Goal: Task Accomplishment & Management: Manage account settings

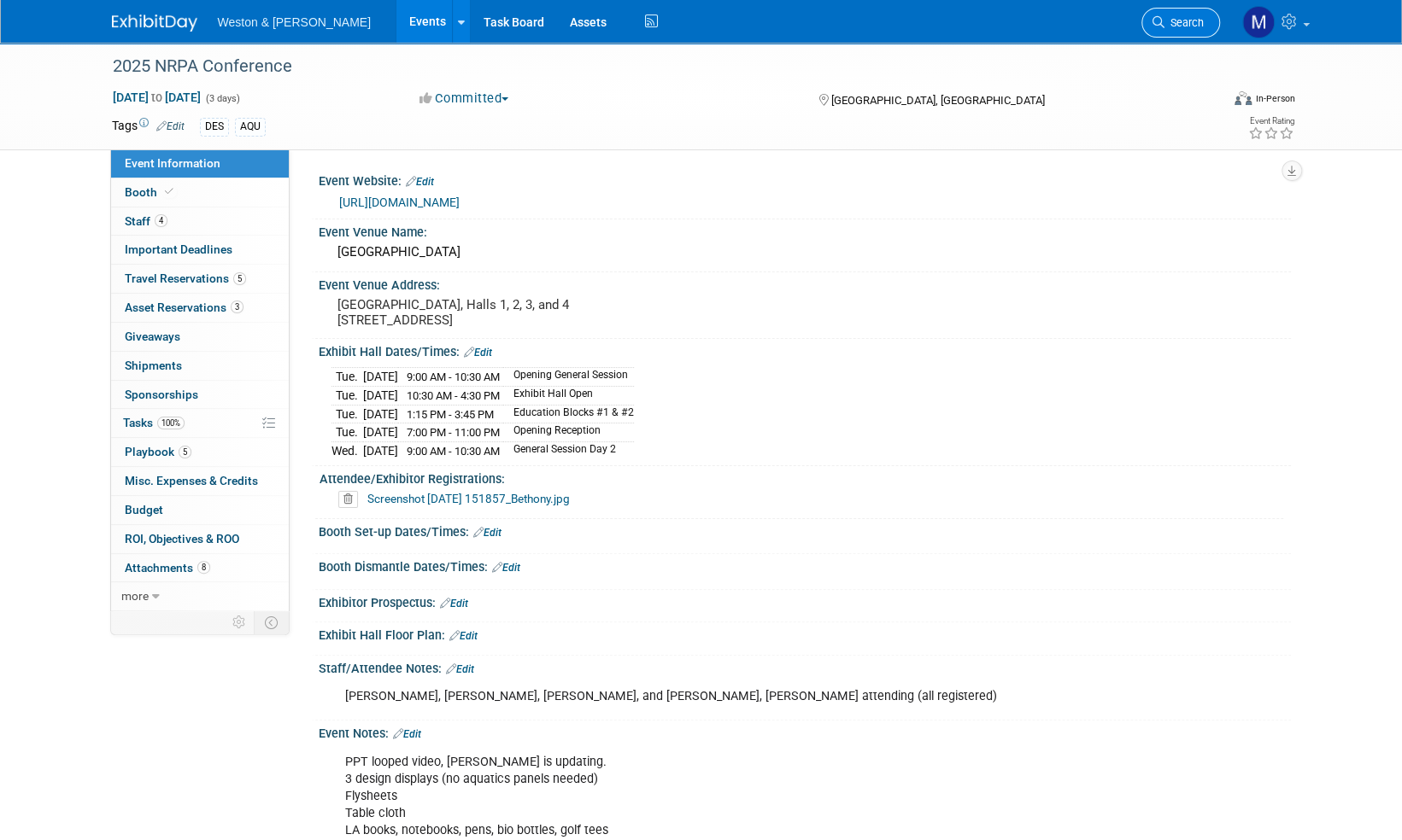
click at [1196, 20] on span "Search" at bounding box center [1184, 22] width 40 height 13
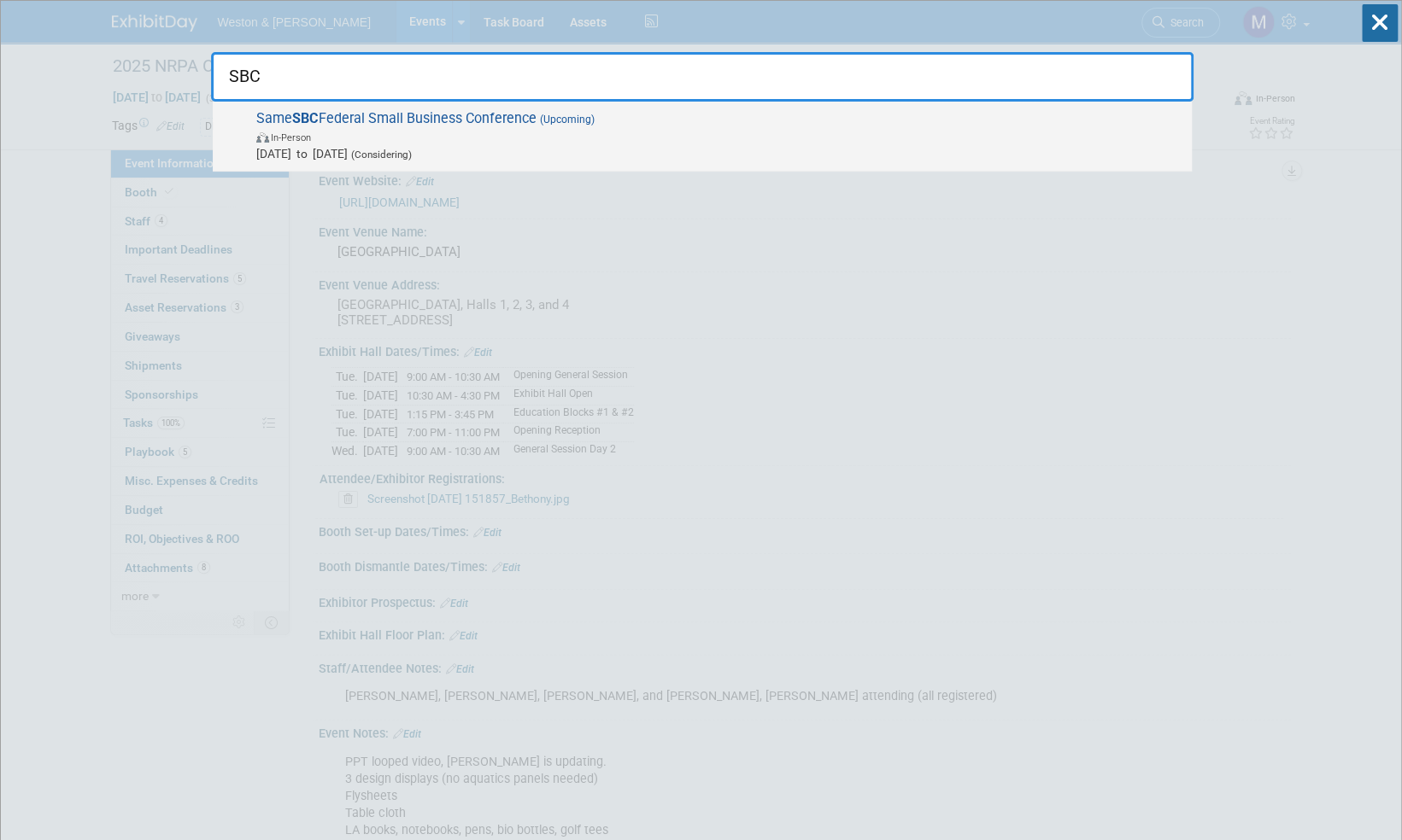
type input "SBC"
click at [445, 120] on span "Same SBC Federal Small Business Conference (Upcoming) In-Person Nov 19, 2025 to…" at bounding box center [716, 135] width 932 height 52
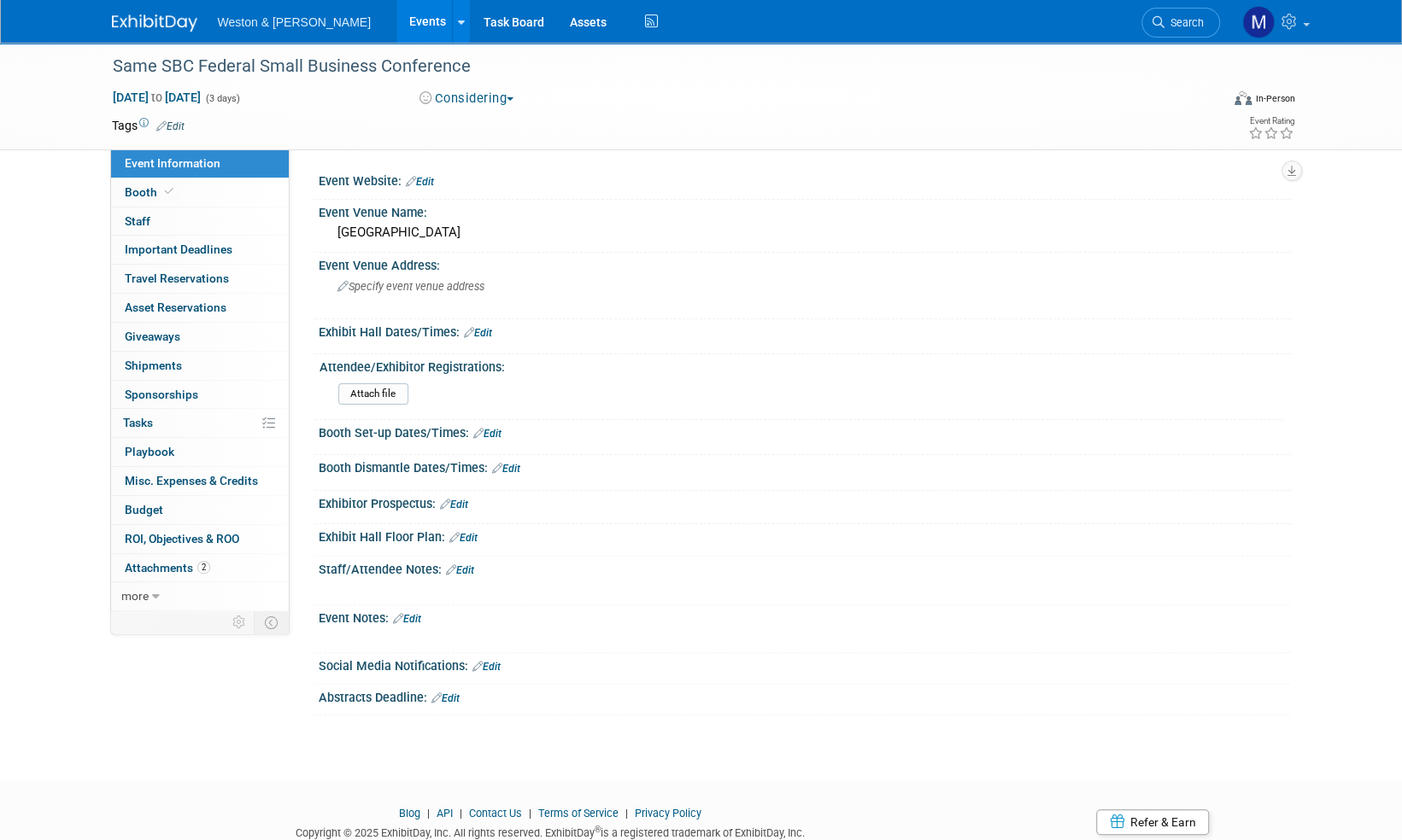
click at [512, 99] on span "button" at bounding box center [510, 99] width 7 height 4
click at [500, 125] on link "Committed" at bounding box center [481, 126] width 135 height 24
click at [140, 189] on span "Booth" at bounding box center [150, 193] width 52 height 14
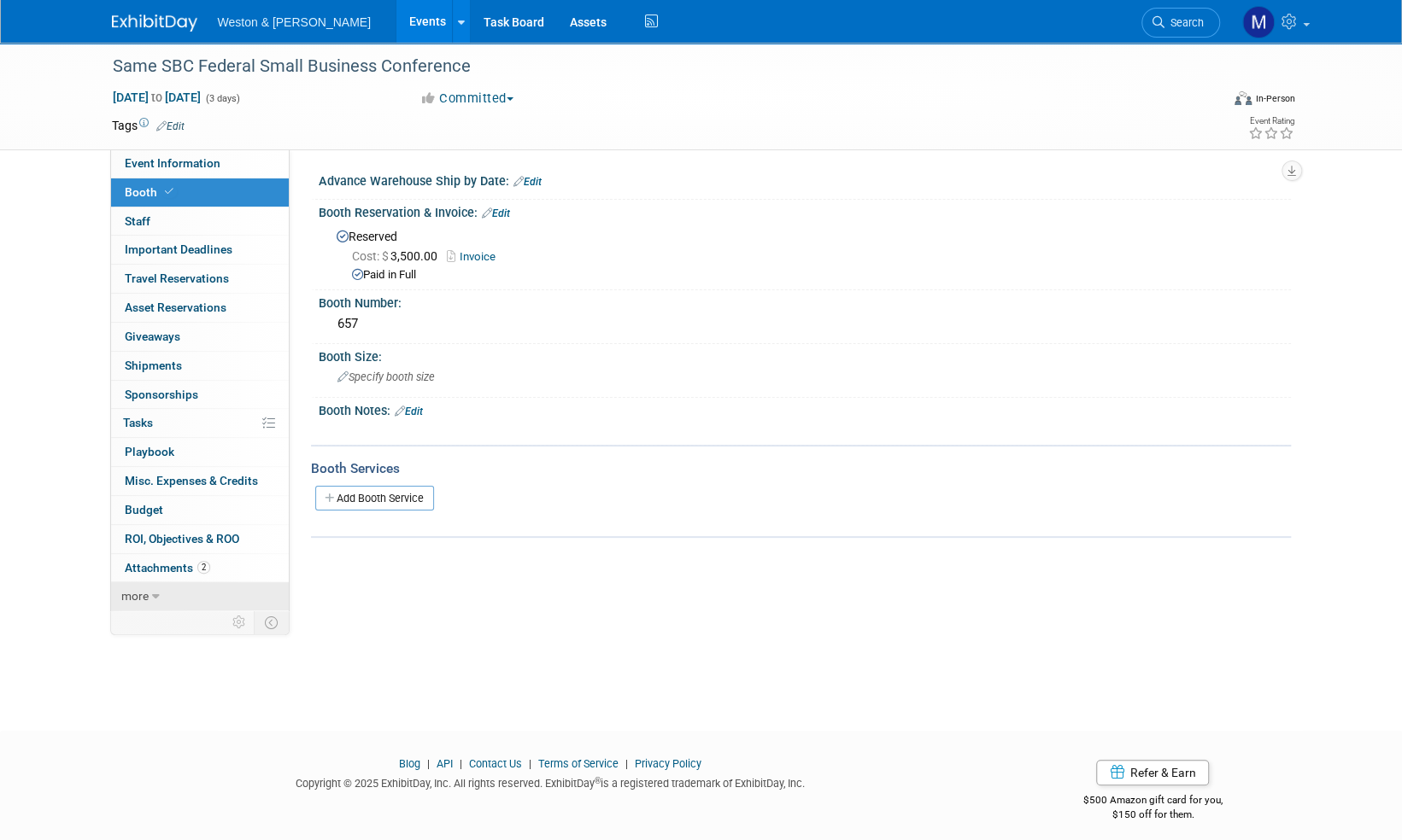
click at [145, 591] on span "more" at bounding box center [135, 596] width 27 height 14
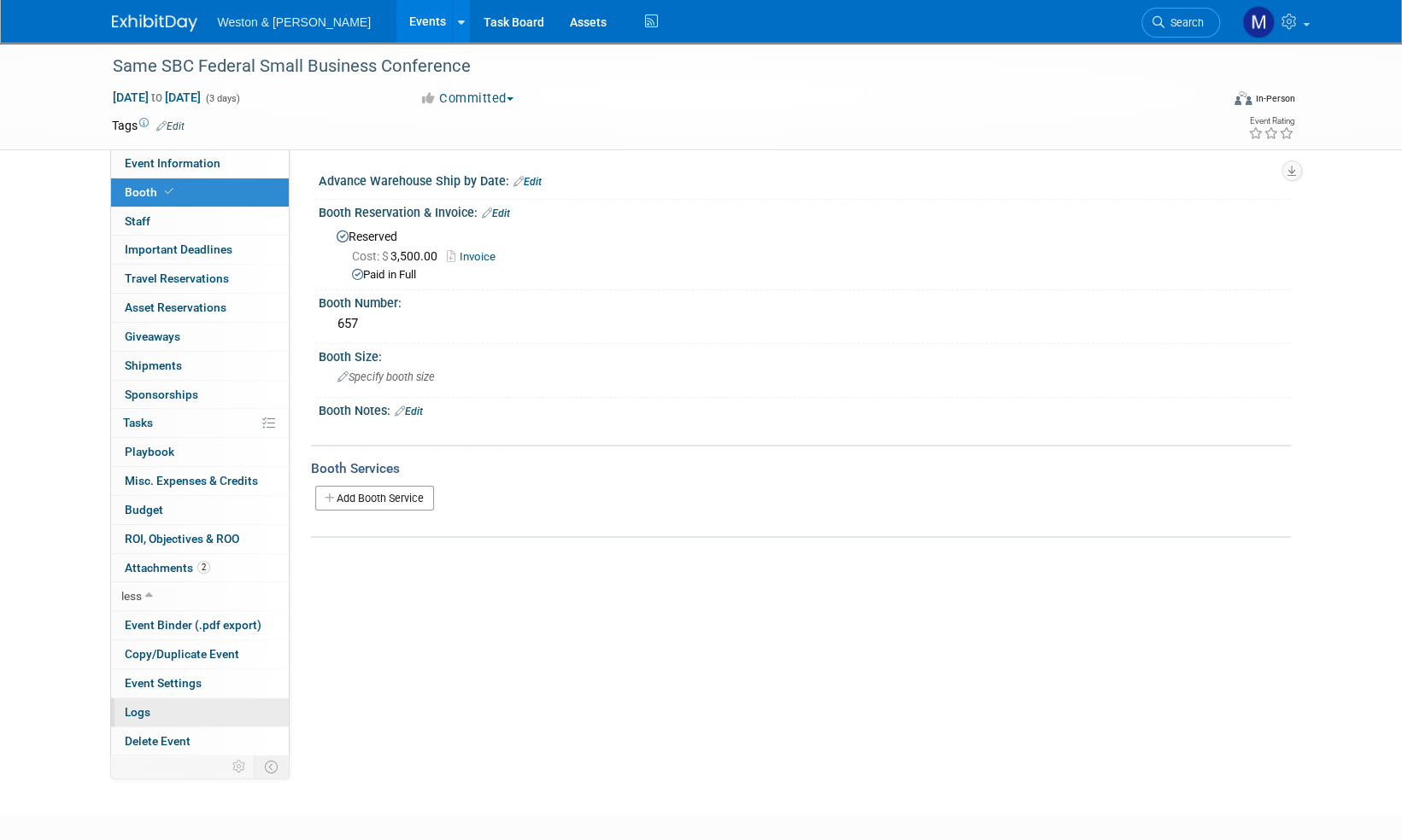
click at [145, 707] on span "Logs" at bounding box center [137, 712] width 26 height 14
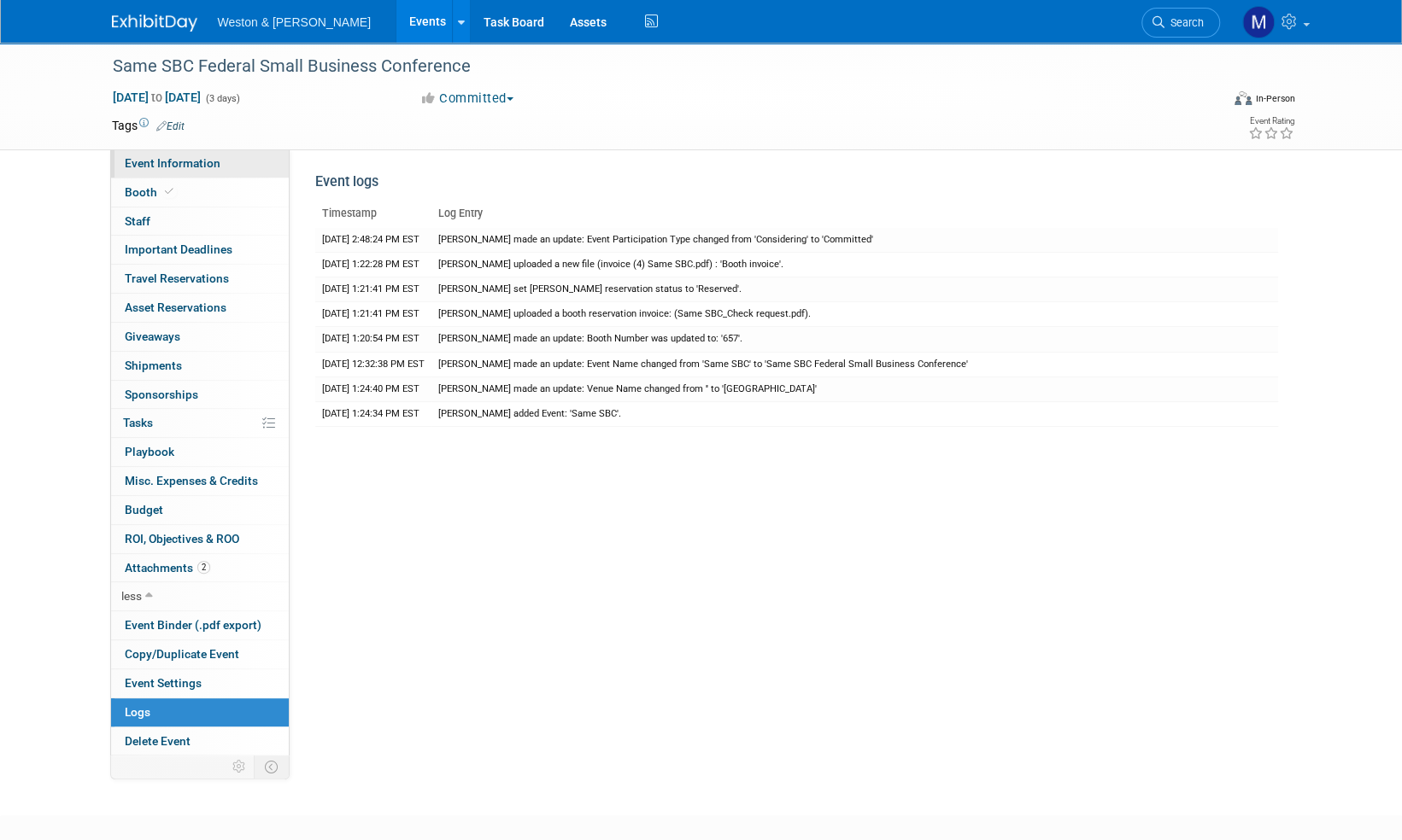
click at [169, 160] on span "Event Information" at bounding box center [172, 164] width 96 height 14
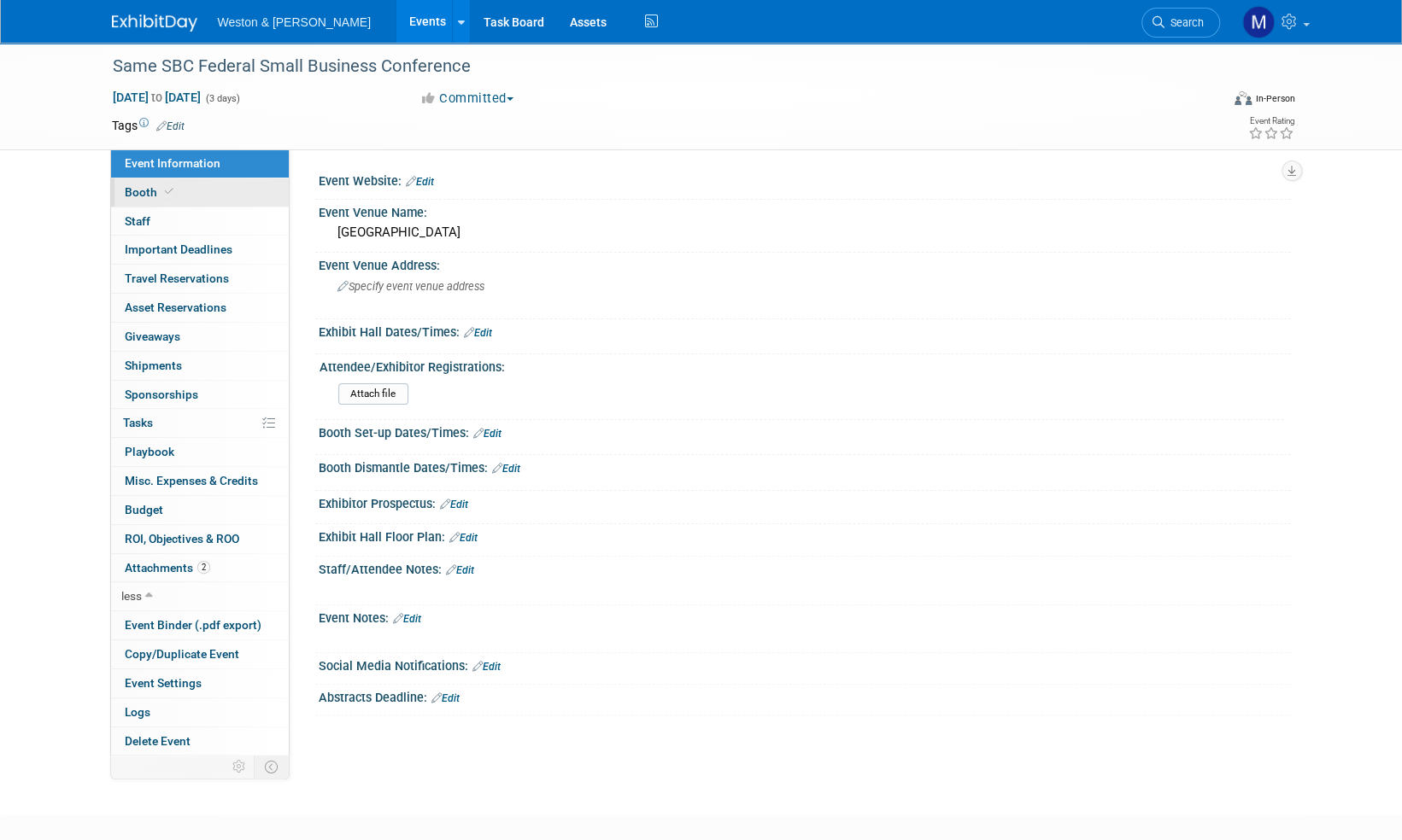
click at [146, 189] on span "Booth" at bounding box center [150, 193] width 52 height 14
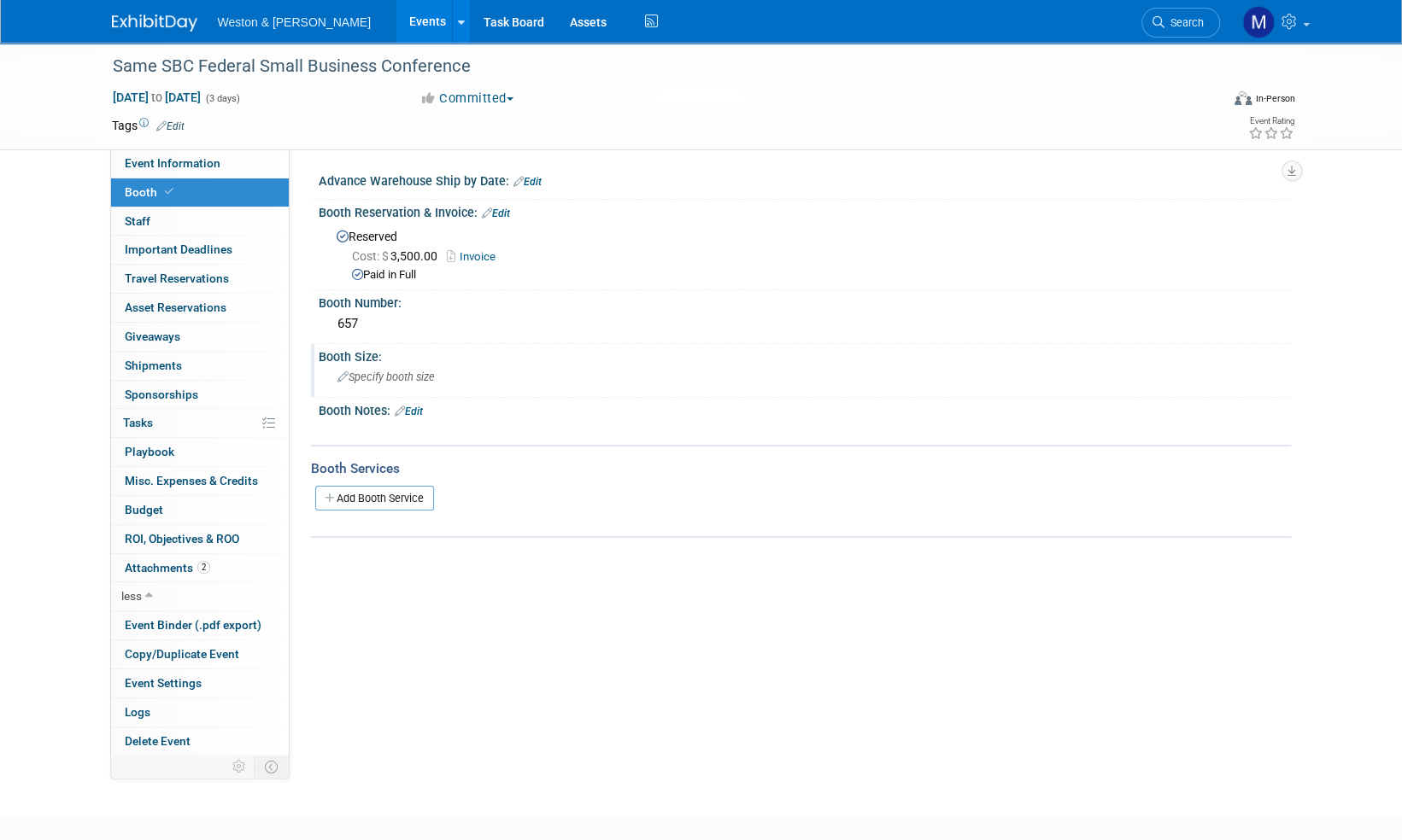
click at [395, 375] on span "Specify booth size" at bounding box center [385, 376] width 98 height 13
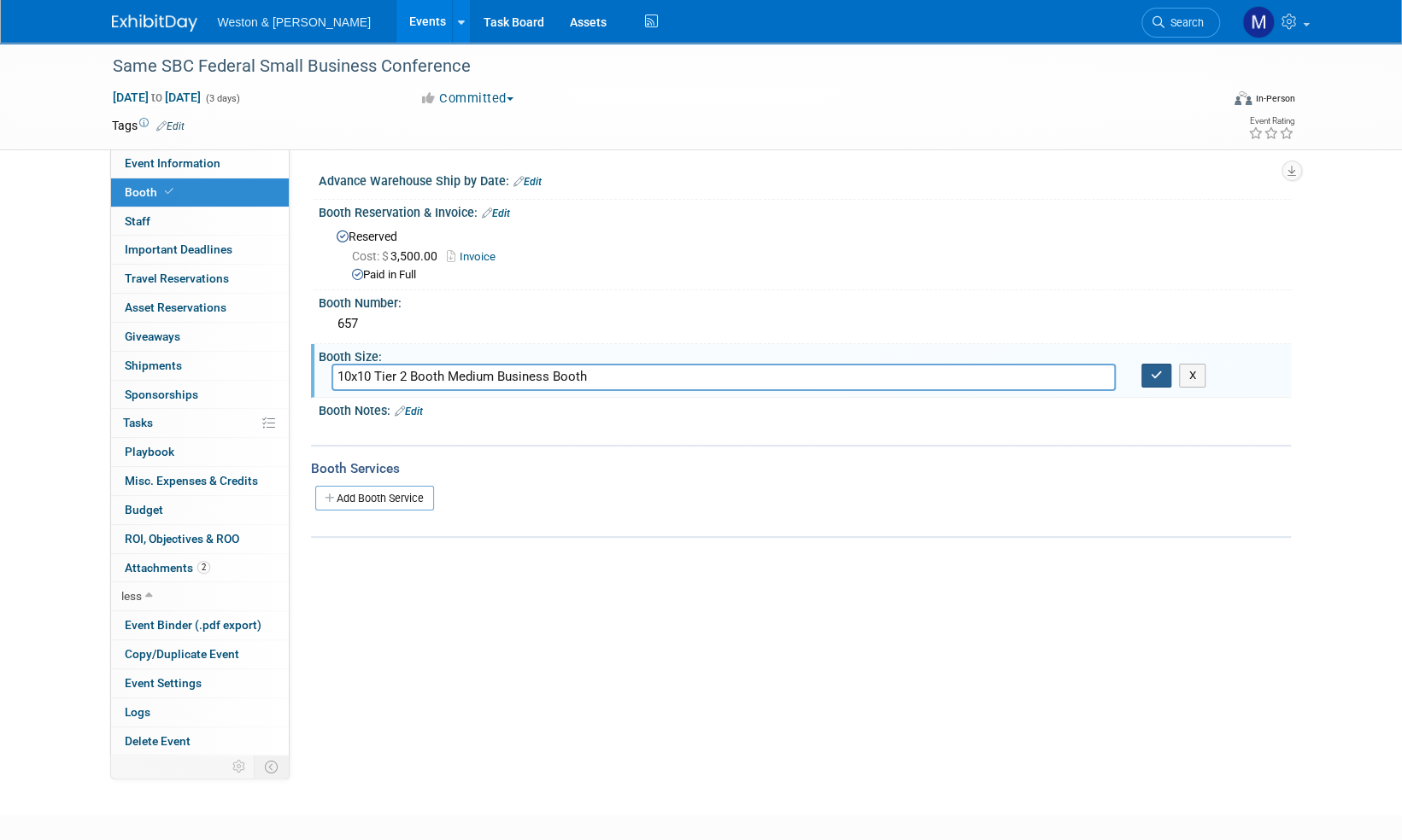
type input "10x10 Tier 2 Booth Medium Business Booth"
click at [1163, 381] on button "button" at bounding box center [1156, 375] width 31 height 24
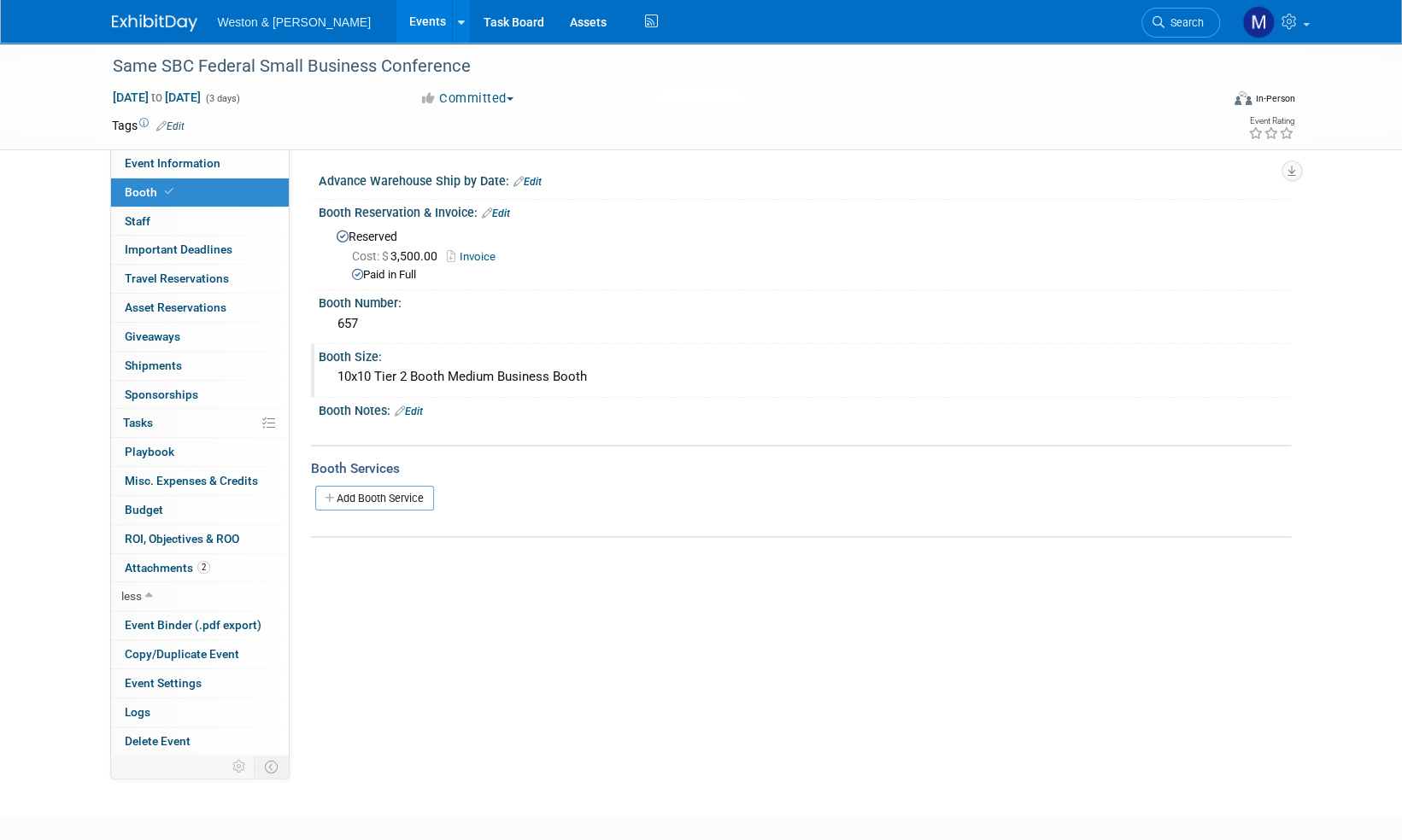
click at [502, 212] on link "Edit" at bounding box center [495, 214] width 28 height 12
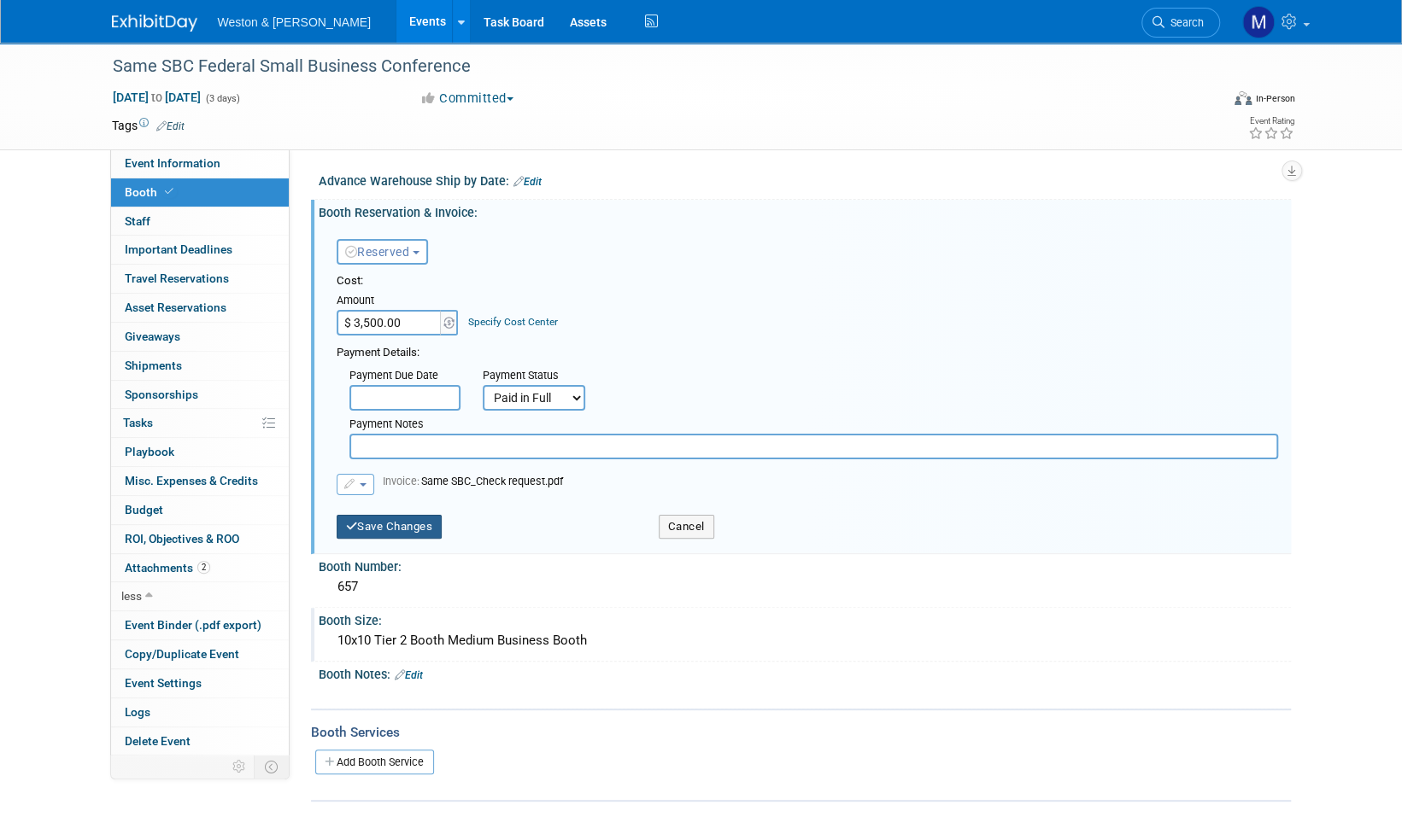
click at [406, 522] on button "Save Changes" at bounding box center [389, 526] width 106 height 24
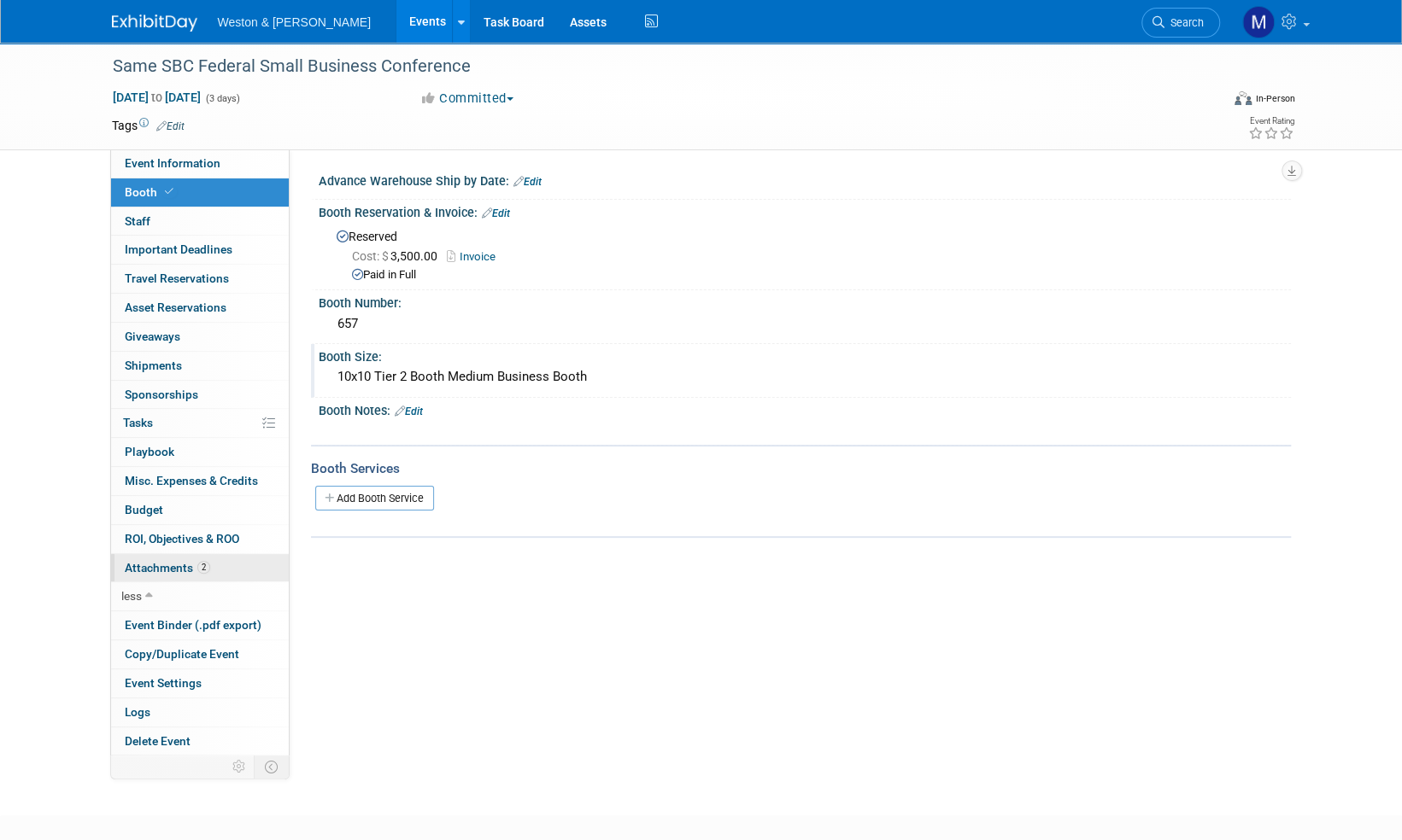
click at [165, 566] on span "Attachments 2" at bounding box center [167, 568] width 85 height 14
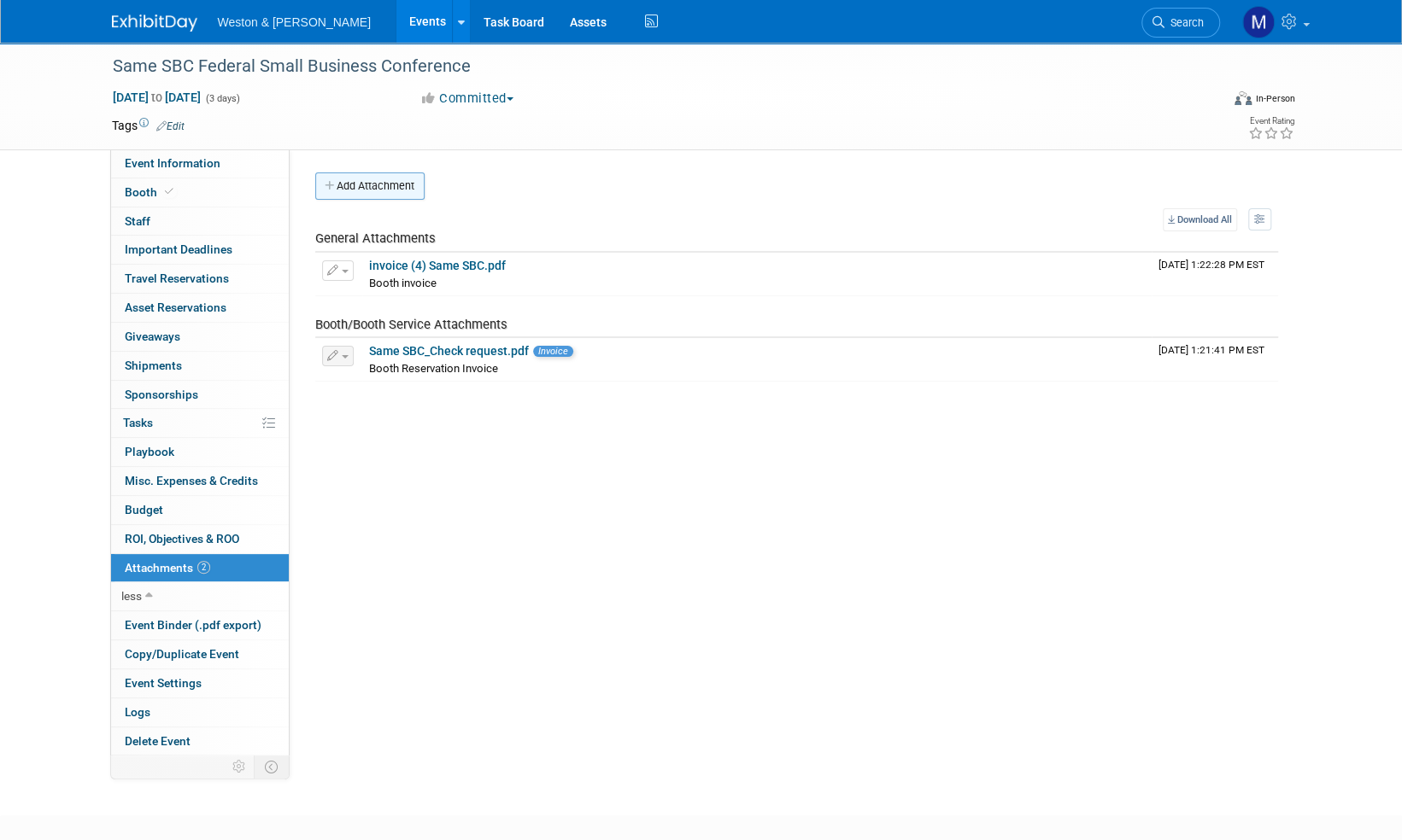
click at [391, 184] on button "Add Attachment" at bounding box center [370, 186] width 109 height 27
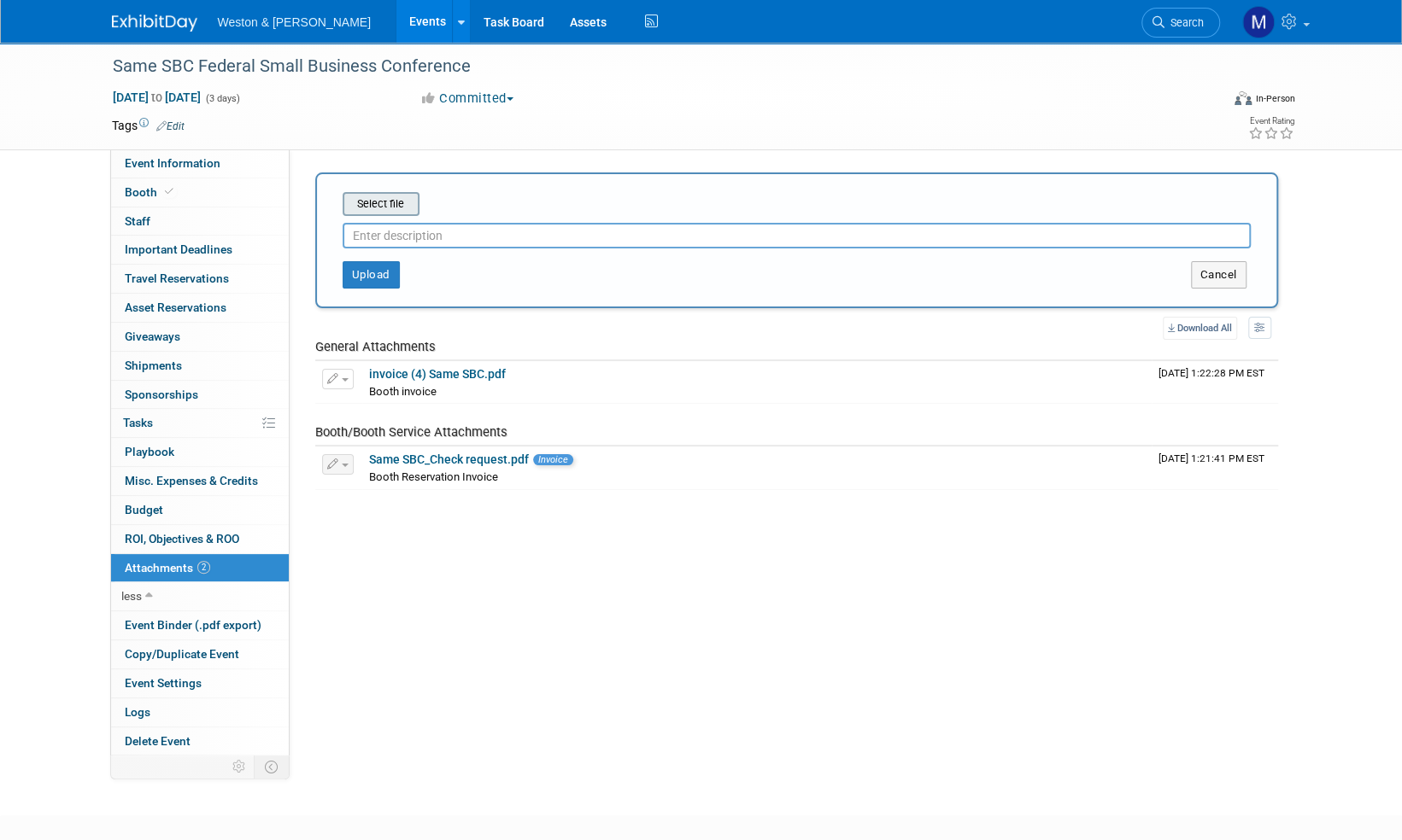
click at [396, 200] on input "file" at bounding box center [316, 203] width 203 height 20
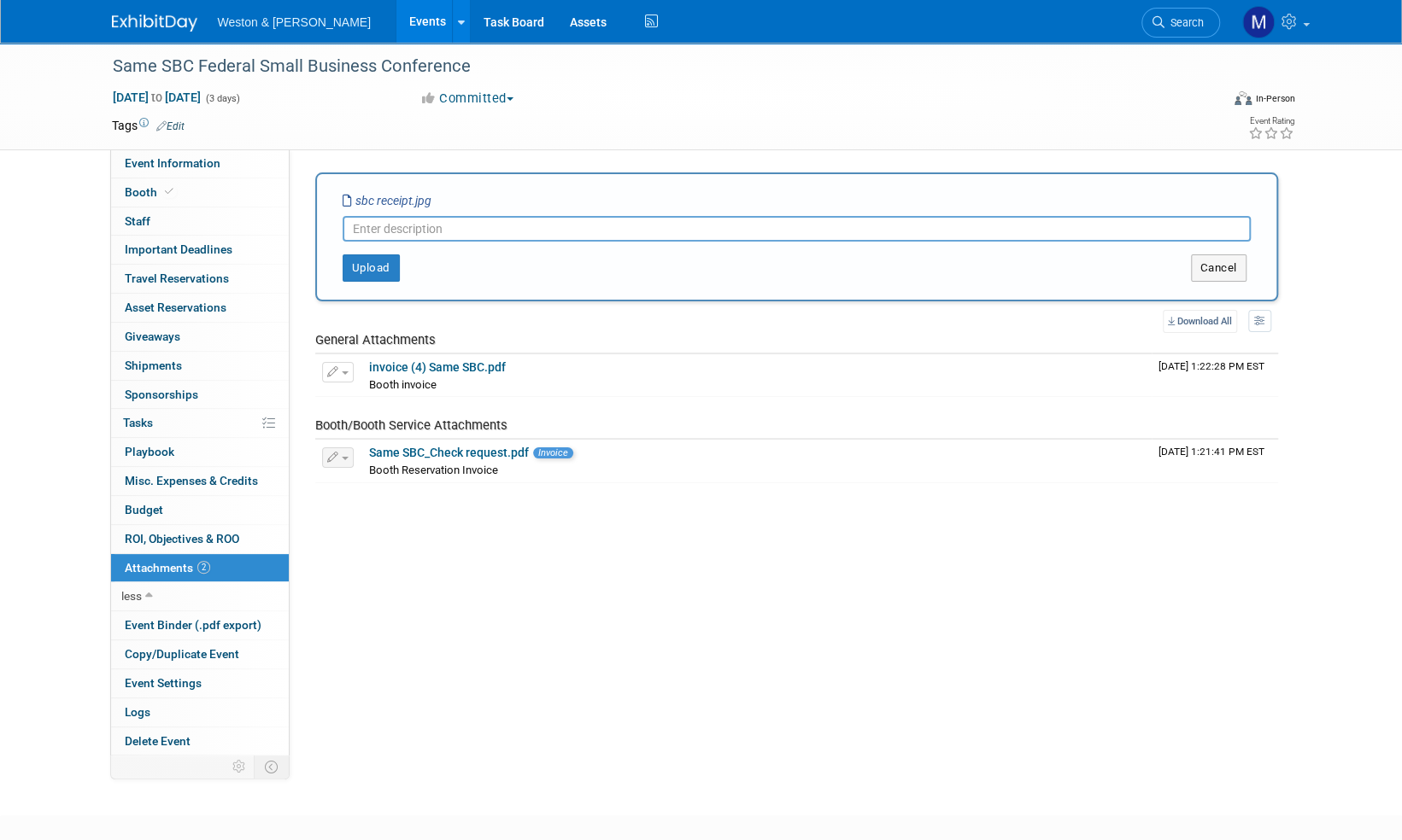
click at [391, 224] on input "text" at bounding box center [796, 229] width 908 height 26
type input "o"
type input "Booth receipt"
click at [370, 270] on button "Upload" at bounding box center [371, 267] width 57 height 27
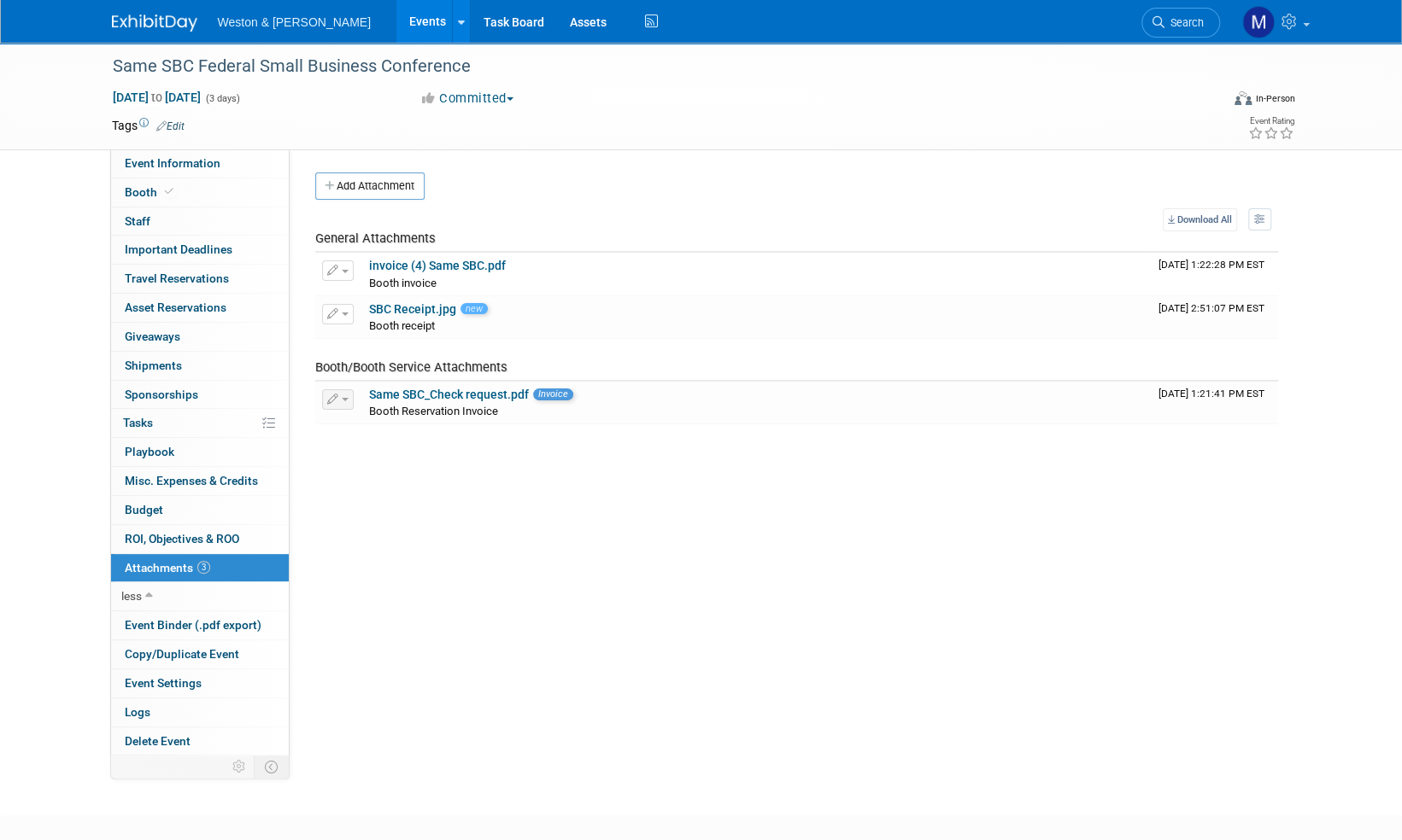
click at [155, 18] on img at bounding box center [154, 22] width 85 height 17
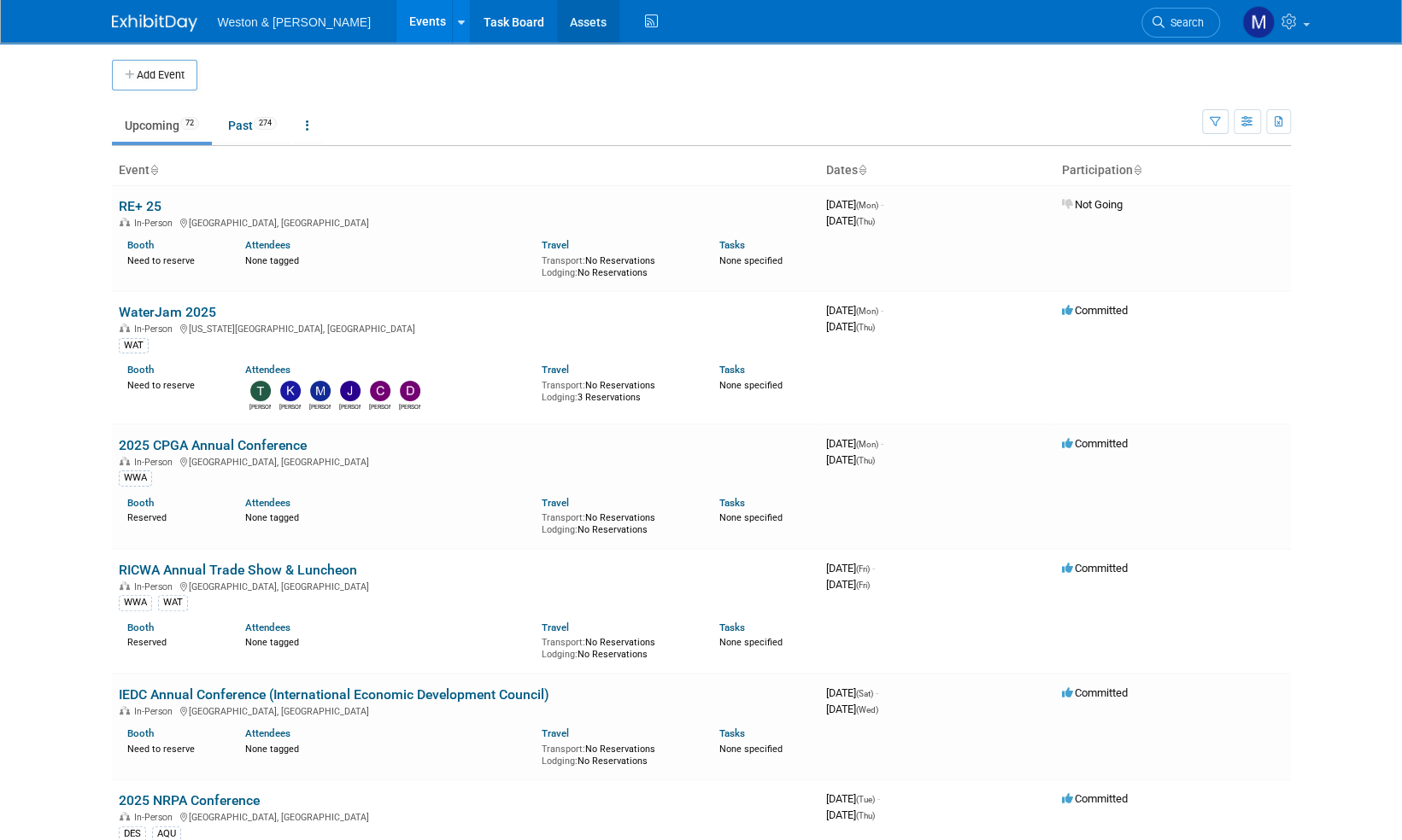
click at [557, 17] on link "Assets" at bounding box center [588, 21] width 62 height 43
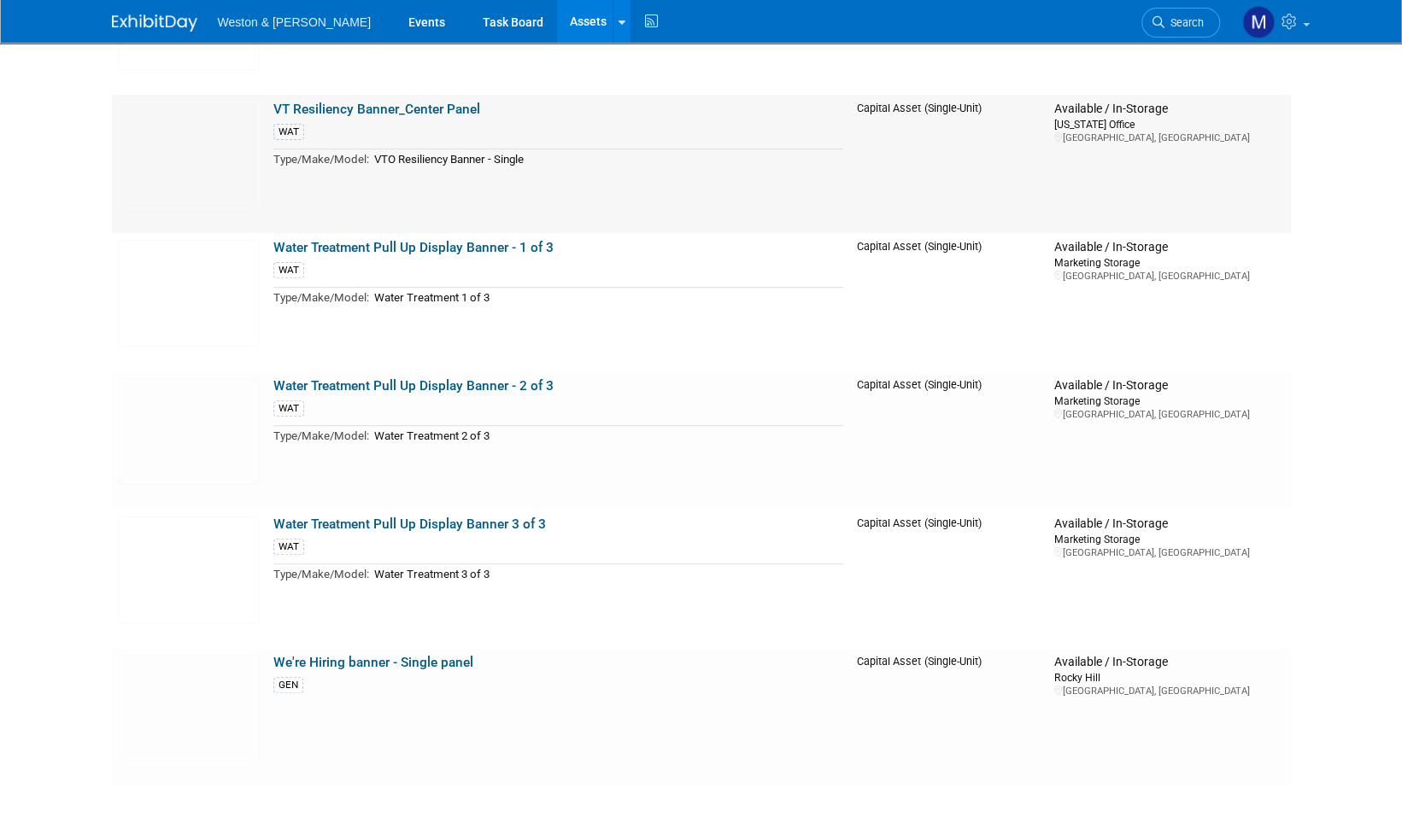
scroll to position [8623, 0]
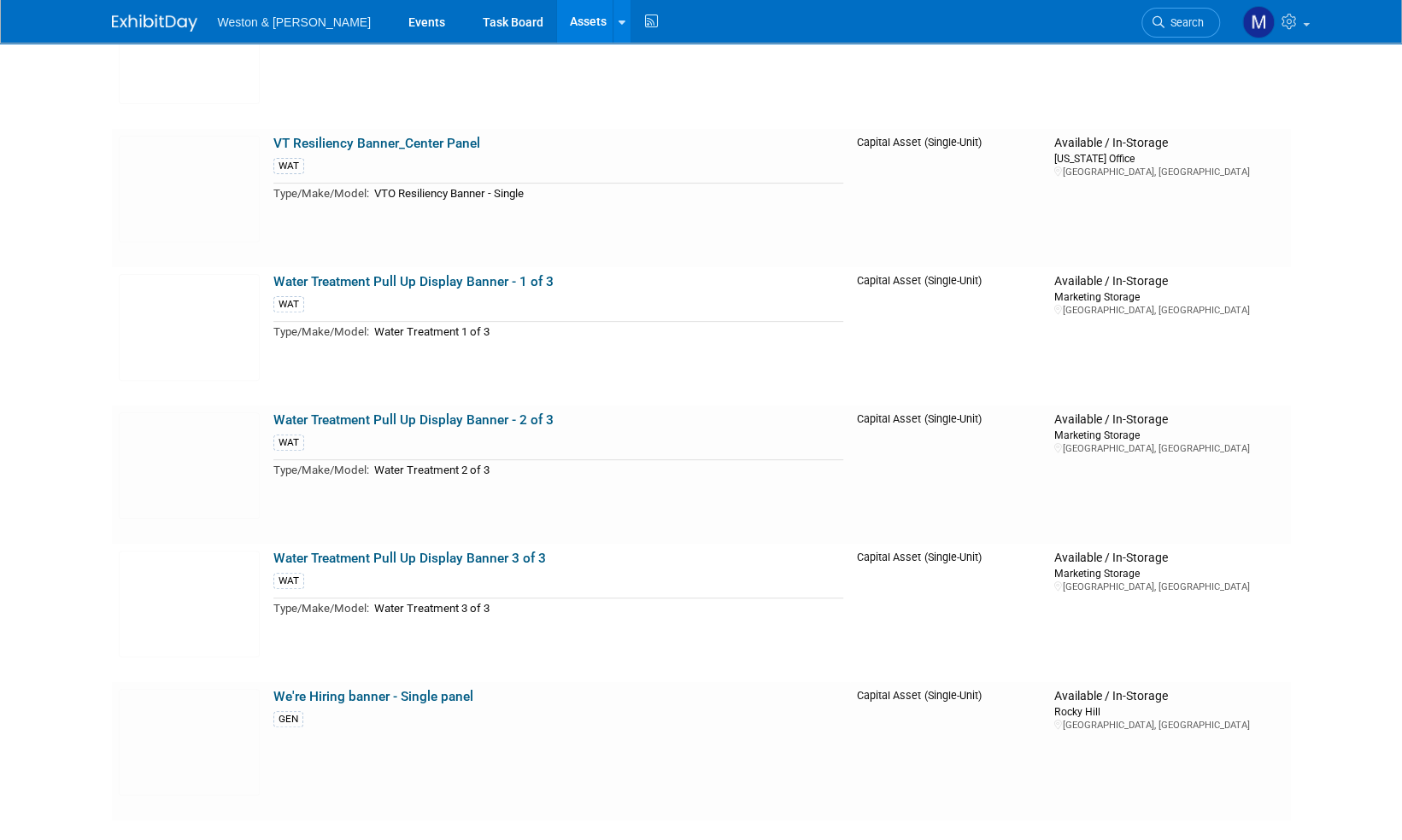
click at [165, 20] on img at bounding box center [154, 22] width 85 height 17
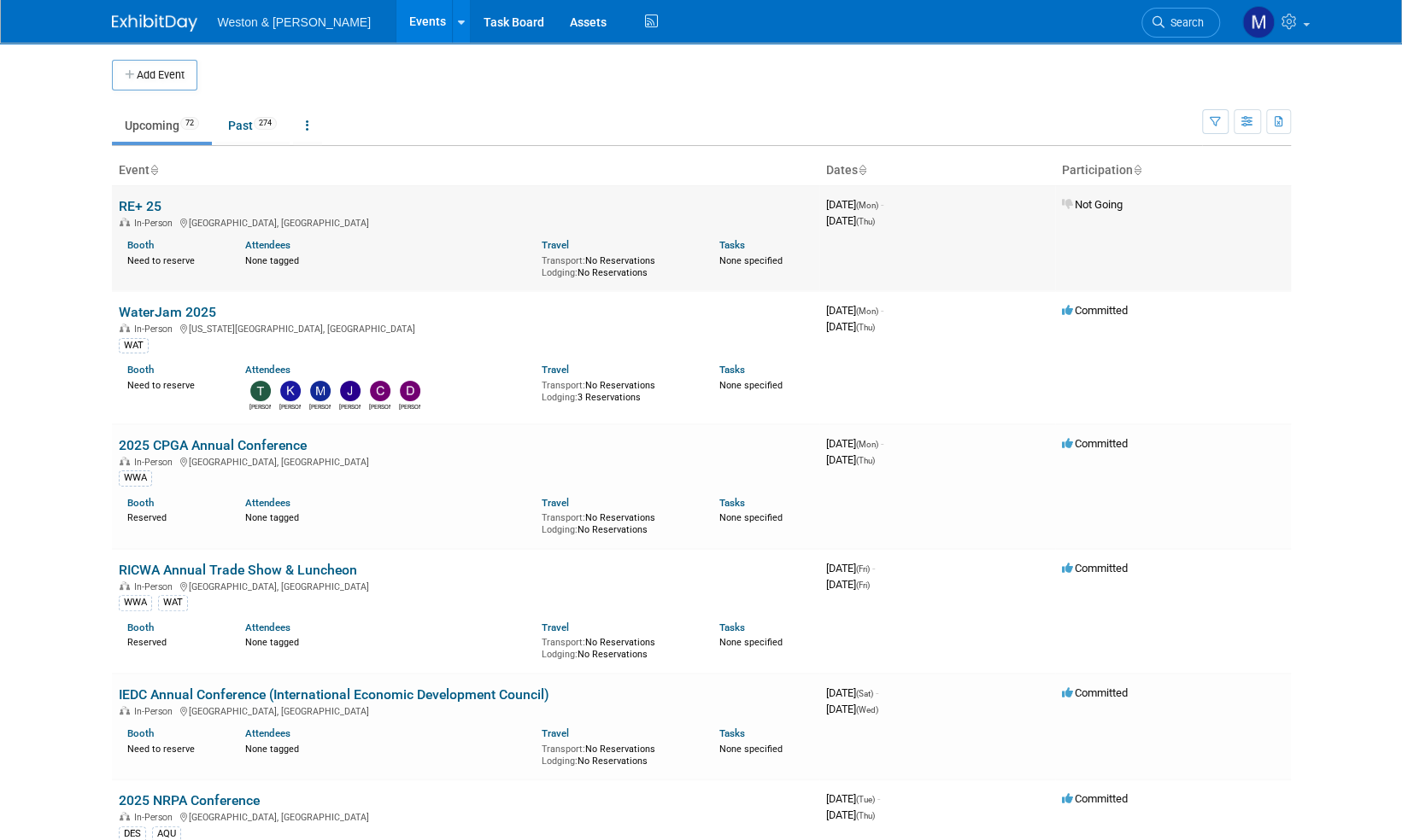
scroll to position [85, 0]
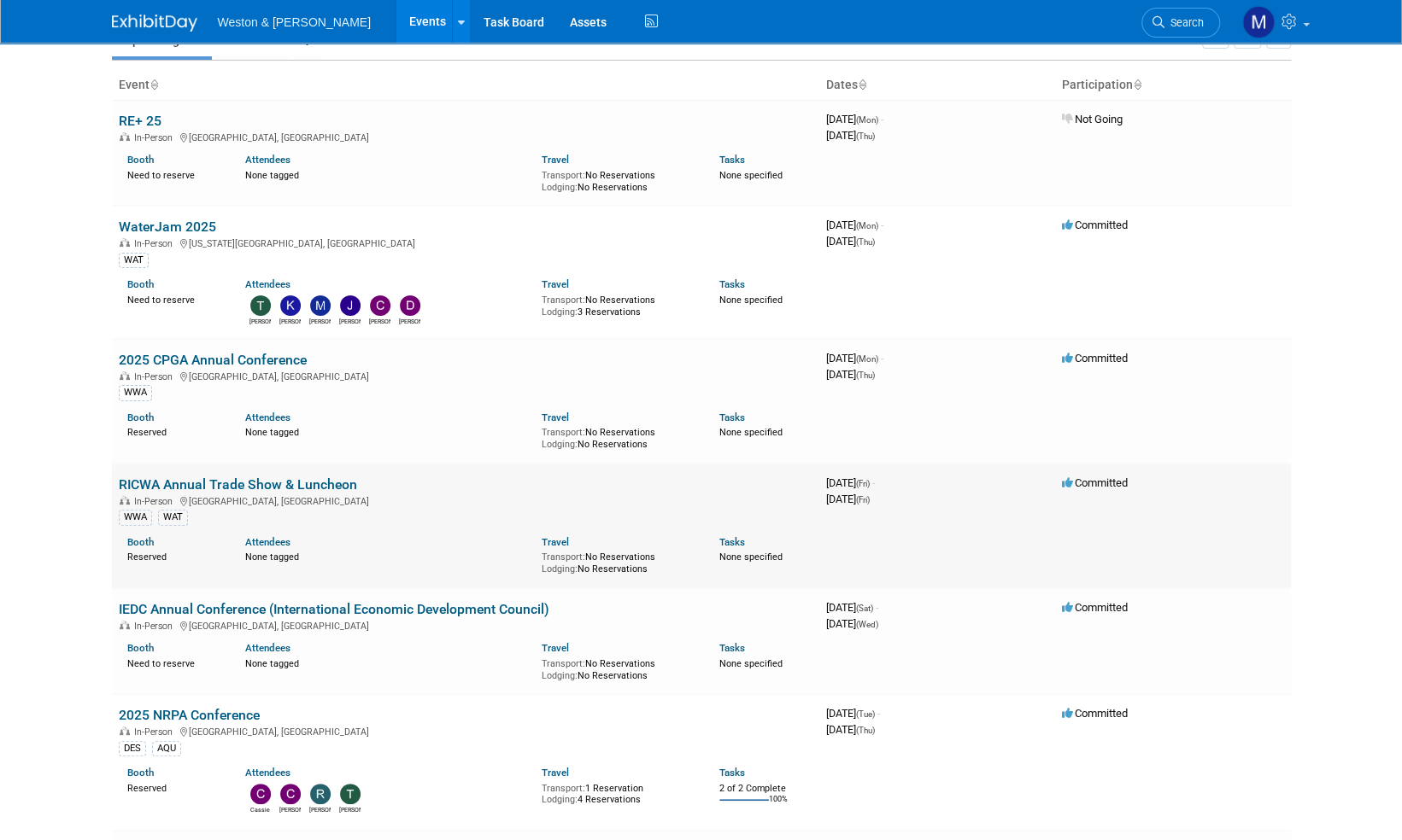
click at [321, 481] on link "RICWA Annual Trade Show & Luncheon" at bounding box center [238, 485] width 239 height 16
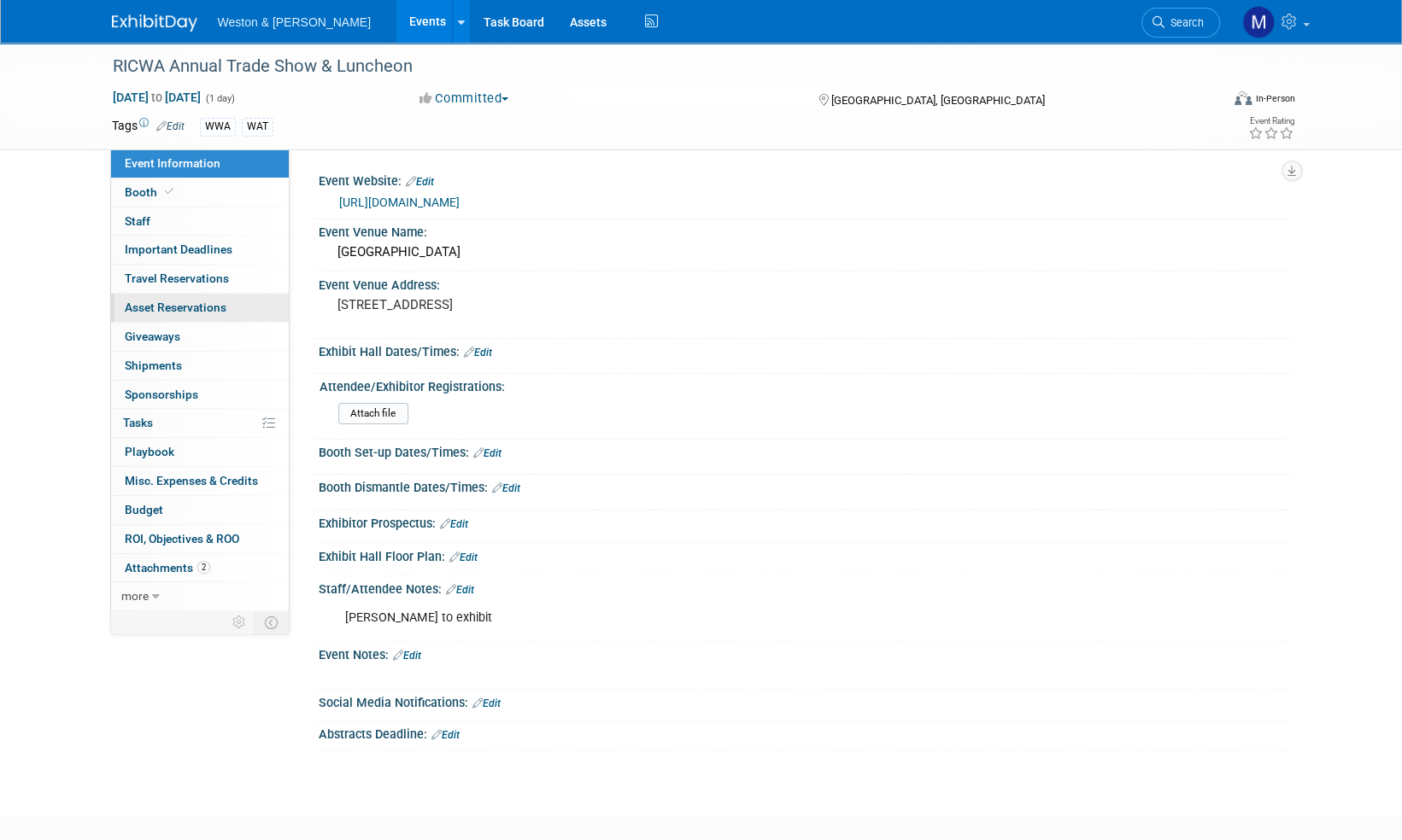
click at [198, 304] on span "Asset Reservations 0" at bounding box center [175, 308] width 101 height 14
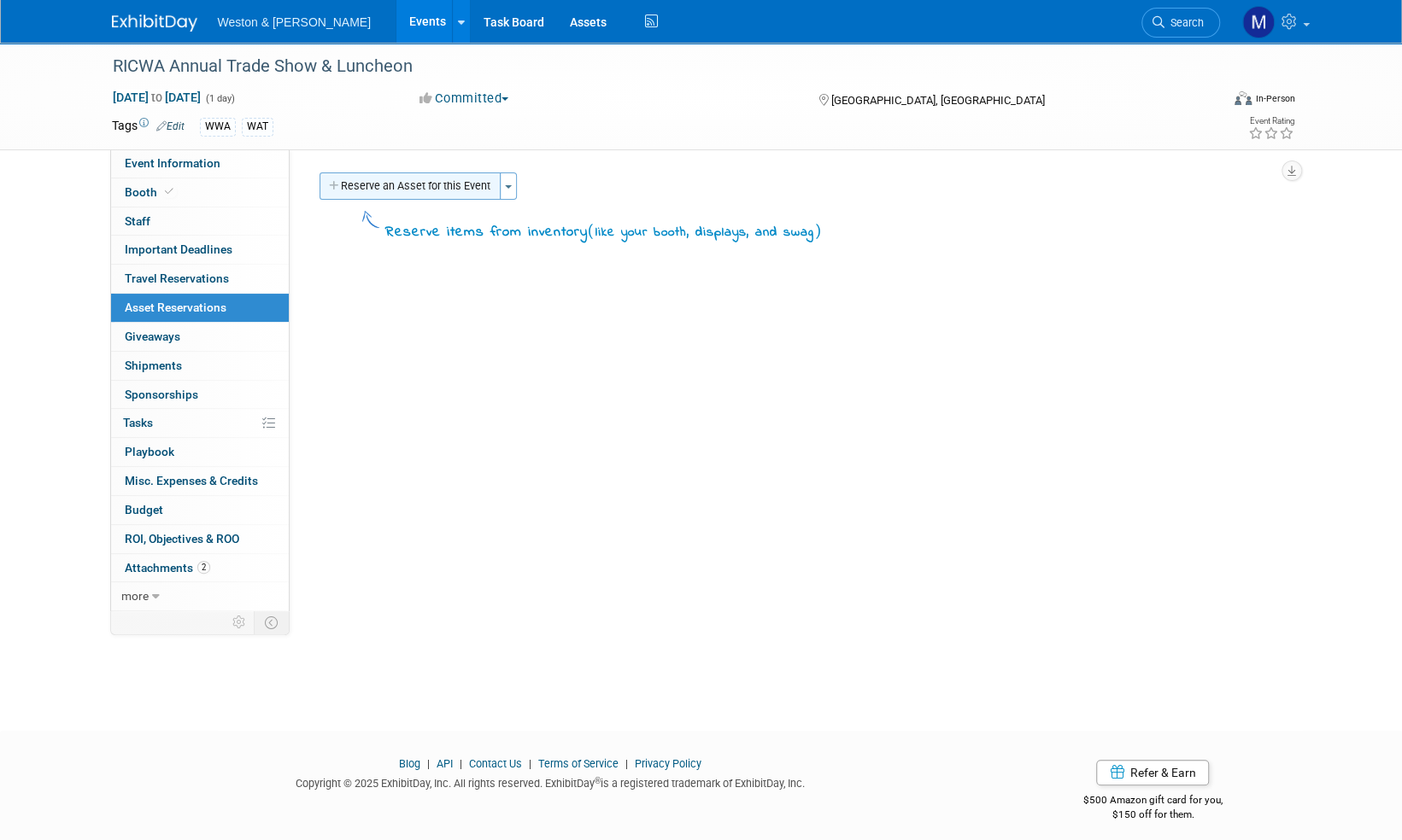
click at [447, 185] on button "Reserve an Asset for this Event" at bounding box center [410, 186] width 181 height 27
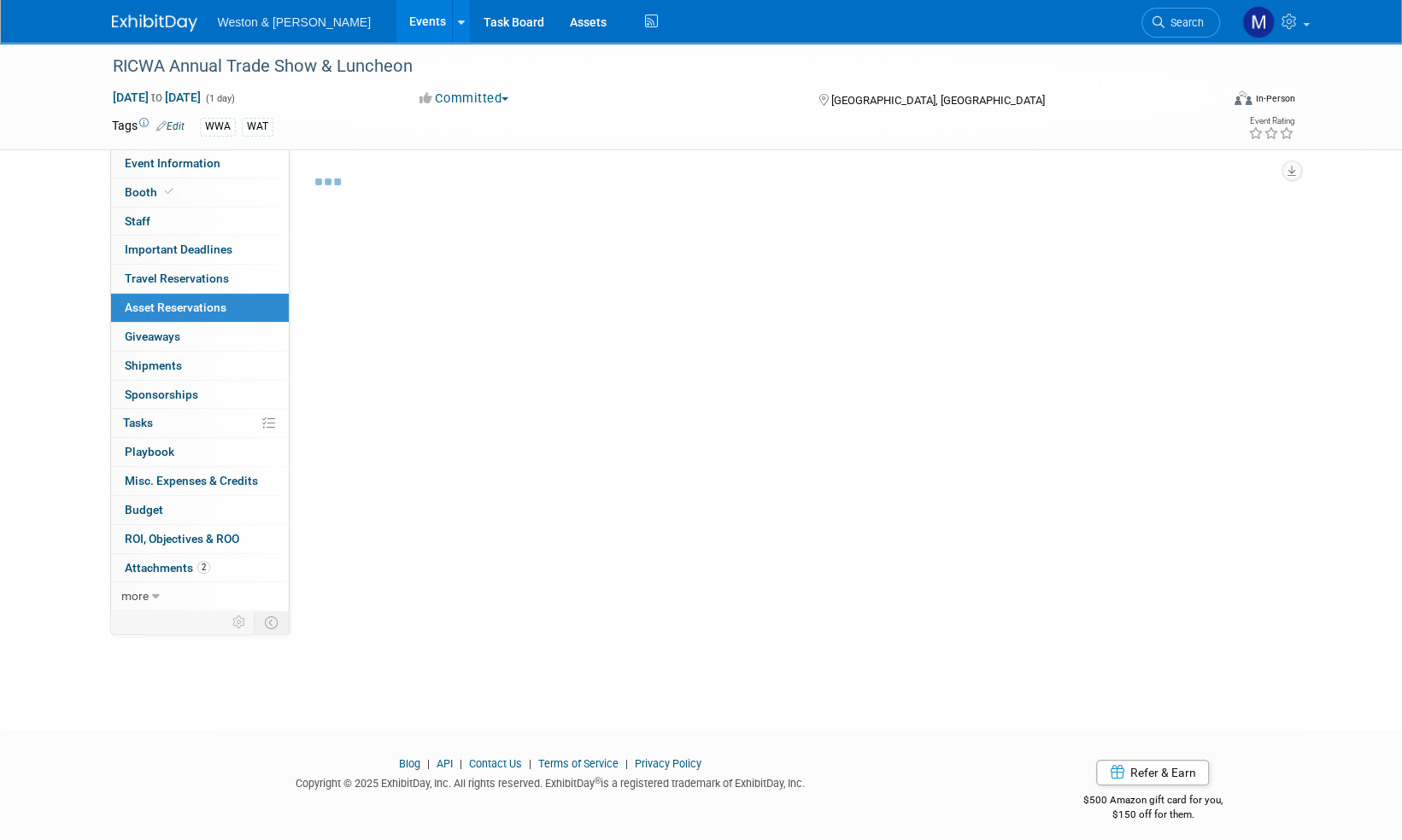
scroll to position [11, 0]
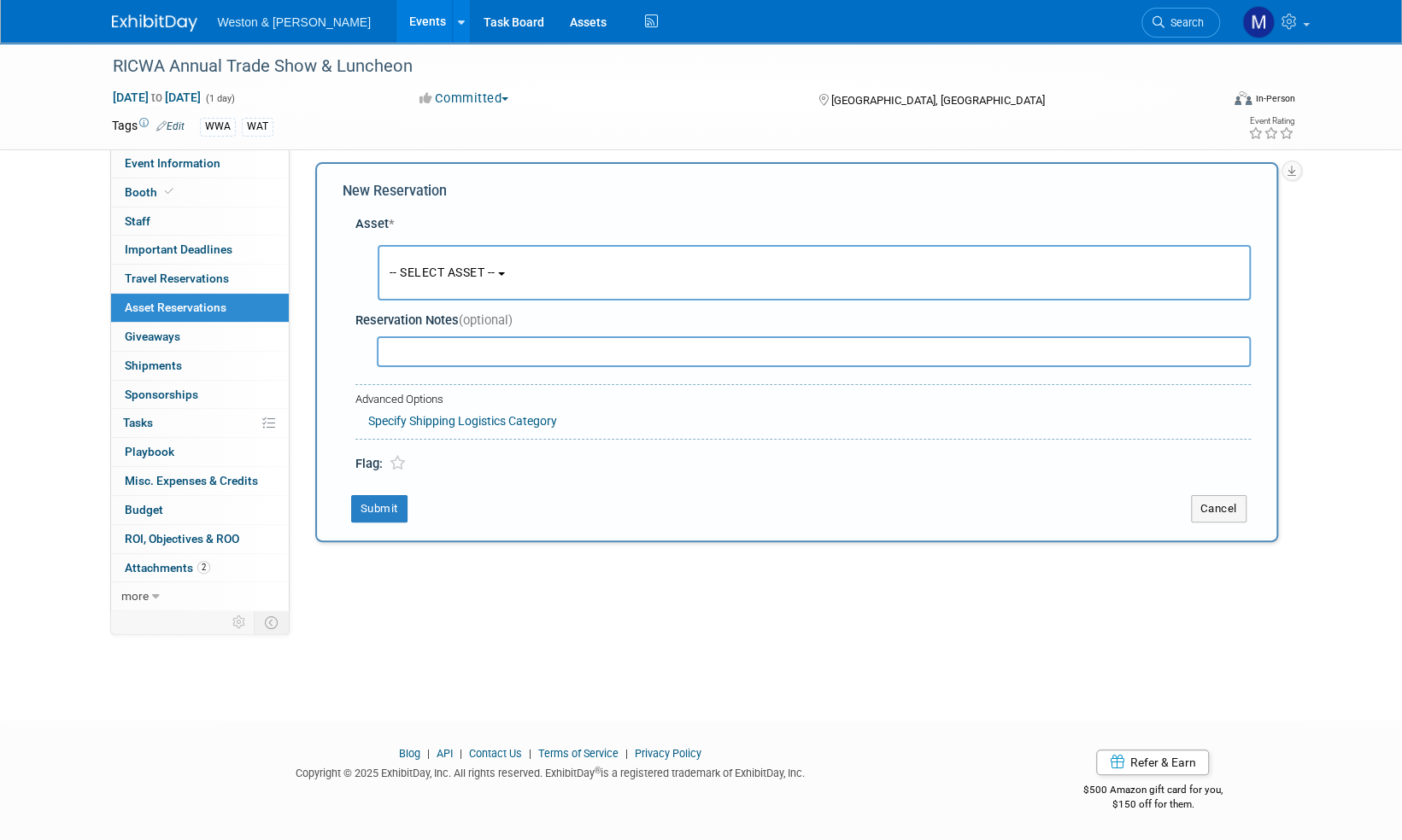
click at [495, 264] on button "-- SELECT ASSET --" at bounding box center [814, 273] width 873 height 55
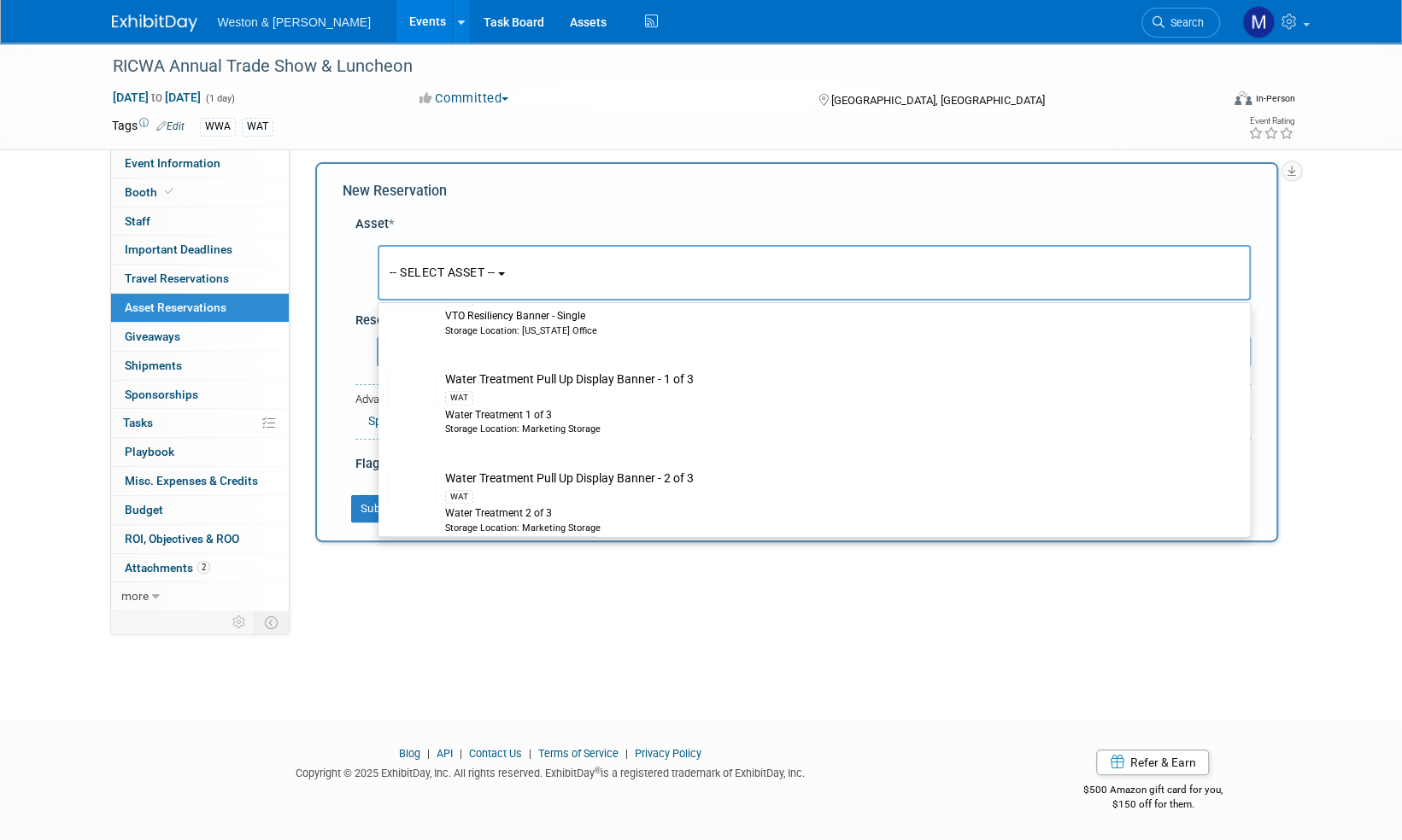
scroll to position [5379, 0]
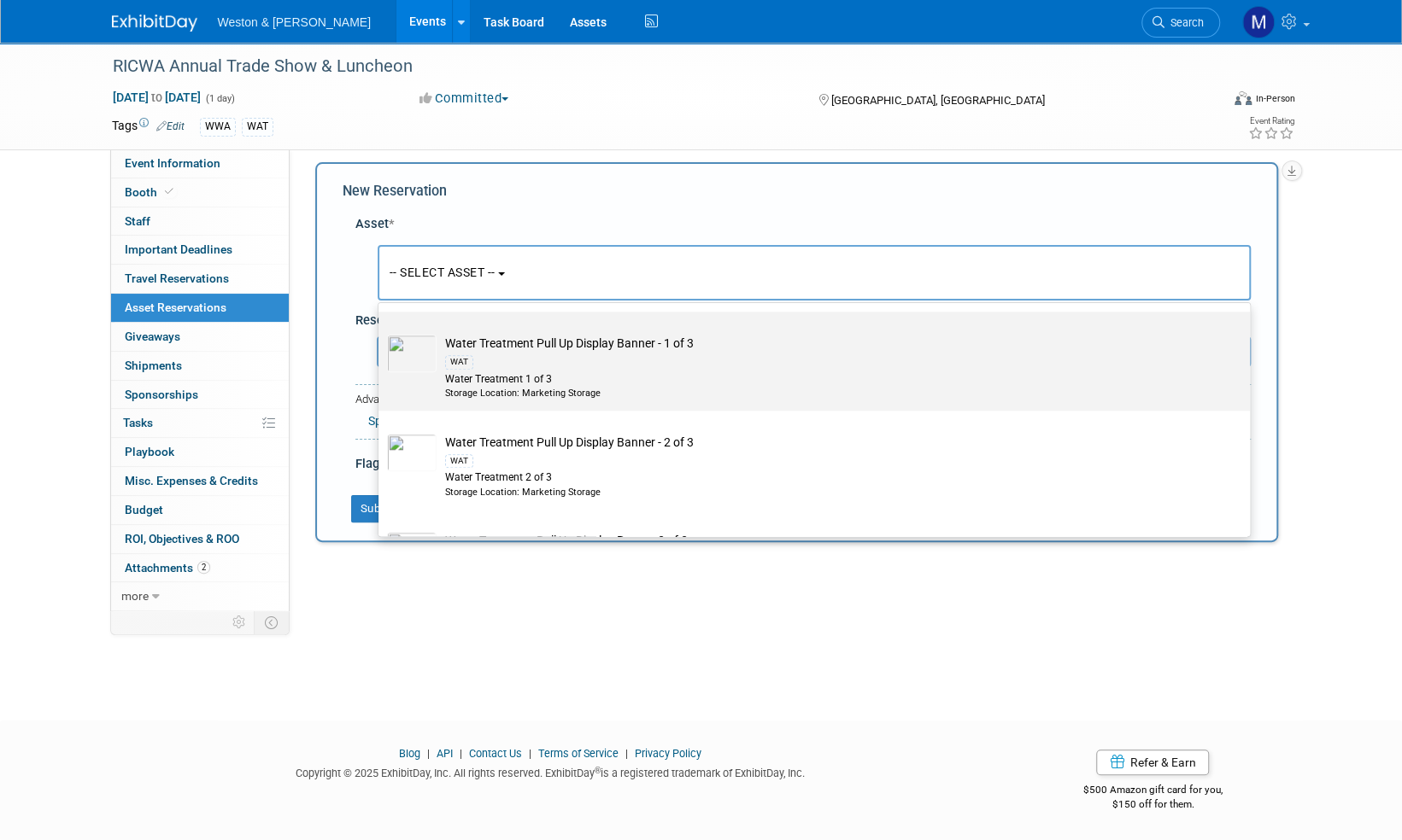
click at [613, 343] on td "Water Treatment Pull Up Display Banner - 1 of 3 WAT Water Treatment 1 of 3 Stor…" at bounding box center [826, 367] width 779 height 65
click at [381, 332] on input "Water Treatment Pull Up Display Banner - 1 of 3 WAT Water Treatment 1 of 3 Stor…" at bounding box center [375, 326] width 11 height 11
select select "10716844"
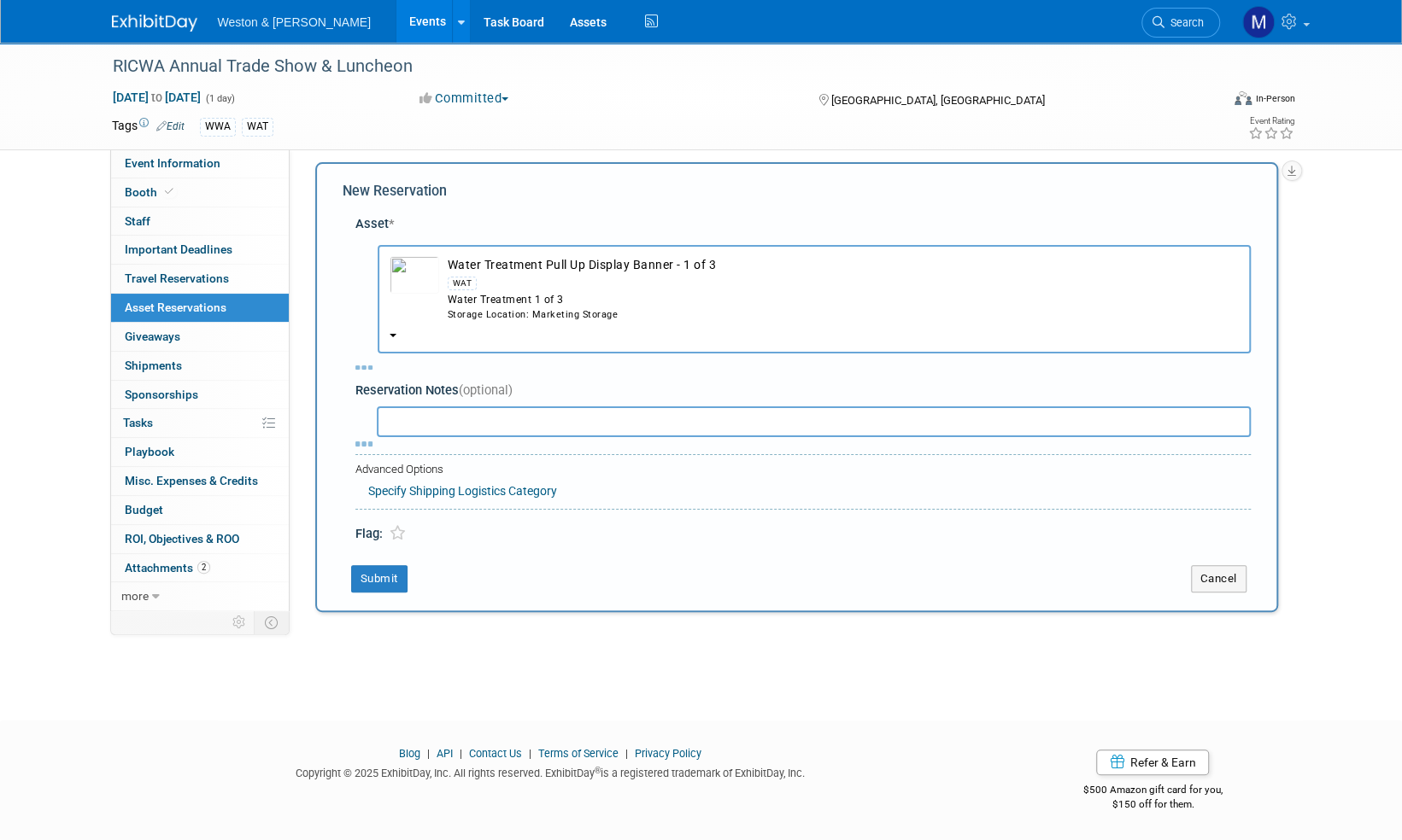
select select "8"
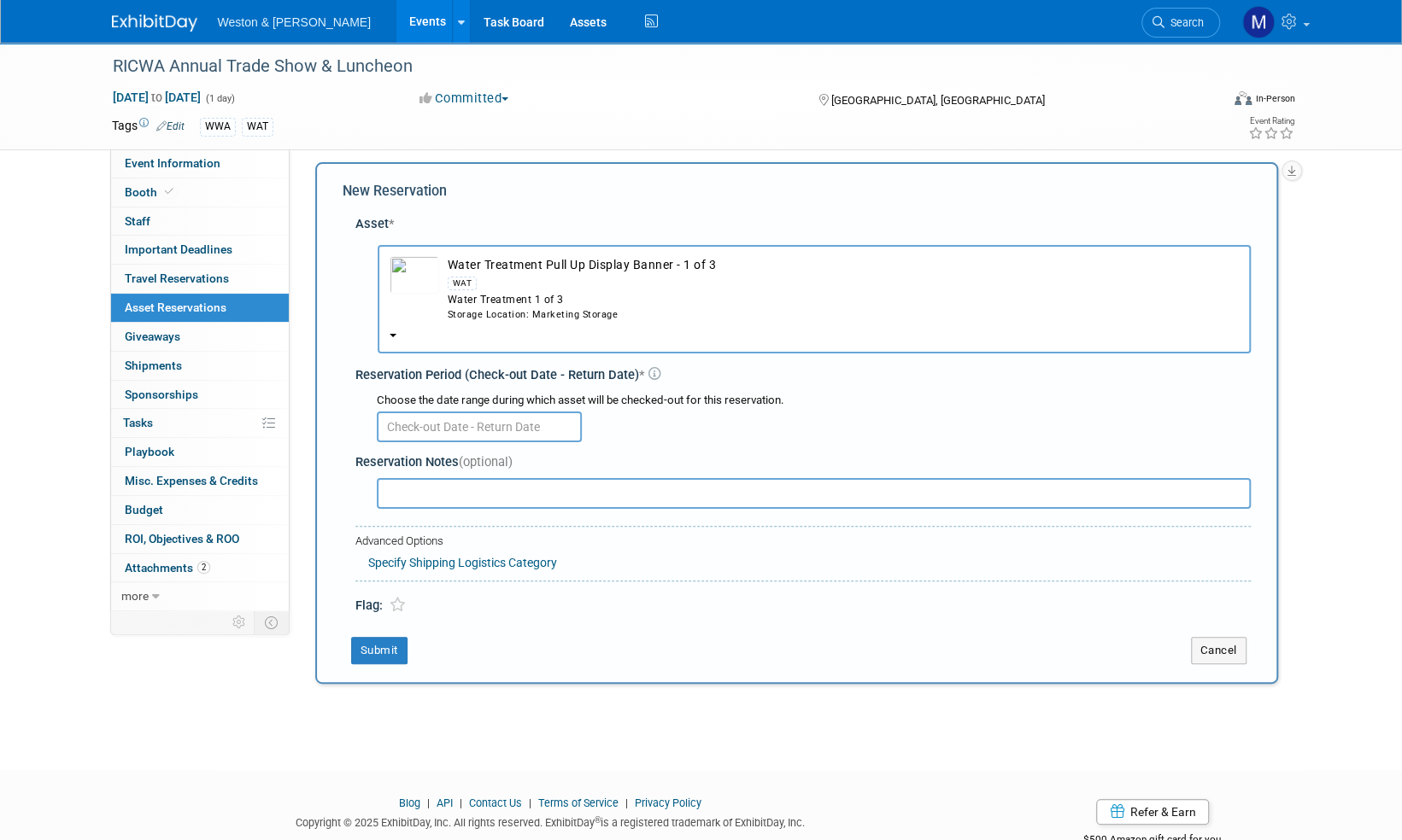
click at [482, 421] on input "text" at bounding box center [479, 427] width 205 height 31
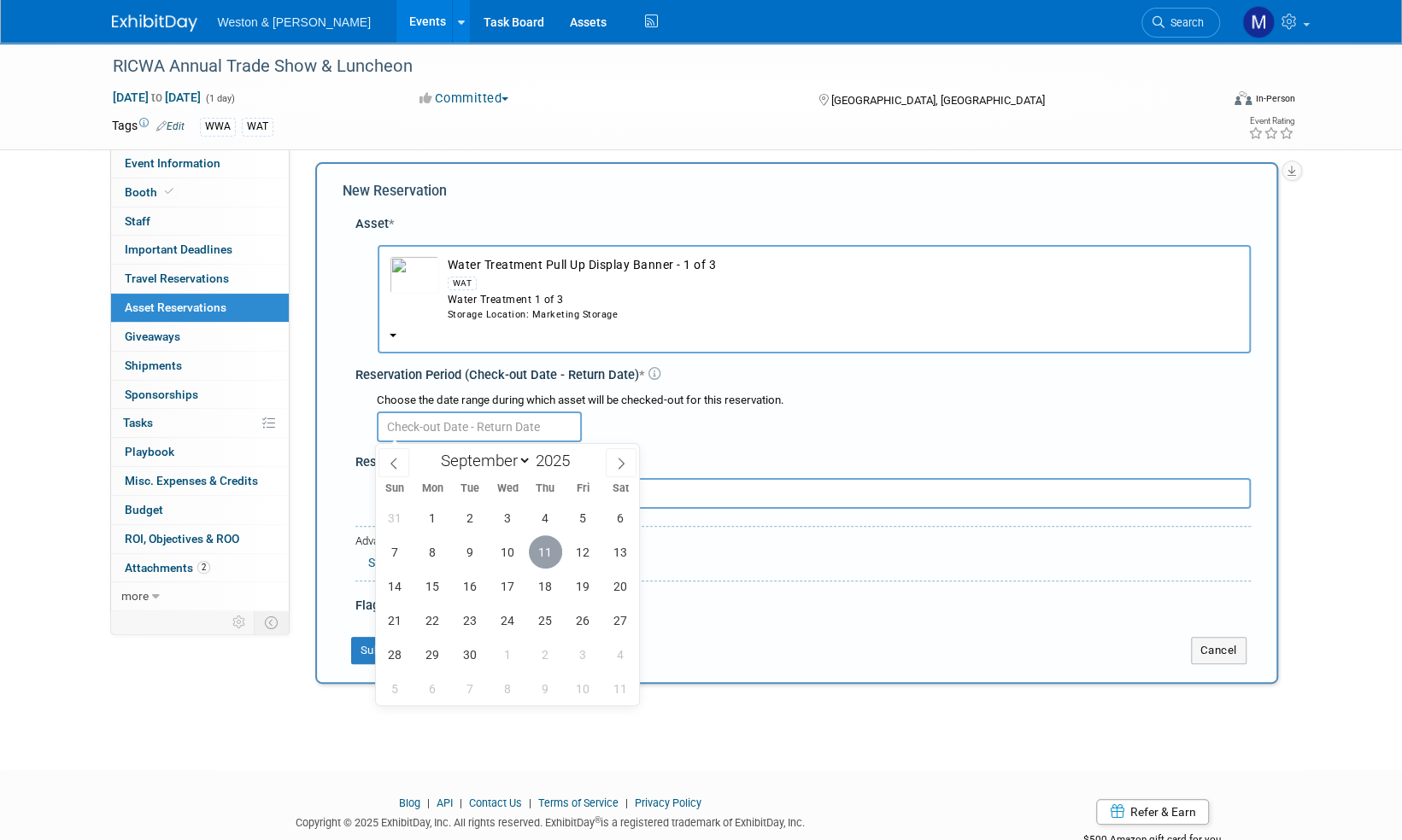
click at [541, 553] on span "11" at bounding box center [546, 552] width 33 height 33
click at [616, 546] on span "13" at bounding box center [620, 552] width 33 height 33
type input "Sep 11, 2025 to Sep 13, 2025"
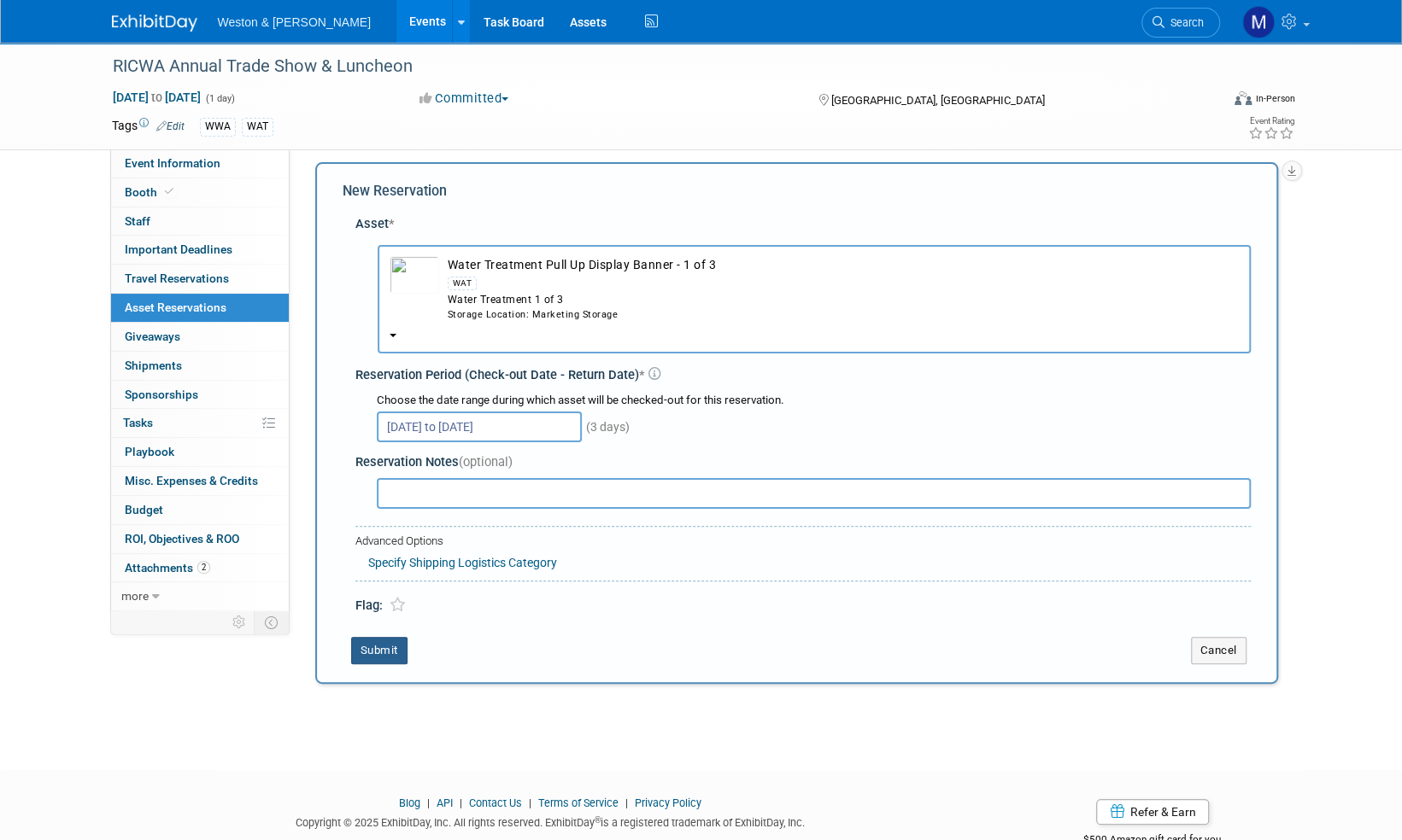
click at [392, 649] on button "Submit" at bounding box center [379, 650] width 56 height 27
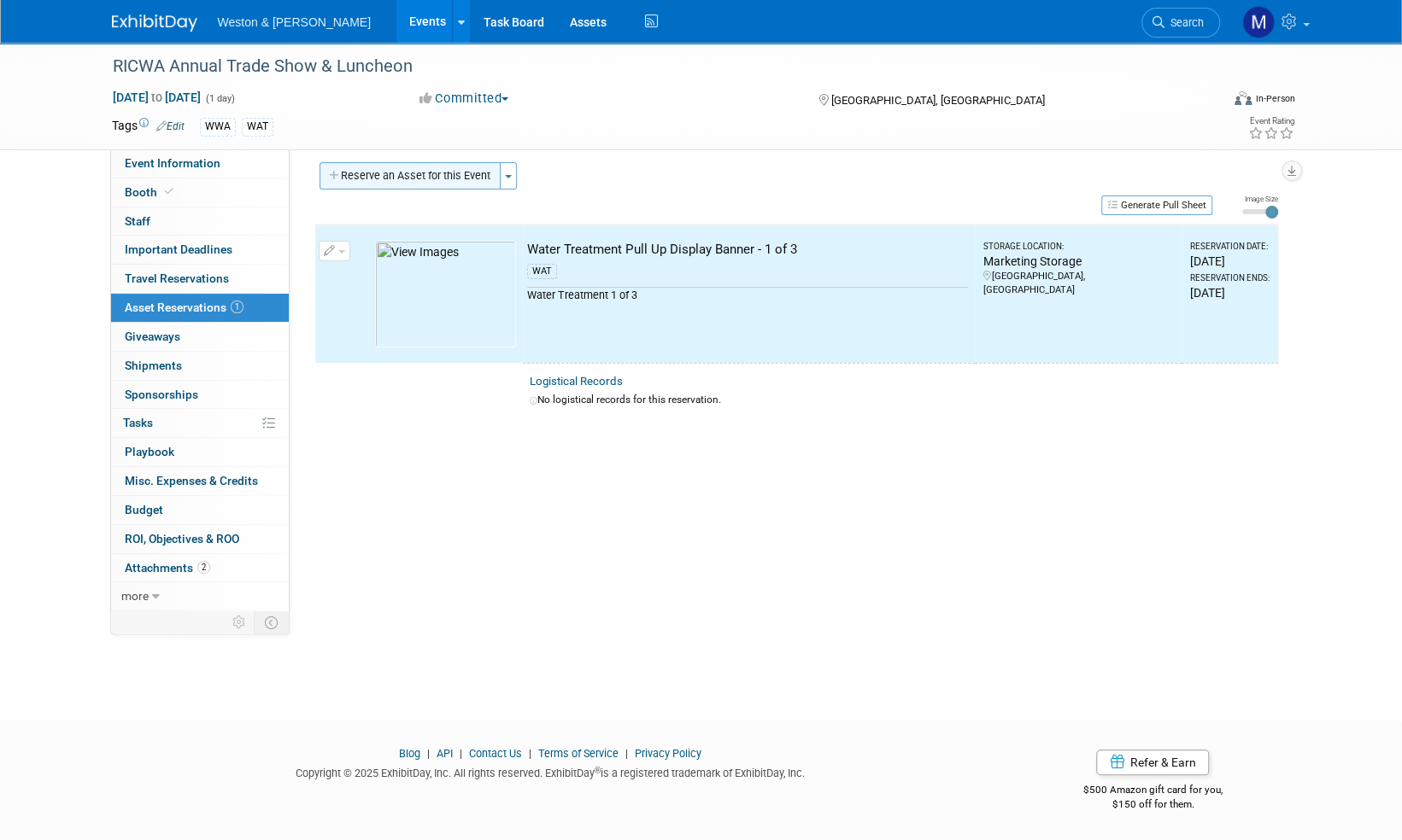
click at [444, 175] on button "Reserve an Asset for this Event" at bounding box center [410, 175] width 181 height 27
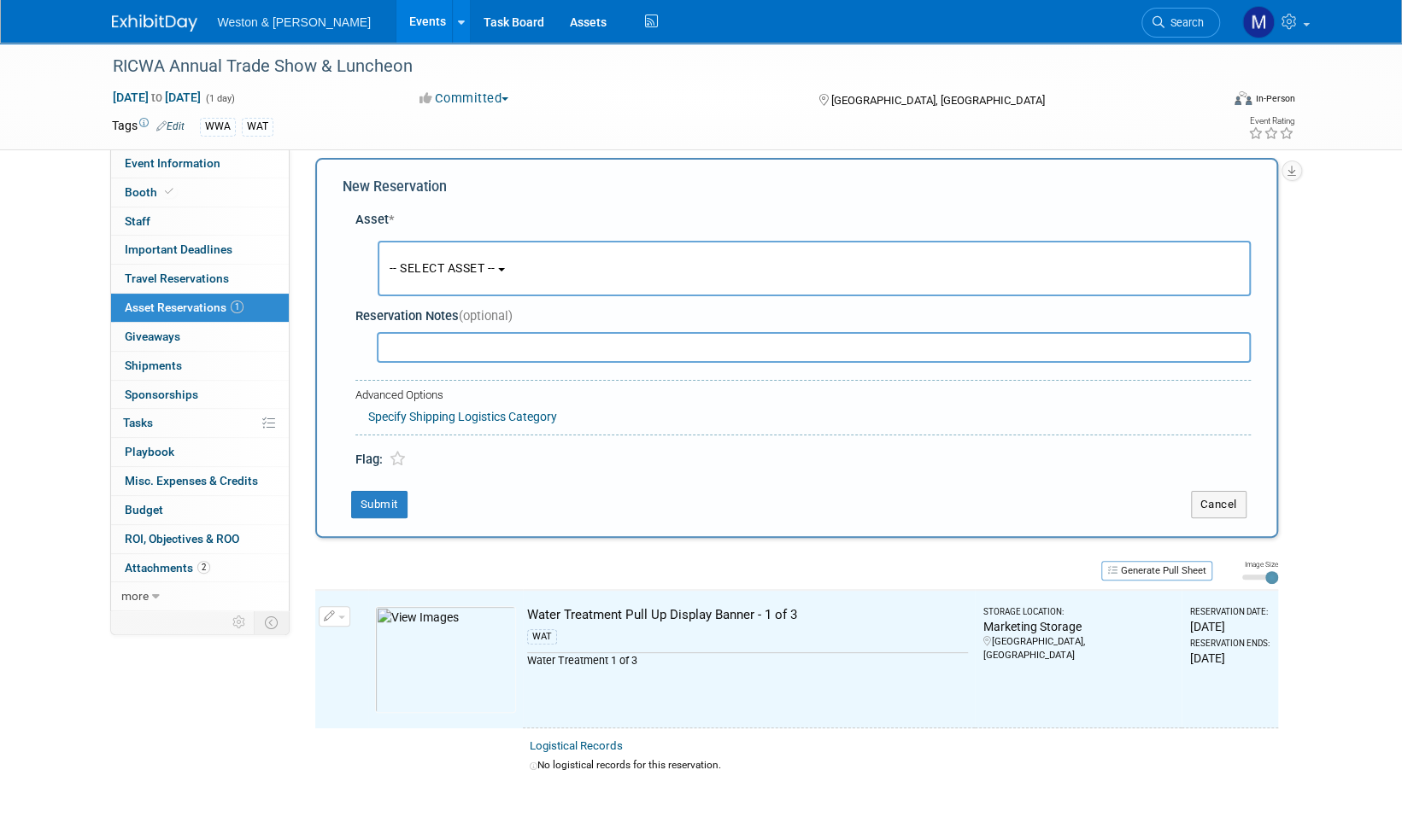
scroll to position [16, 0]
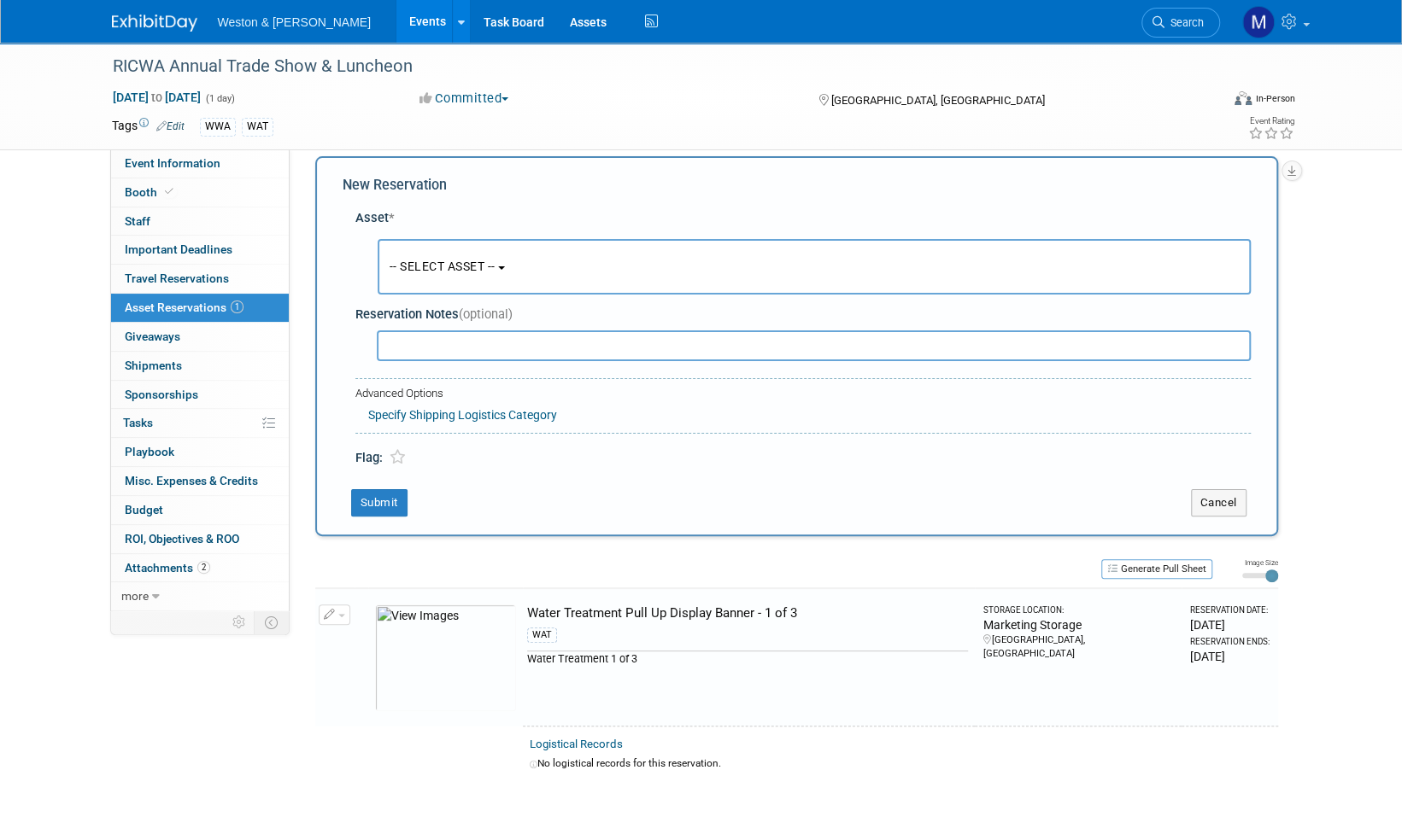
click at [484, 263] on span "-- SELECT ASSET --" at bounding box center [443, 267] width 106 height 14
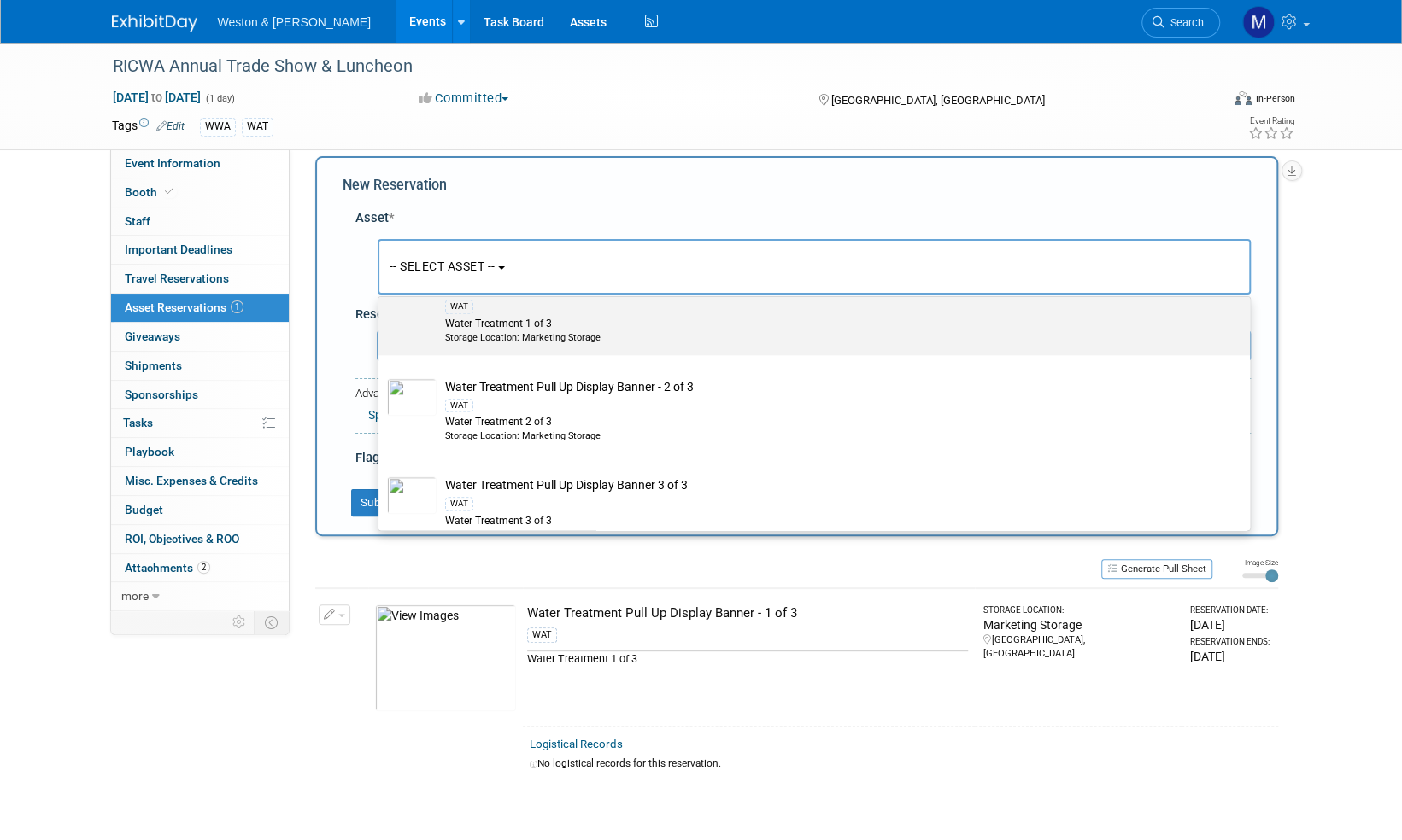
scroll to position [5464, 0]
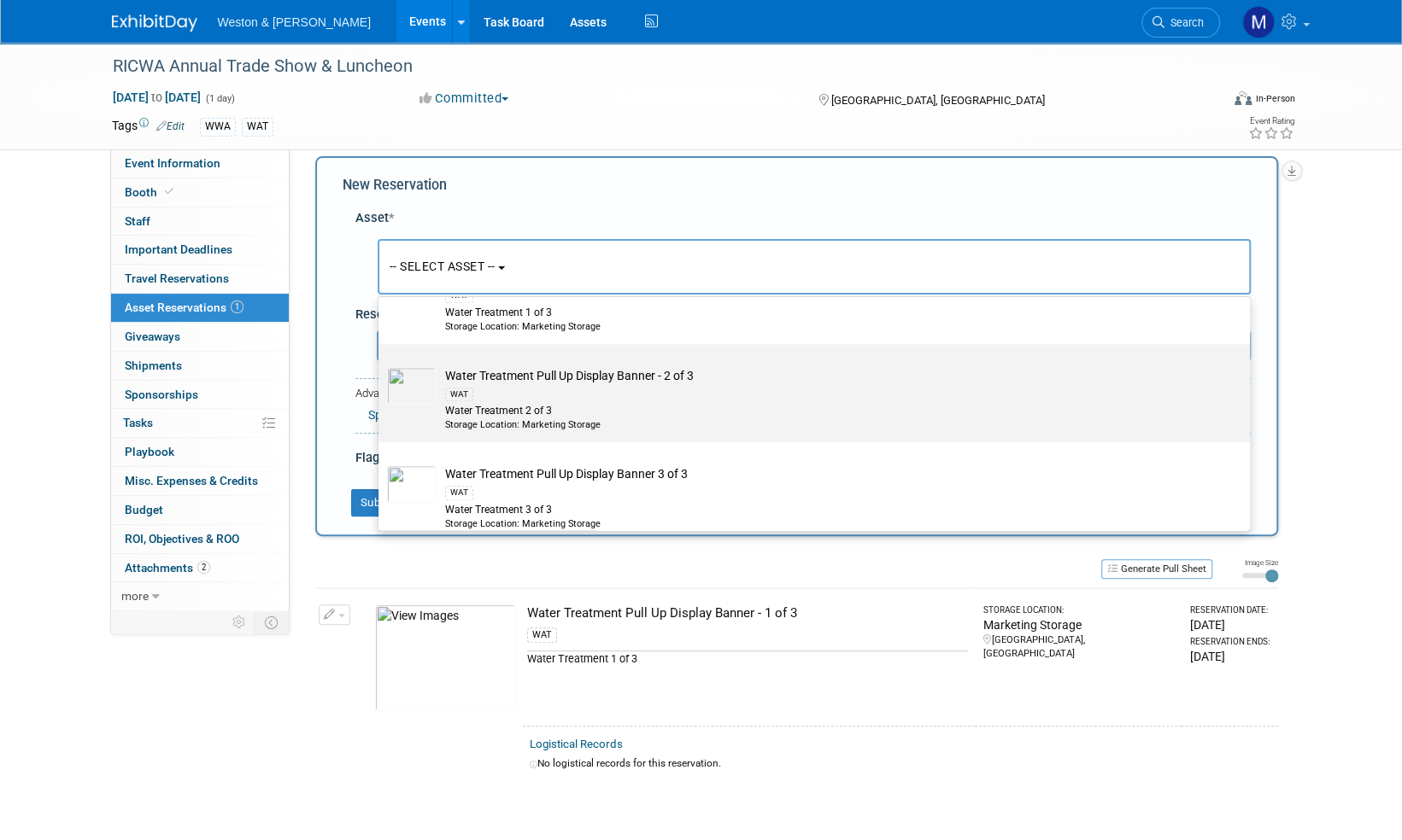
click at [574, 377] on td "Water Treatment Pull Up Display Banner - 2 of 3 WAT Water Treatment 2 of 3 Stor…" at bounding box center [826, 399] width 779 height 65
click at [381, 364] on input "Water Treatment Pull Up Display Banner - 2 of 3 WAT Water Treatment 2 of 3 Stor…" at bounding box center [375, 359] width 11 height 11
select select "10716845"
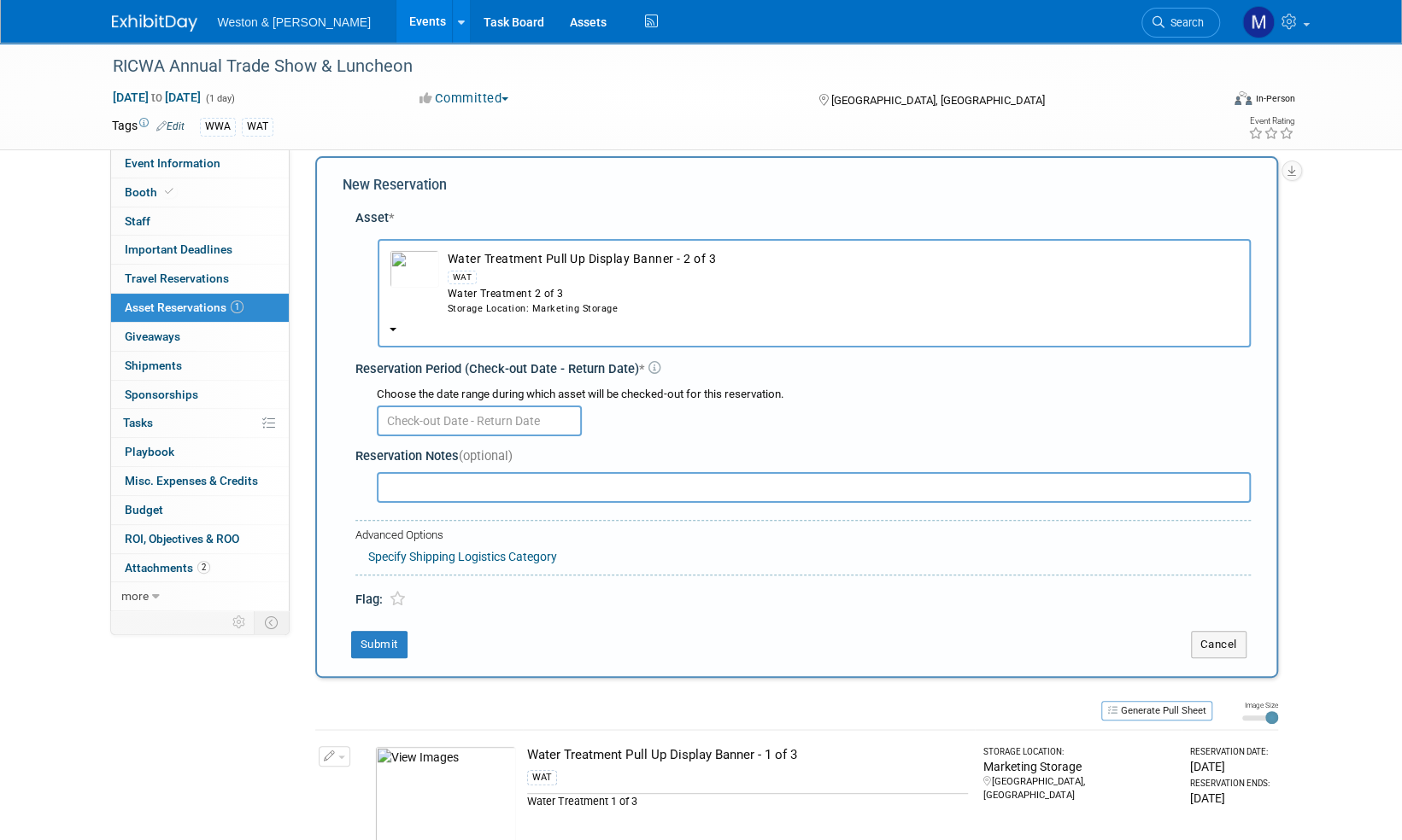
click at [535, 413] on input "text" at bounding box center [479, 420] width 205 height 31
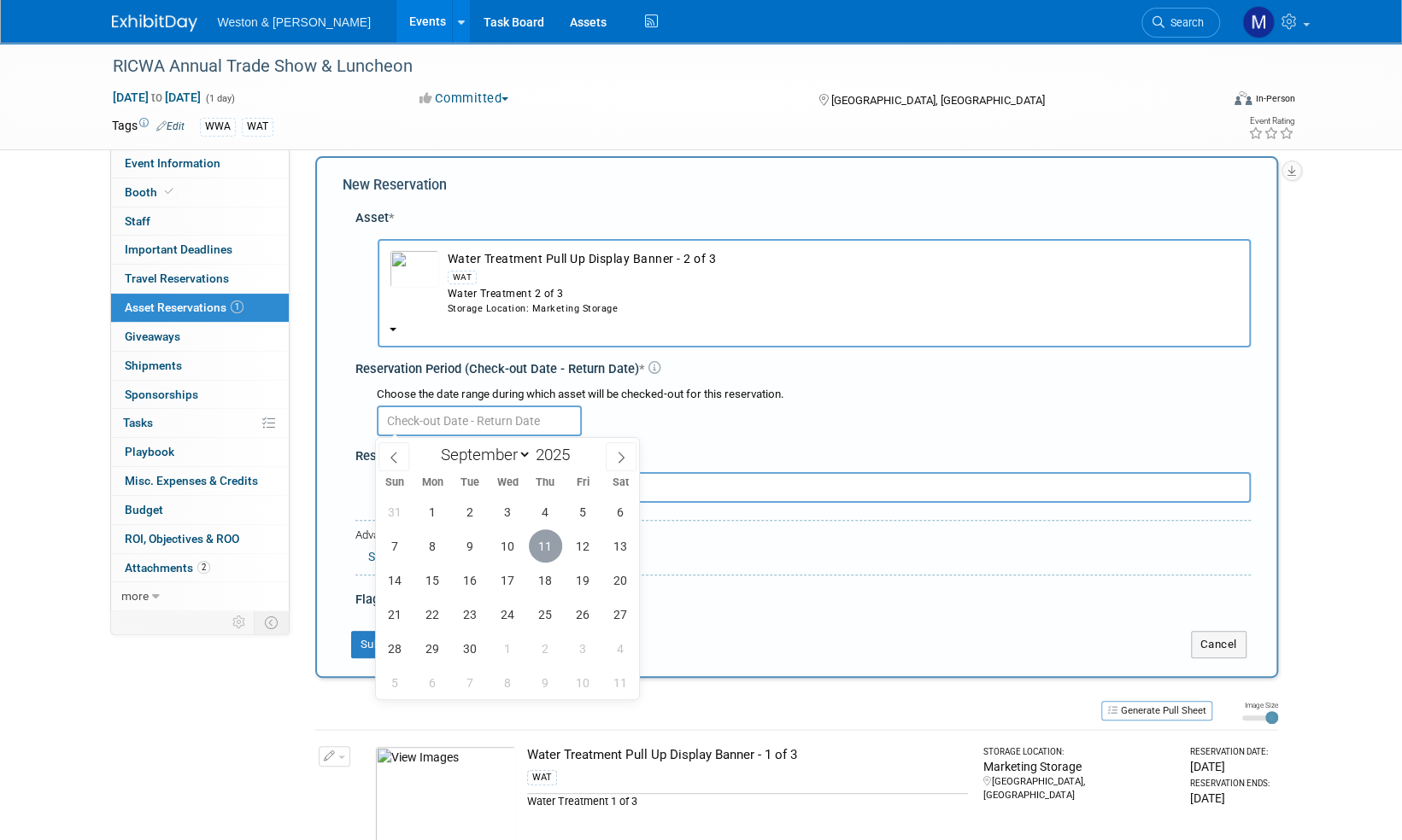
click at [548, 539] on span "11" at bounding box center [546, 546] width 33 height 33
click at [619, 542] on span "13" at bounding box center [620, 546] width 33 height 33
type input "Sep 11, 2025 to Sep 13, 2025"
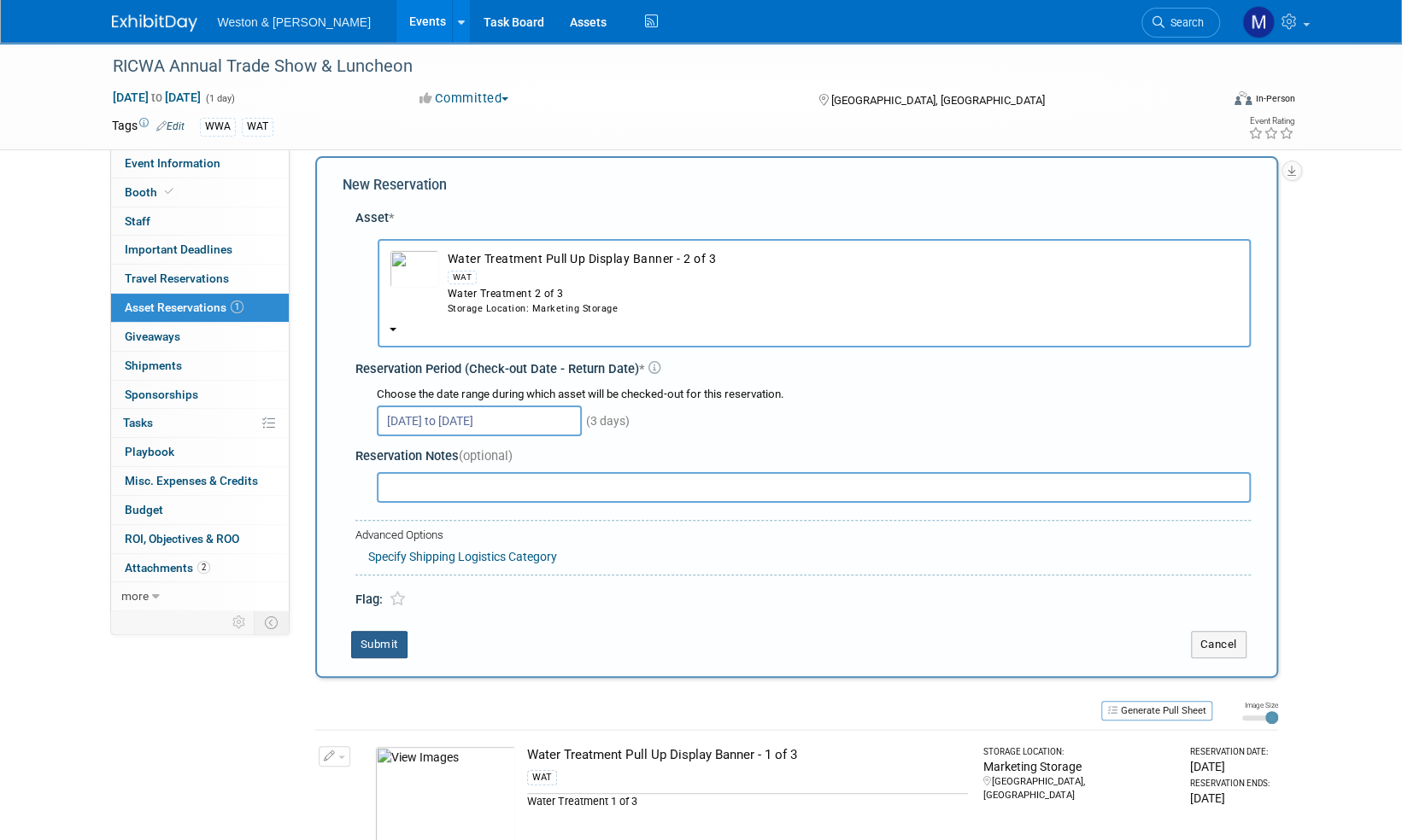
click at [371, 653] on button "Submit" at bounding box center [379, 644] width 56 height 27
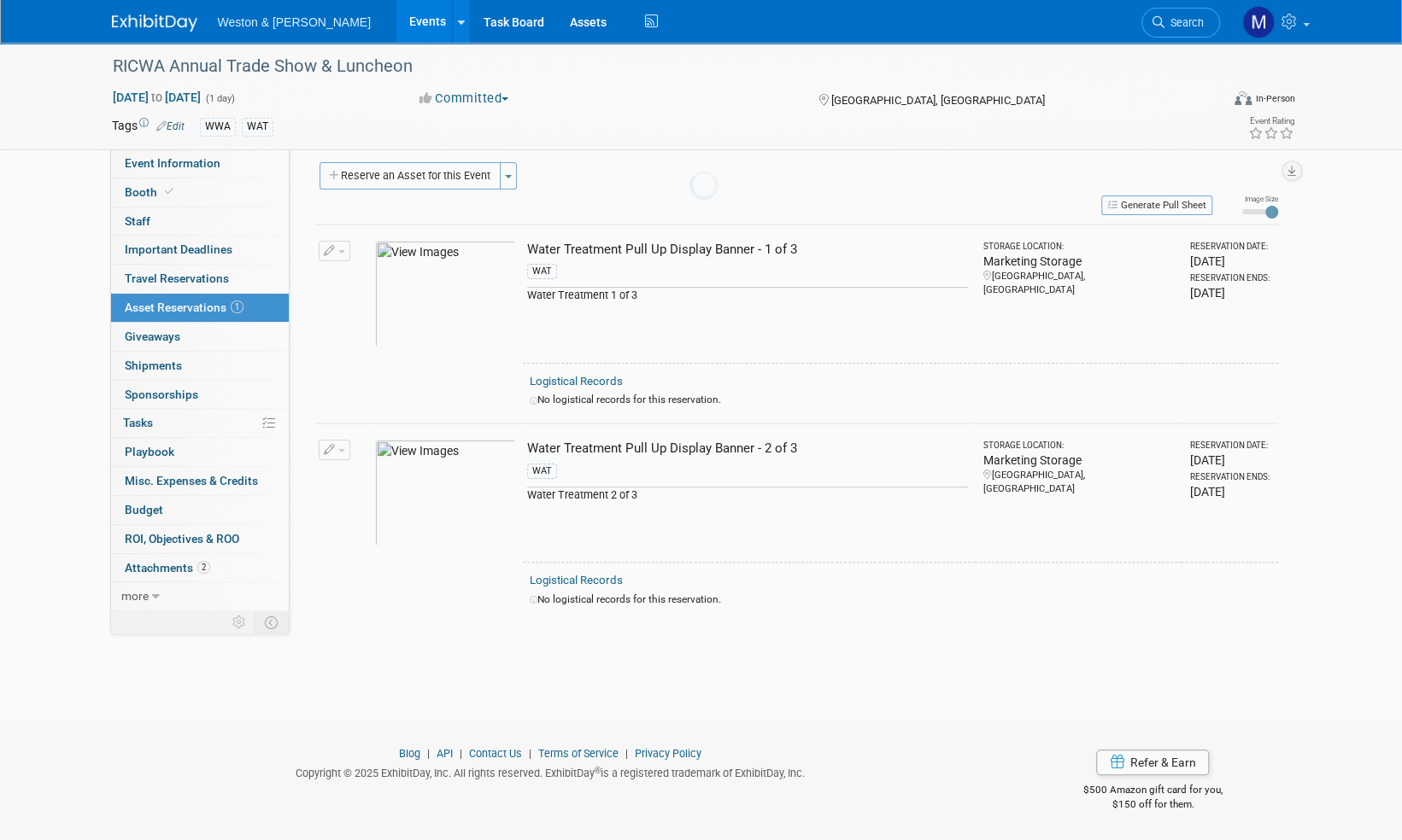
scroll to position [11, 0]
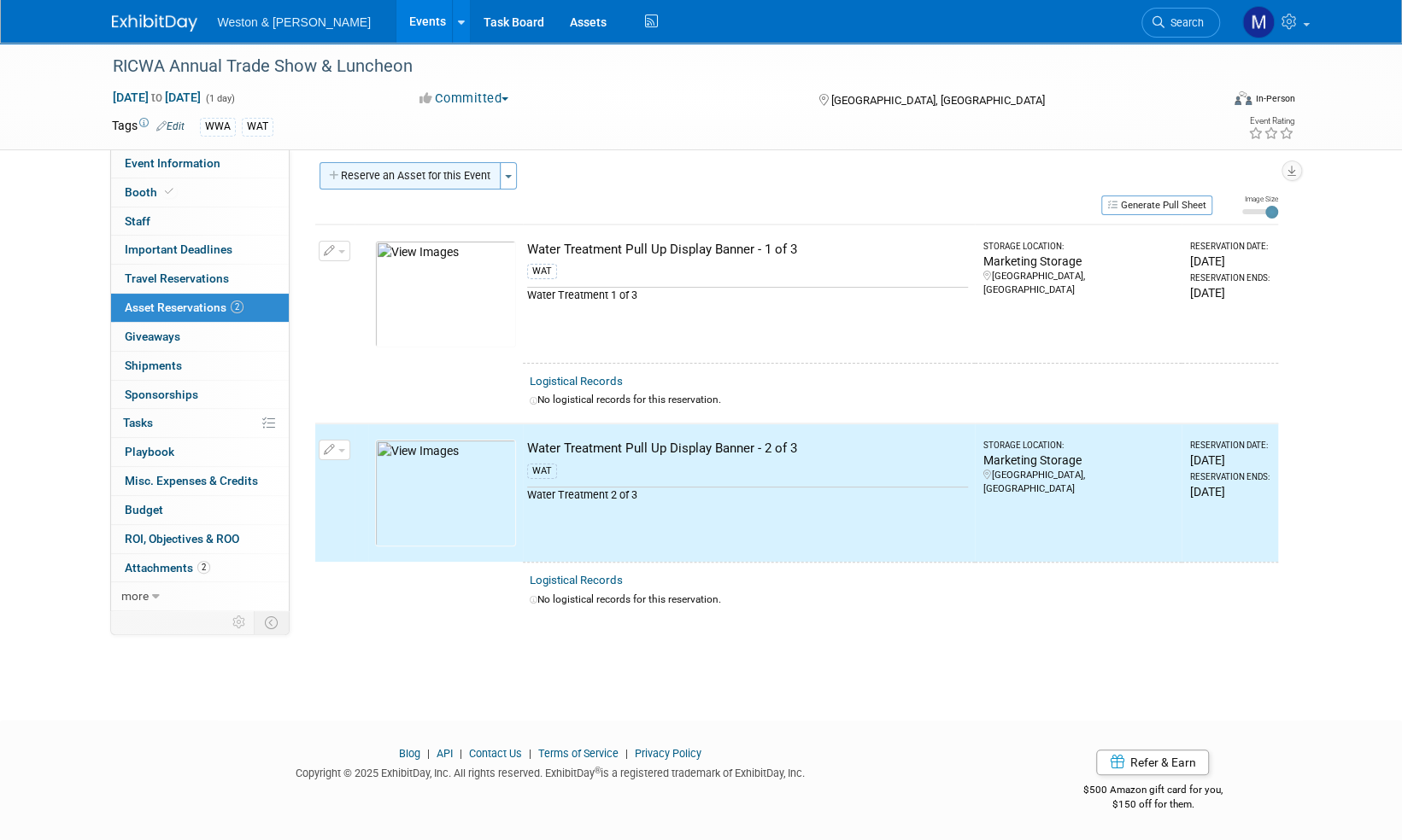
click at [437, 175] on button "Reserve an Asset for this Event" at bounding box center [410, 175] width 181 height 27
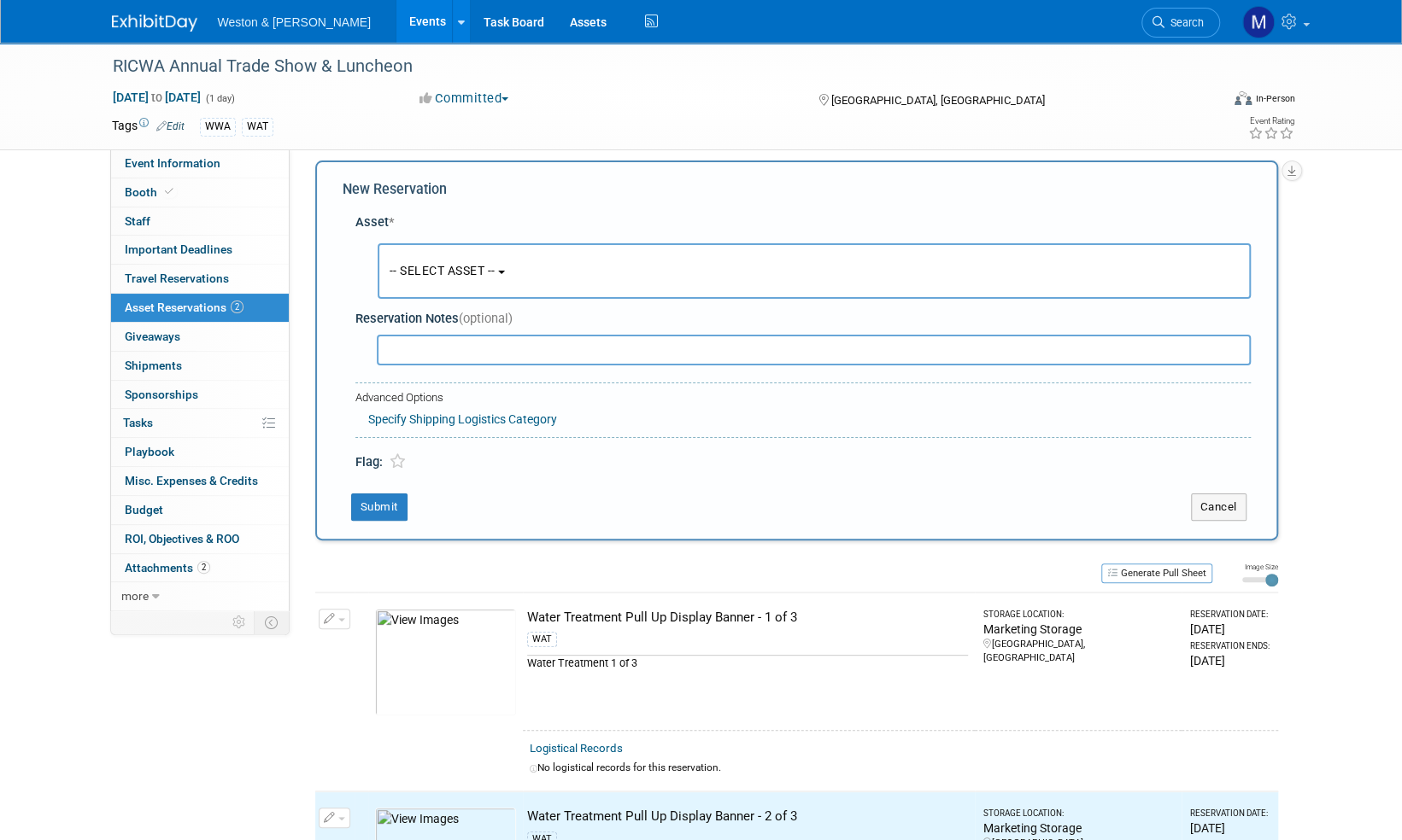
scroll to position [16, 0]
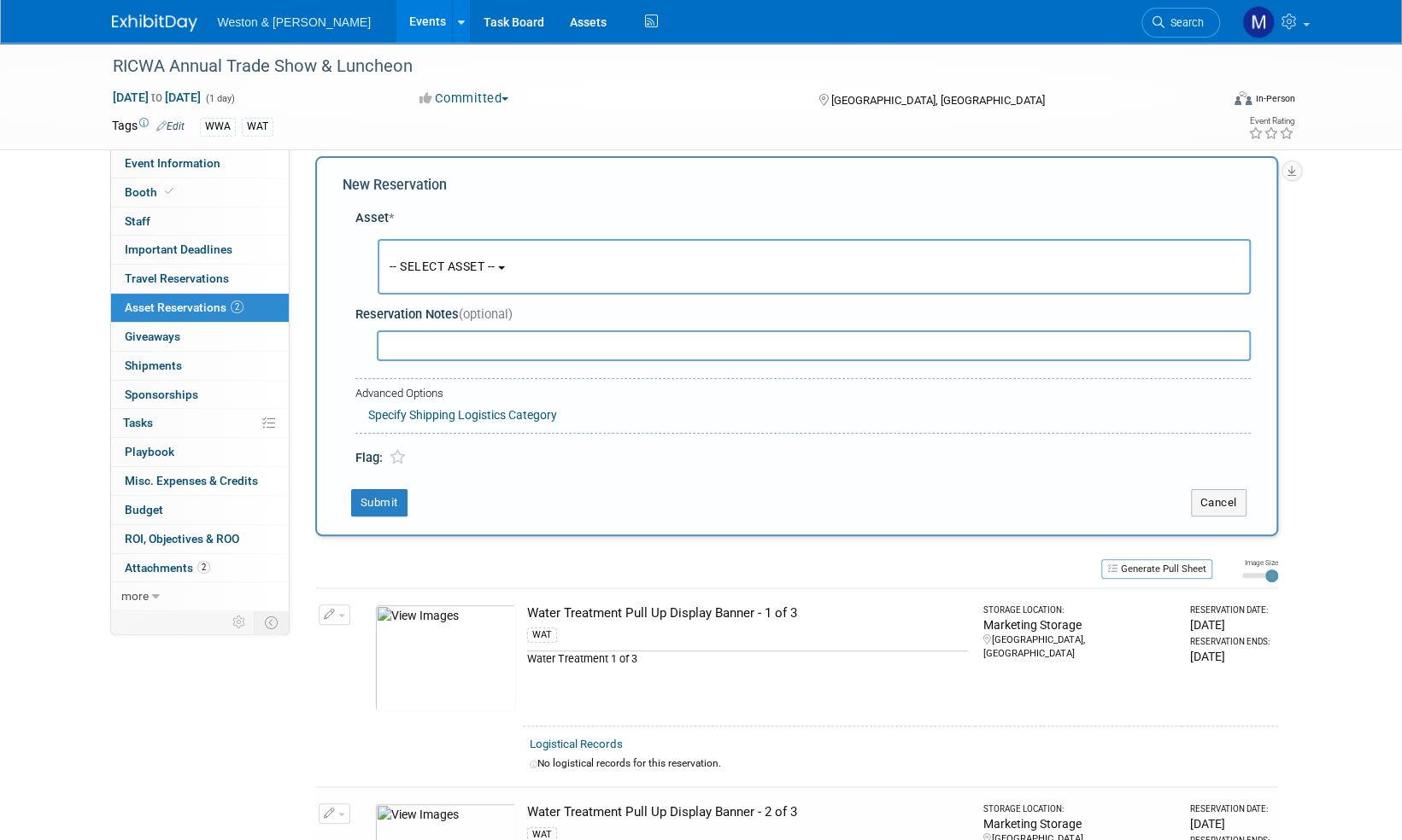
click at [507, 265] on button "-- SELECT ASSET --" at bounding box center [814, 267] width 873 height 55
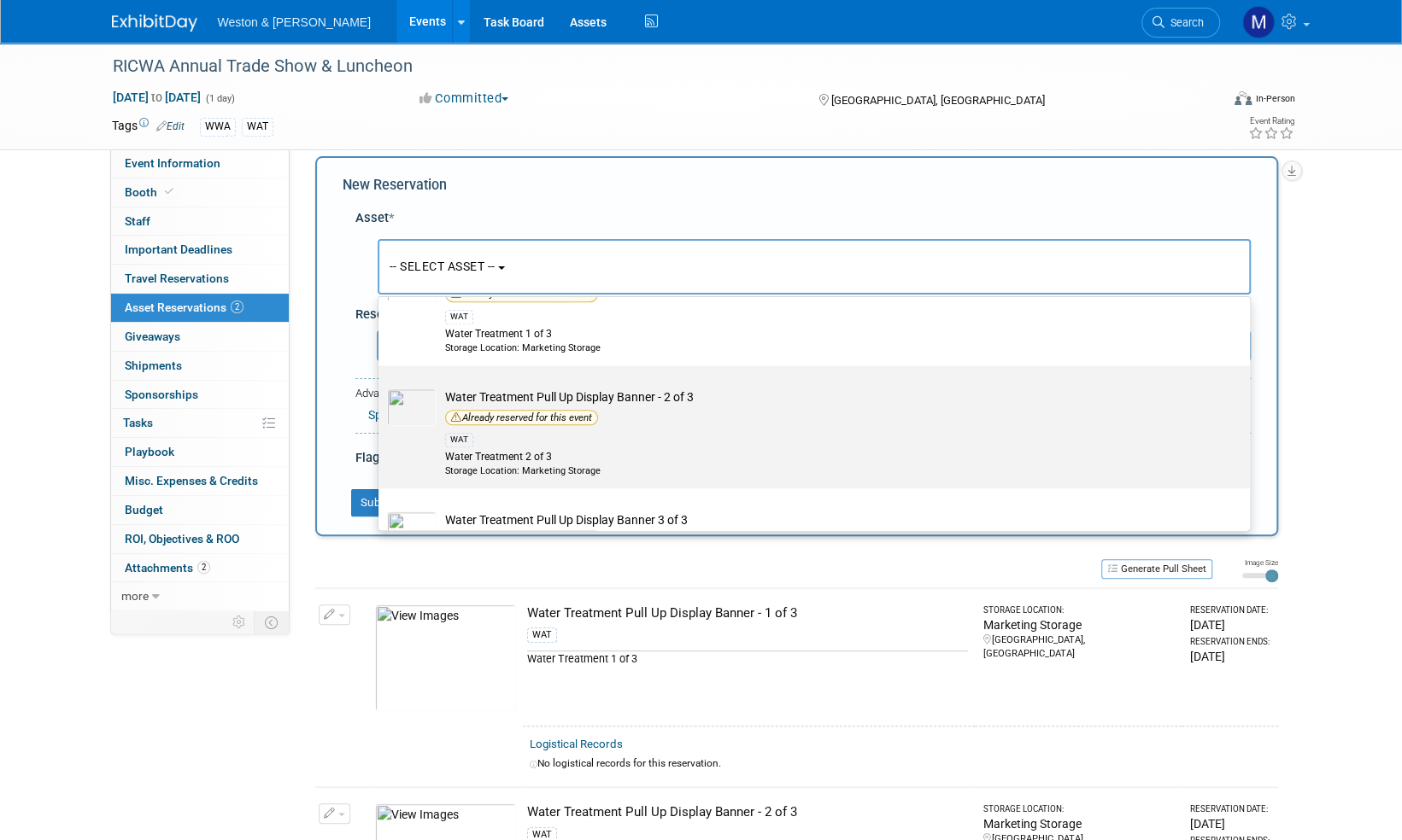
scroll to position [5549, 0]
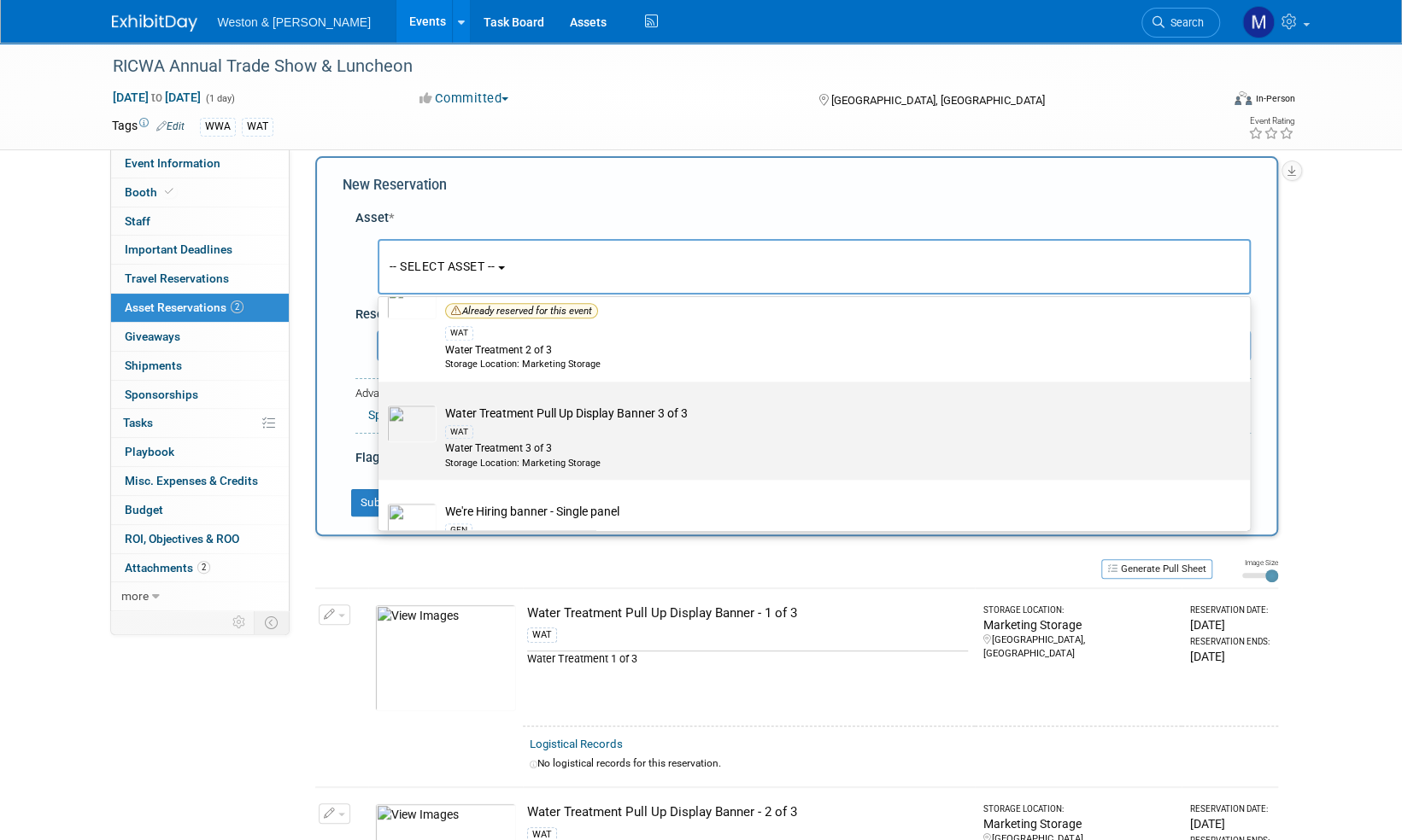
click at [568, 409] on td "Water Treatment Pull Up Display Banner 3 of 3 WAT Water Treatment 3 of 3 Storag…" at bounding box center [826, 437] width 779 height 65
click at [381, 402] on input "Water Treatment Pull Up Display Banner 3 of 3 WAT Water Treatment 3 of 3 Storag…" at bounding box center [375, 397] width 11 height 11
select select "10716846"
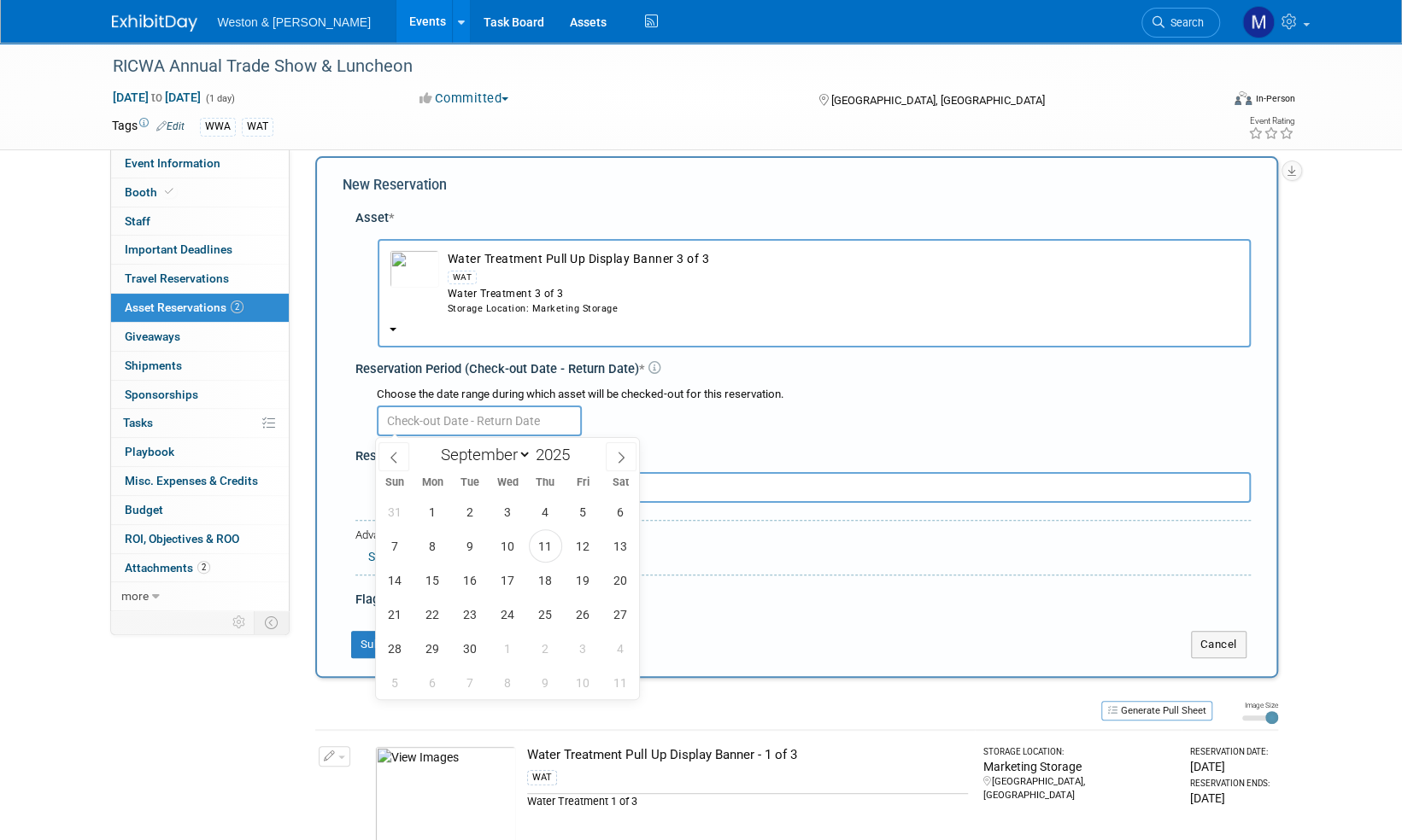
click at [485, 420] on input "text" at bounding box center [479, 420] width 205 height 31
click at [540, 548] on span "11" at bounding box center [546, 546] width 33 height 33
click at [623, 544] on span "13" at bounding box center [620, 546] width 33 height 33
type input "Sep 11, 2025 to Sep 13, 2025"
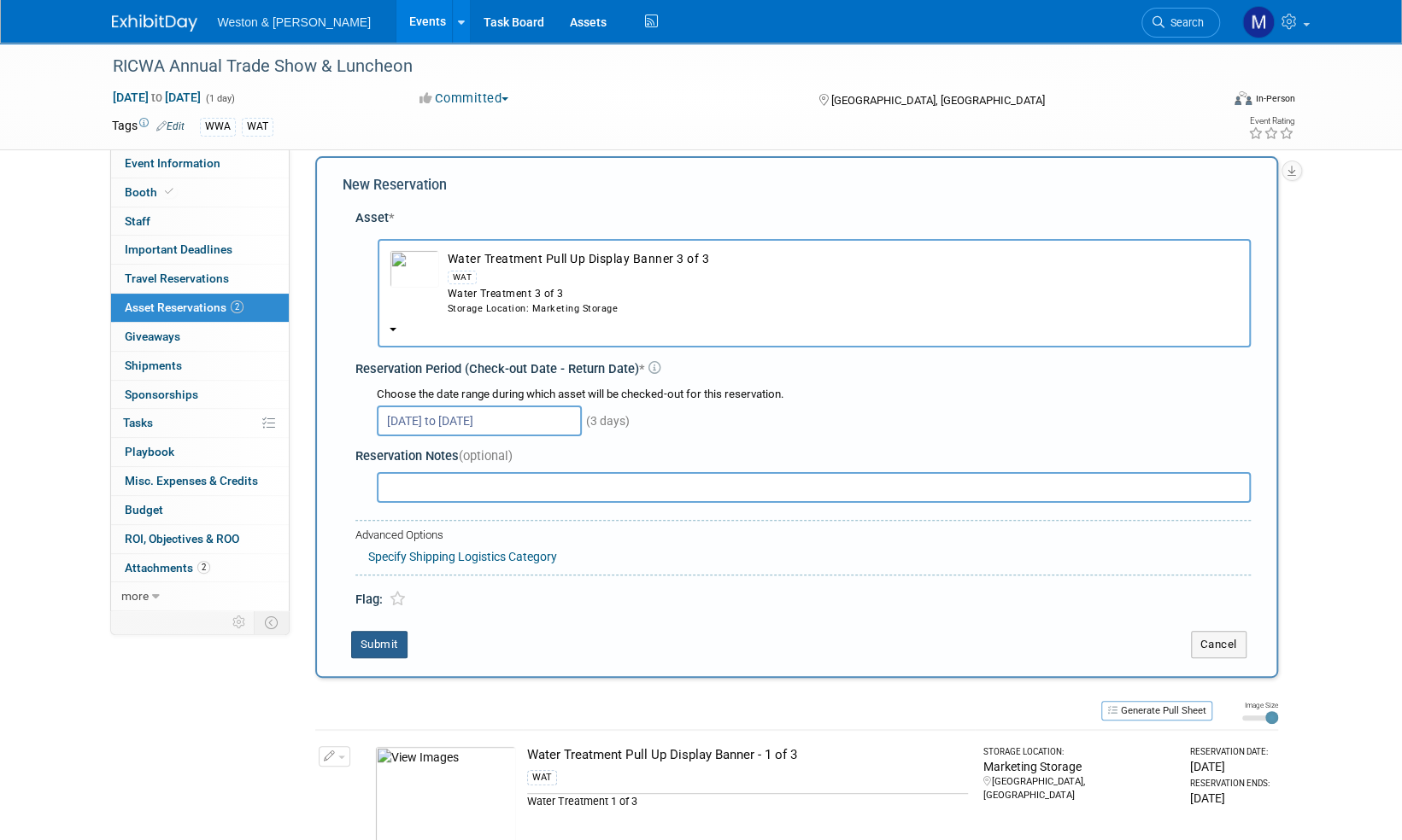
click at [390, 649] on button "Submit" at bounding box center [379, 644] width 56 height 27
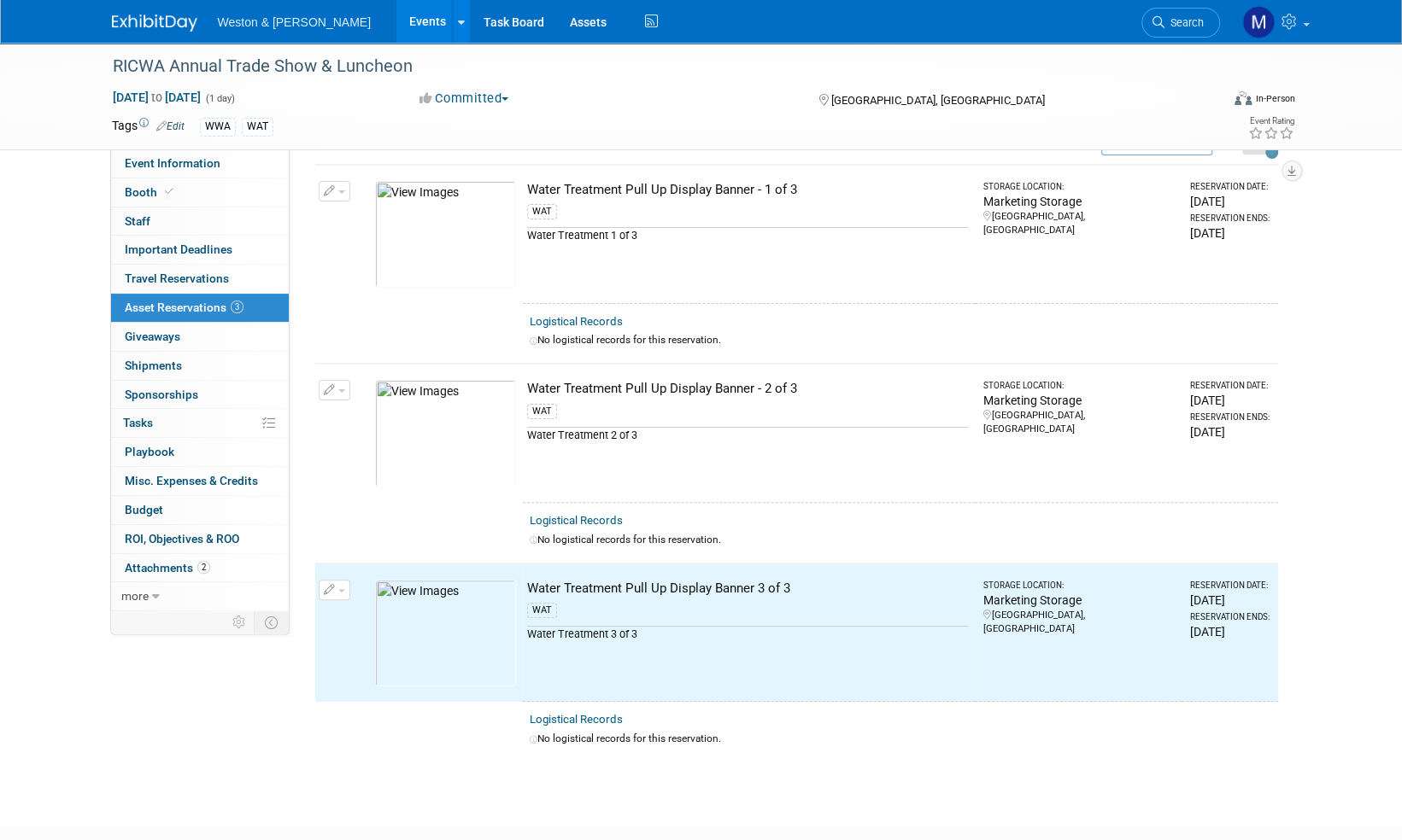
scroll to position [0, 0]
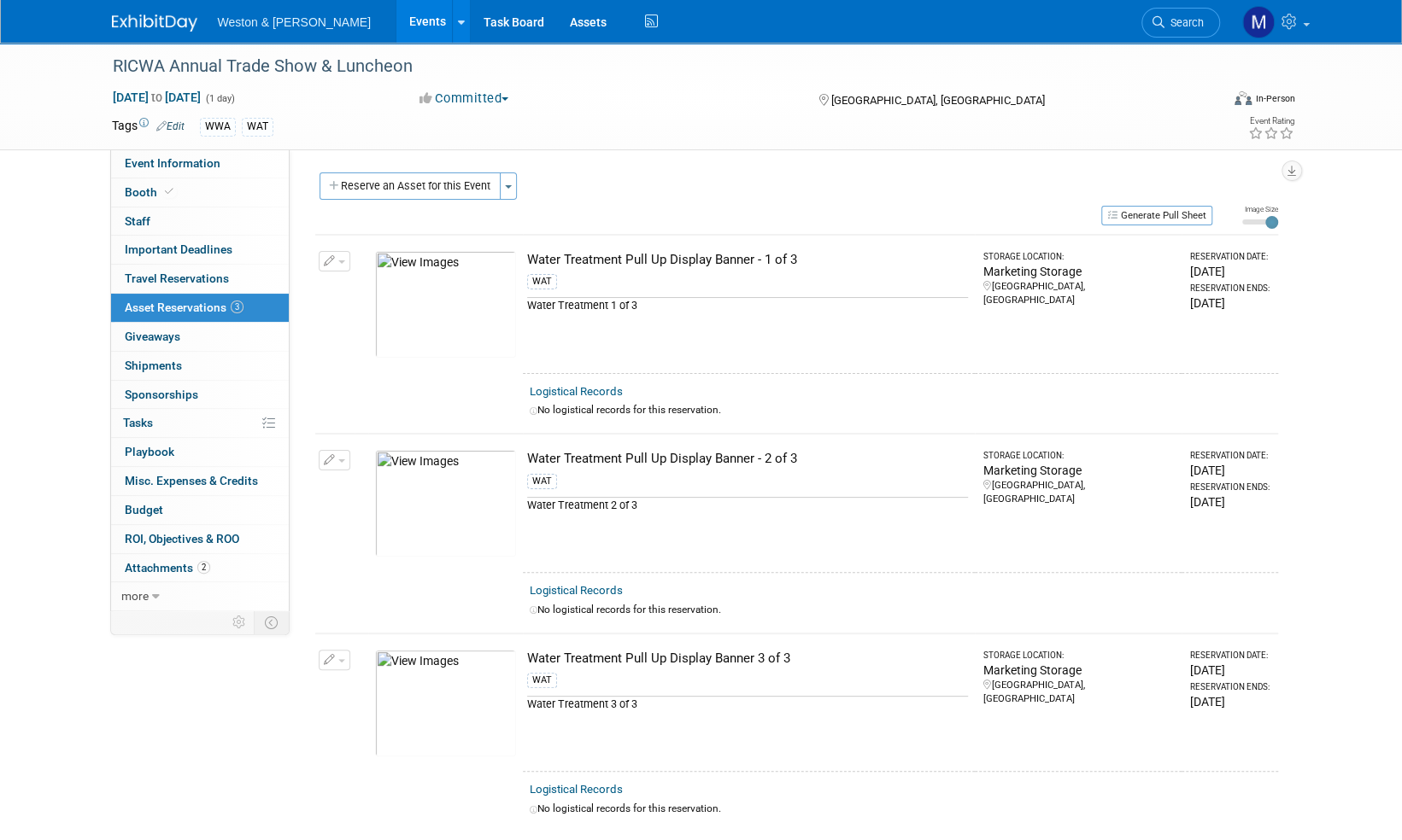
click at [147, 14] on img at bounding box center [154, 22] width 85 height 17
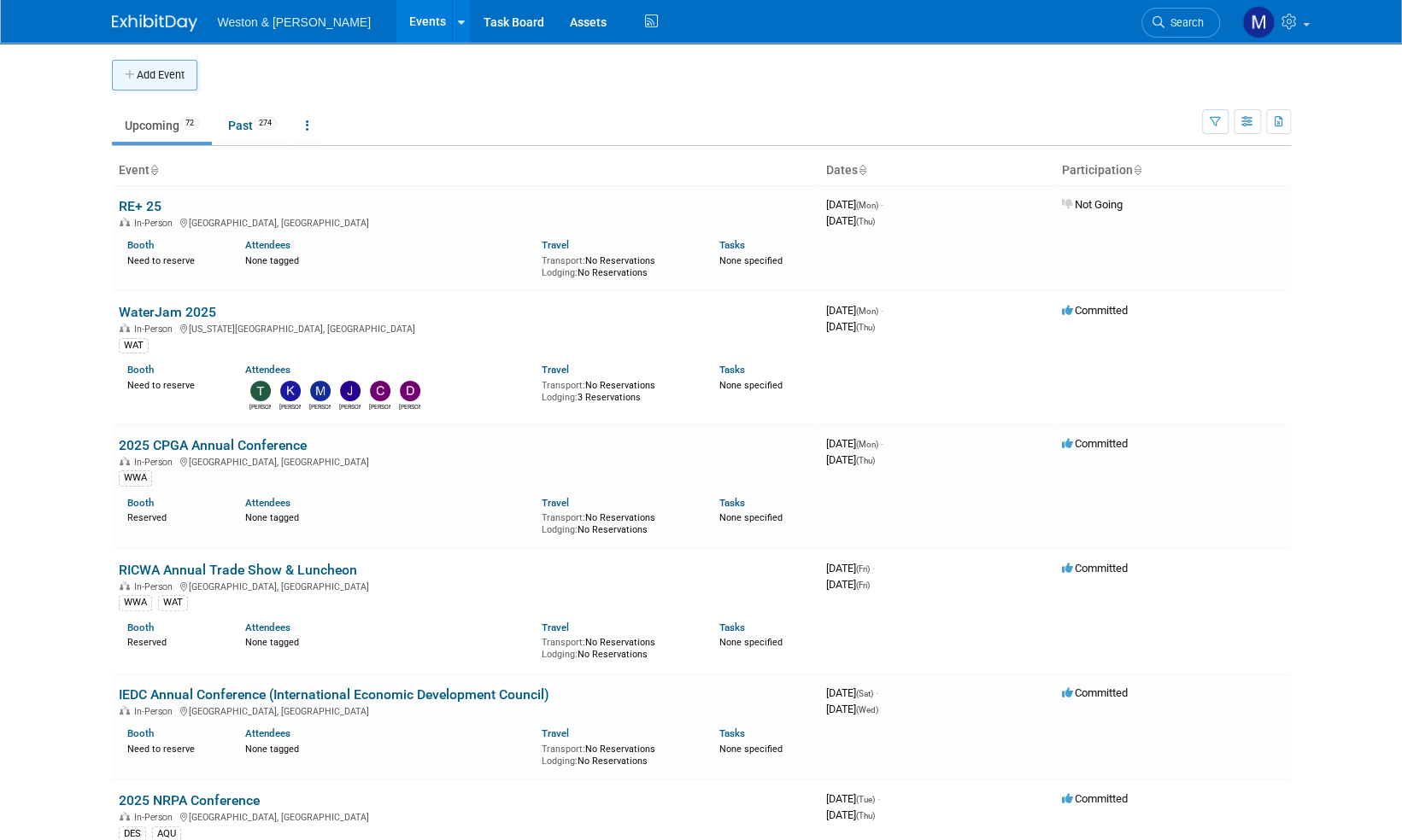
click at [161, 71] on button "Add Event" at bounding box center [154, 75] width 85 height 31
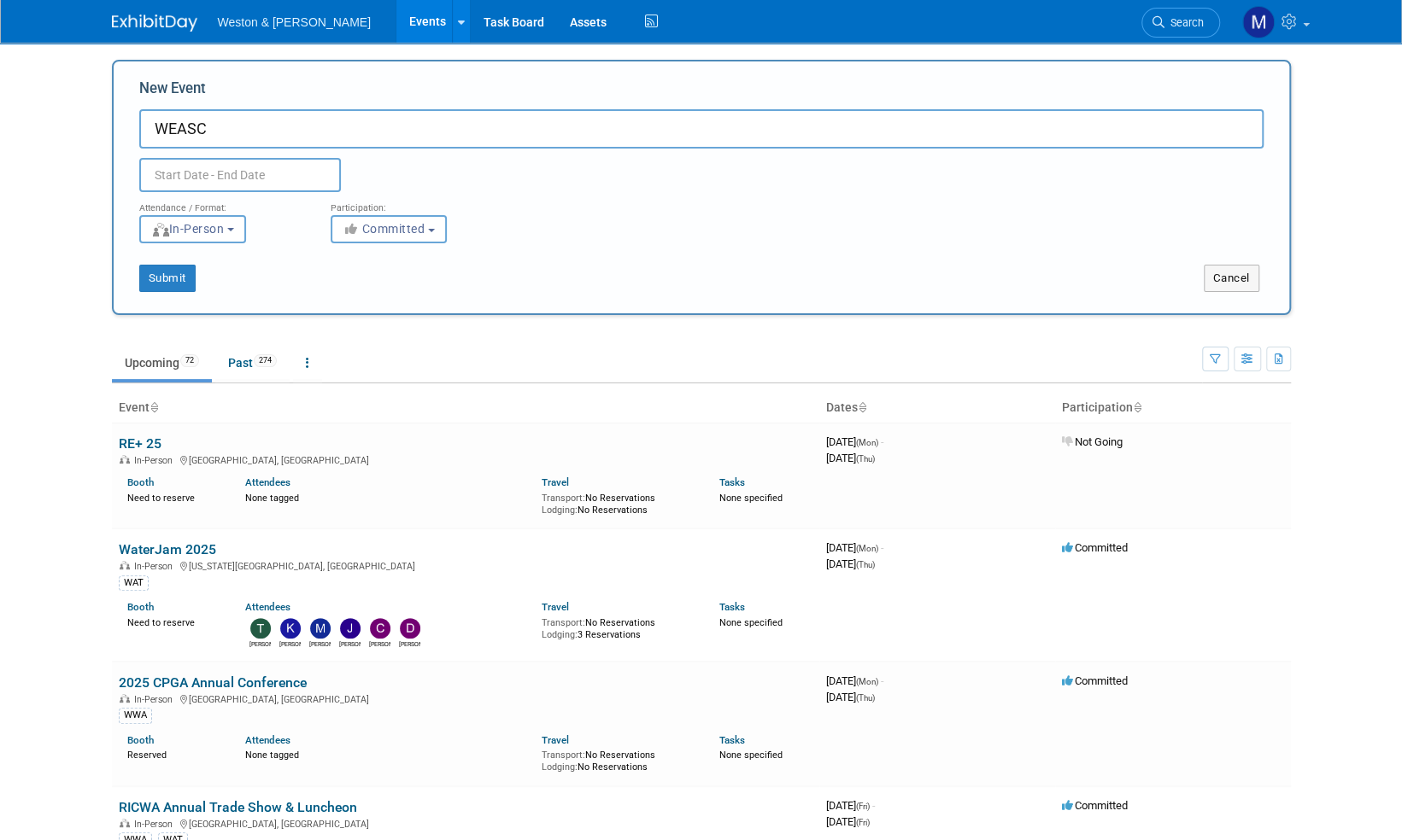
paste input "2025 Operator Conference"
type input "WEASC 2025 Operator Conference"
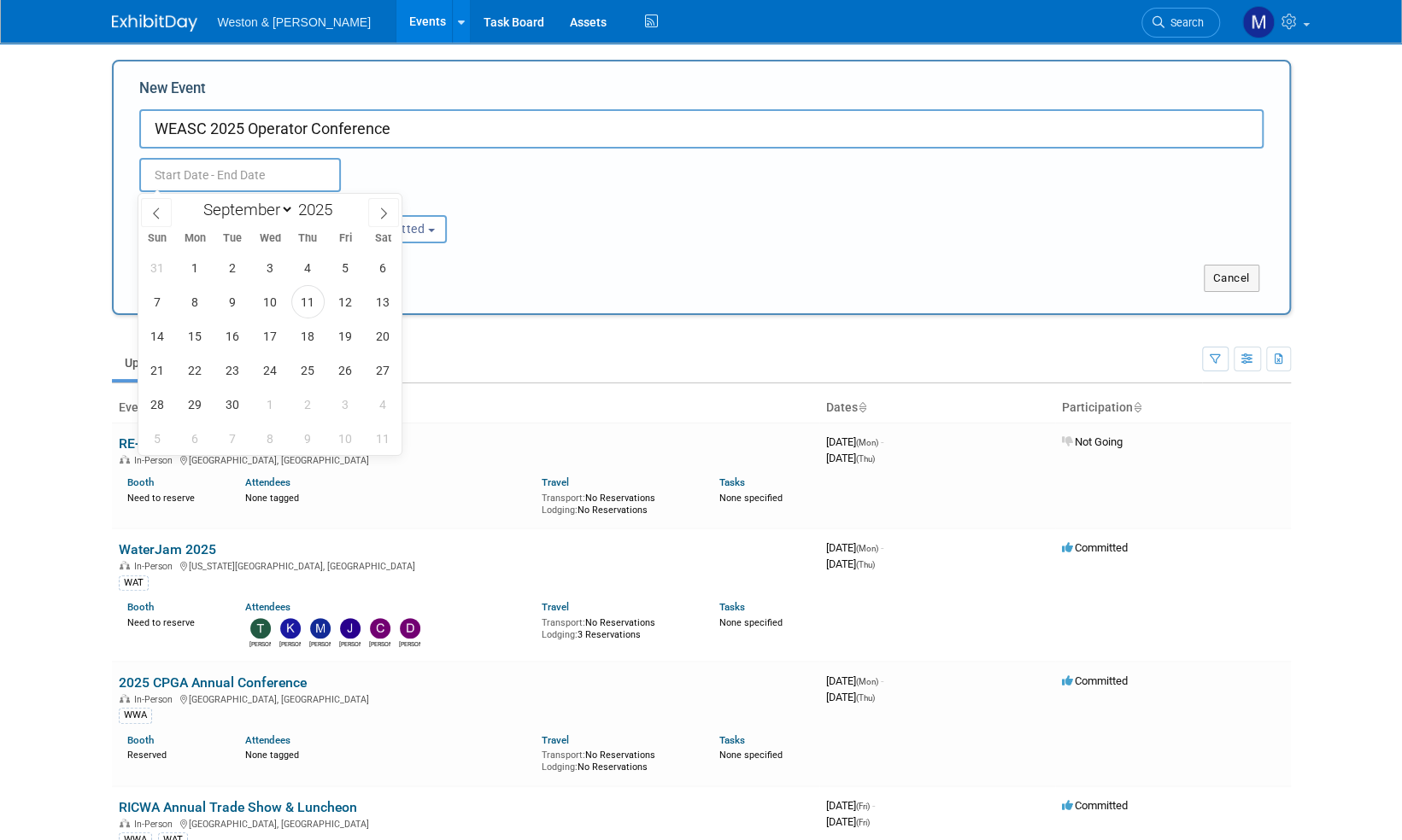
click at [215, 169] on input "text" at bounding box center [239, 175] width 202 height 34
click at [387, 208] on icon at bounding box center [384, 214] width 12 height 12
click at [388, 208] on icon at bounding box center [384, 214] width 12 height 12
select select "10"
click at [189, 304] on span "3" at bounding box center [195, 302] width 33 height 33
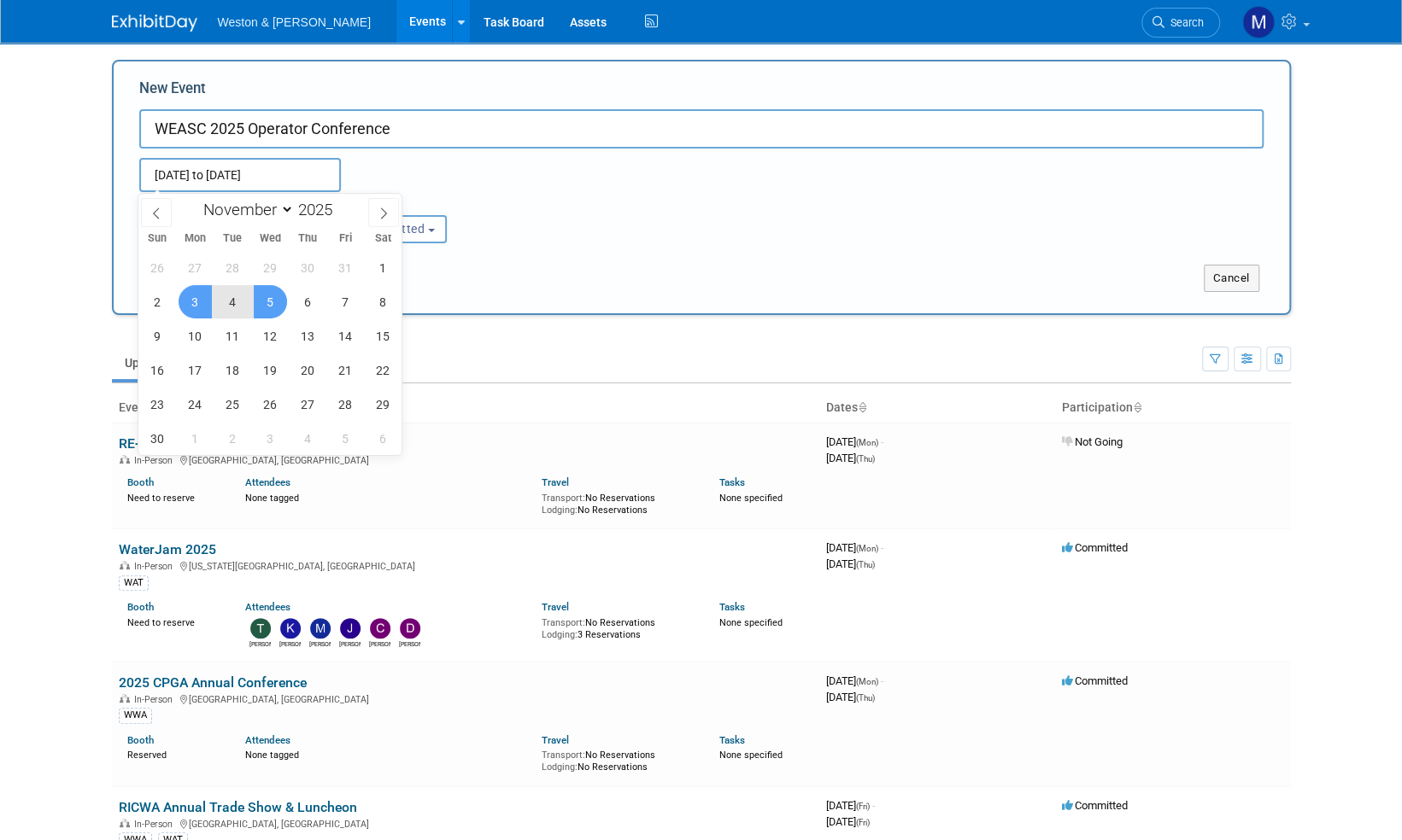
click at [274, 302] on span "5" at bounding box center [270, 302] width 33 height 33
type input "[DATE] to [DATE]"
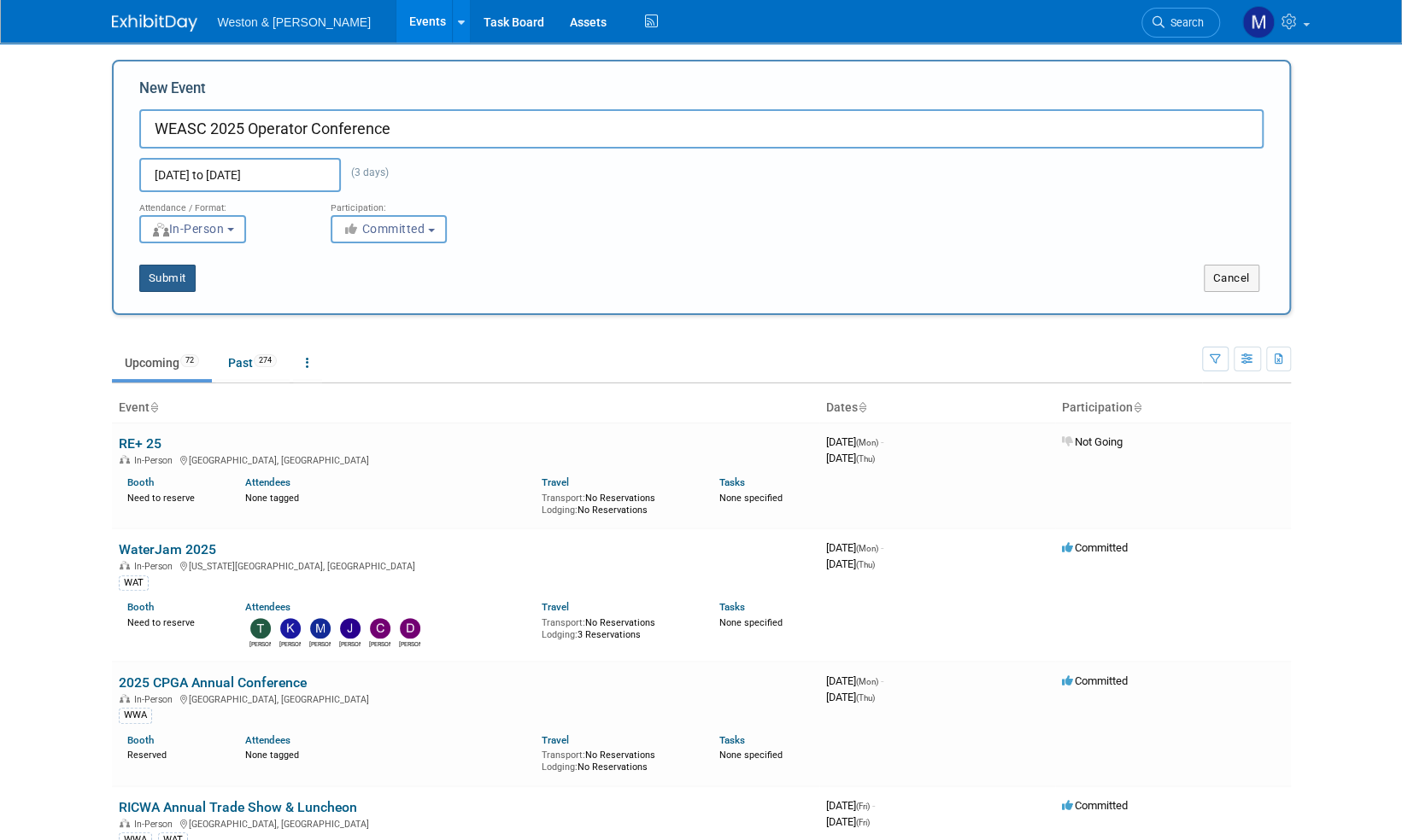
click at [183, 280] on button "Submit" at bounding box center [167, 278] width 56 height 27
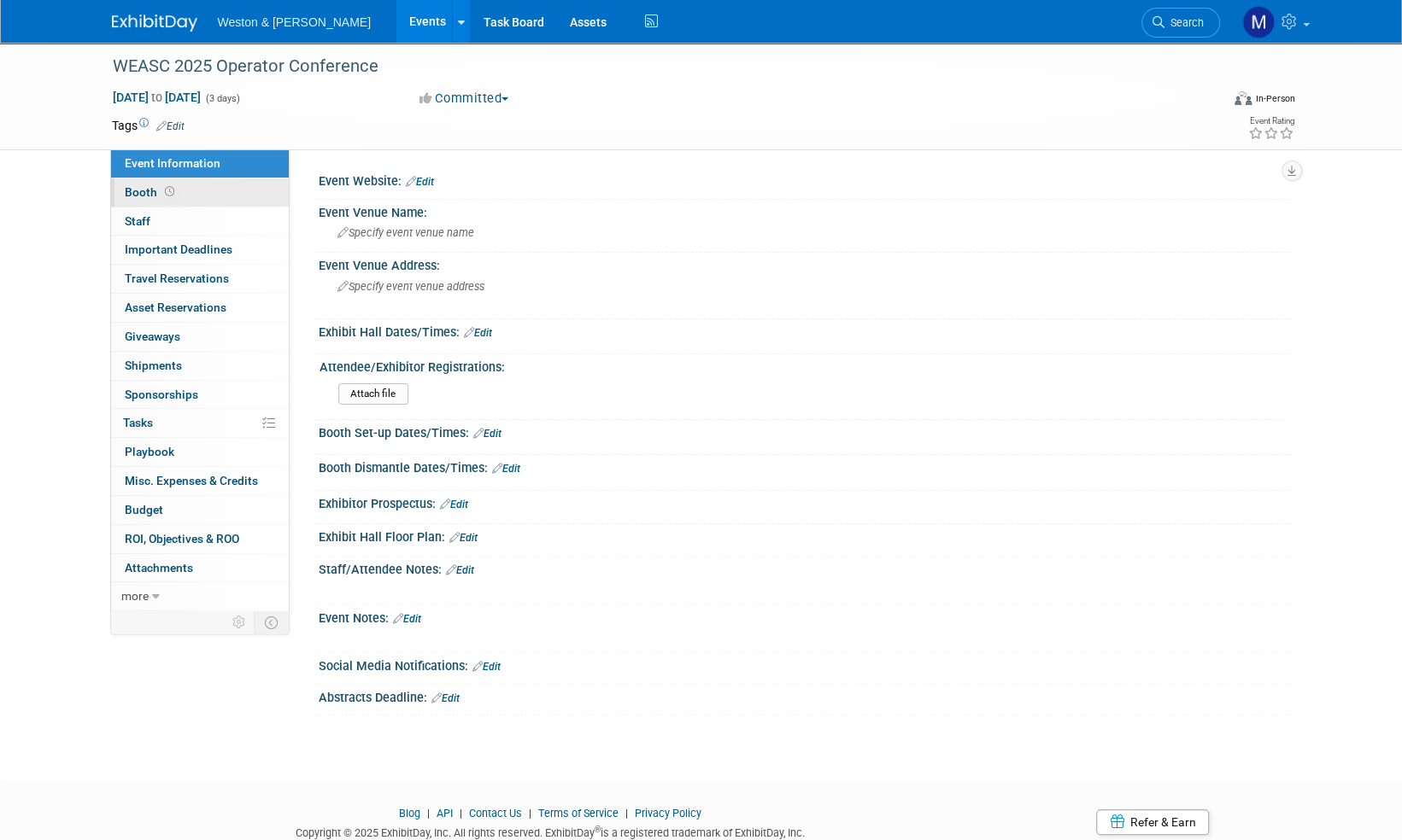
click at [140, 187] on span "Booth" at bounding box center [151, 193] width 53 height 14
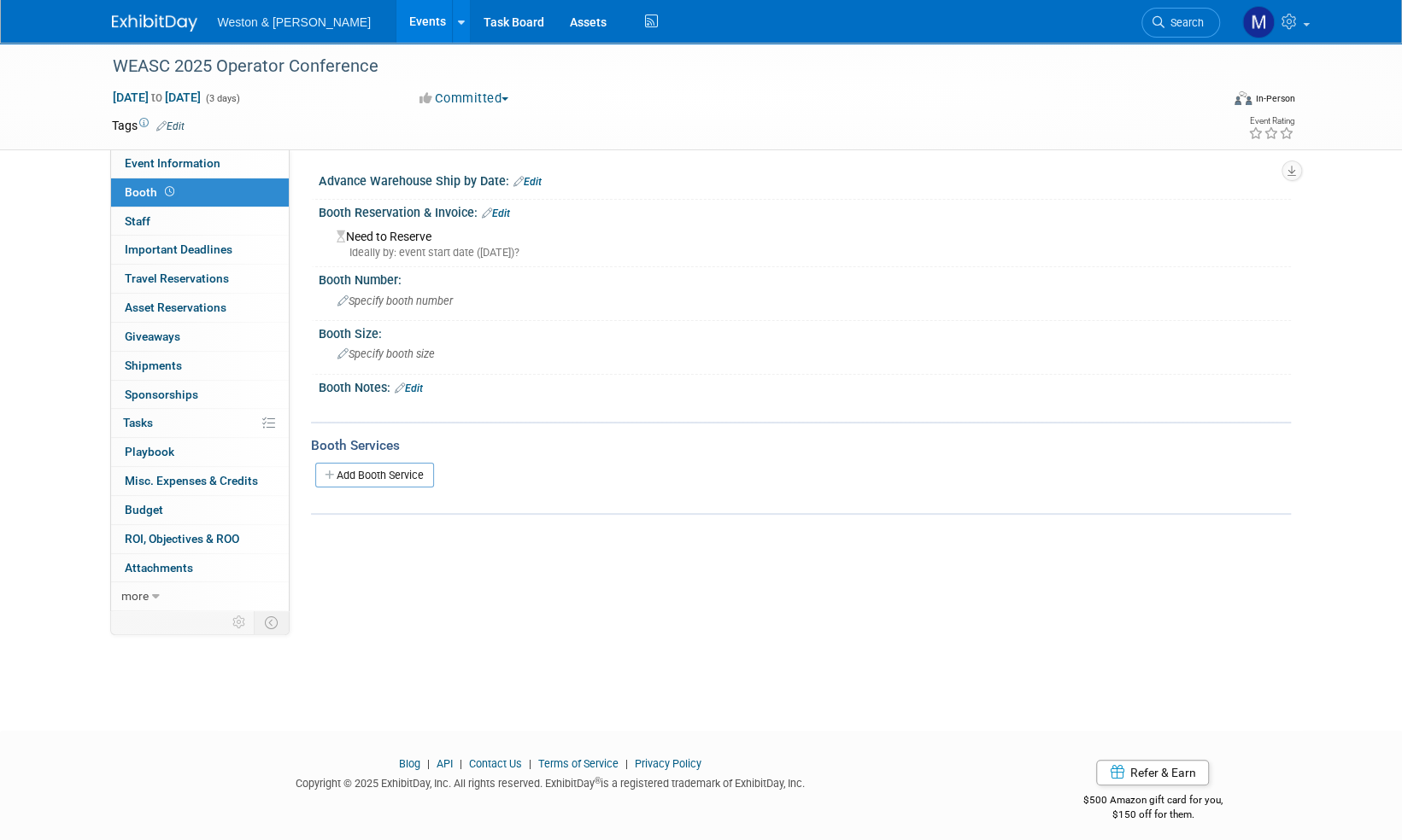
click at [505, 213] on link "Edit" at bounding box center [495, 214] width 28 height 12
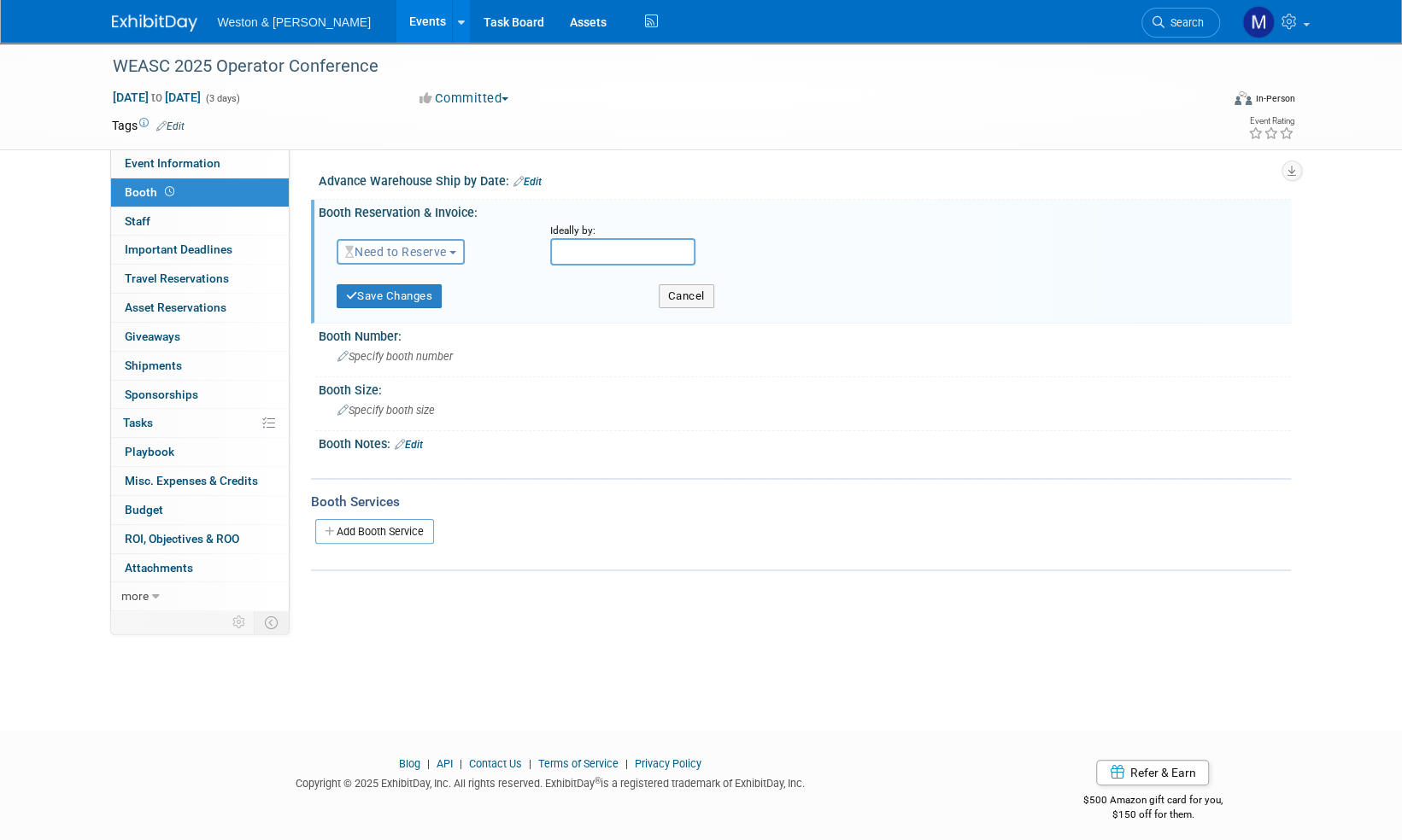
click at [454, 252] on span "button" at bounding box center [453, 252] width 7 height 4
click at [408, 301] on link "Reserved" at bounding box center [429, 304] width 183 height 24
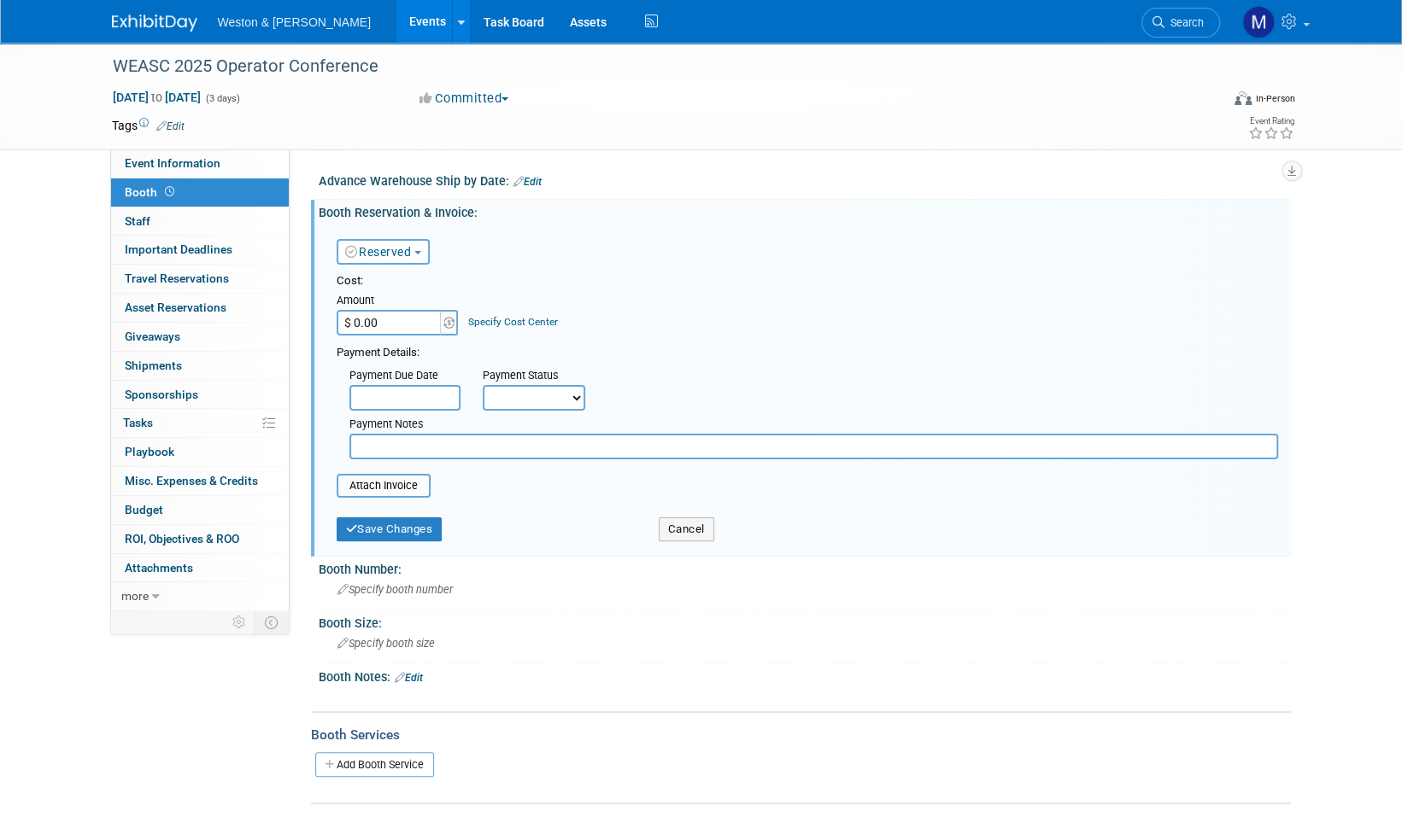
click at [574, 399] on select "Not Paid Yet Partially Paid Paid in Full" at bounding box center [533, 398] width 102 height 26
select select "1"
click at [482, 385] on select "Not Paid Yet Partially Paid Paid in Full" at bounding box center [533, 398] width 102 height 26
click at [401, 532] on button "Save Changes" at bounding box center [389, 529] width 106 height 24
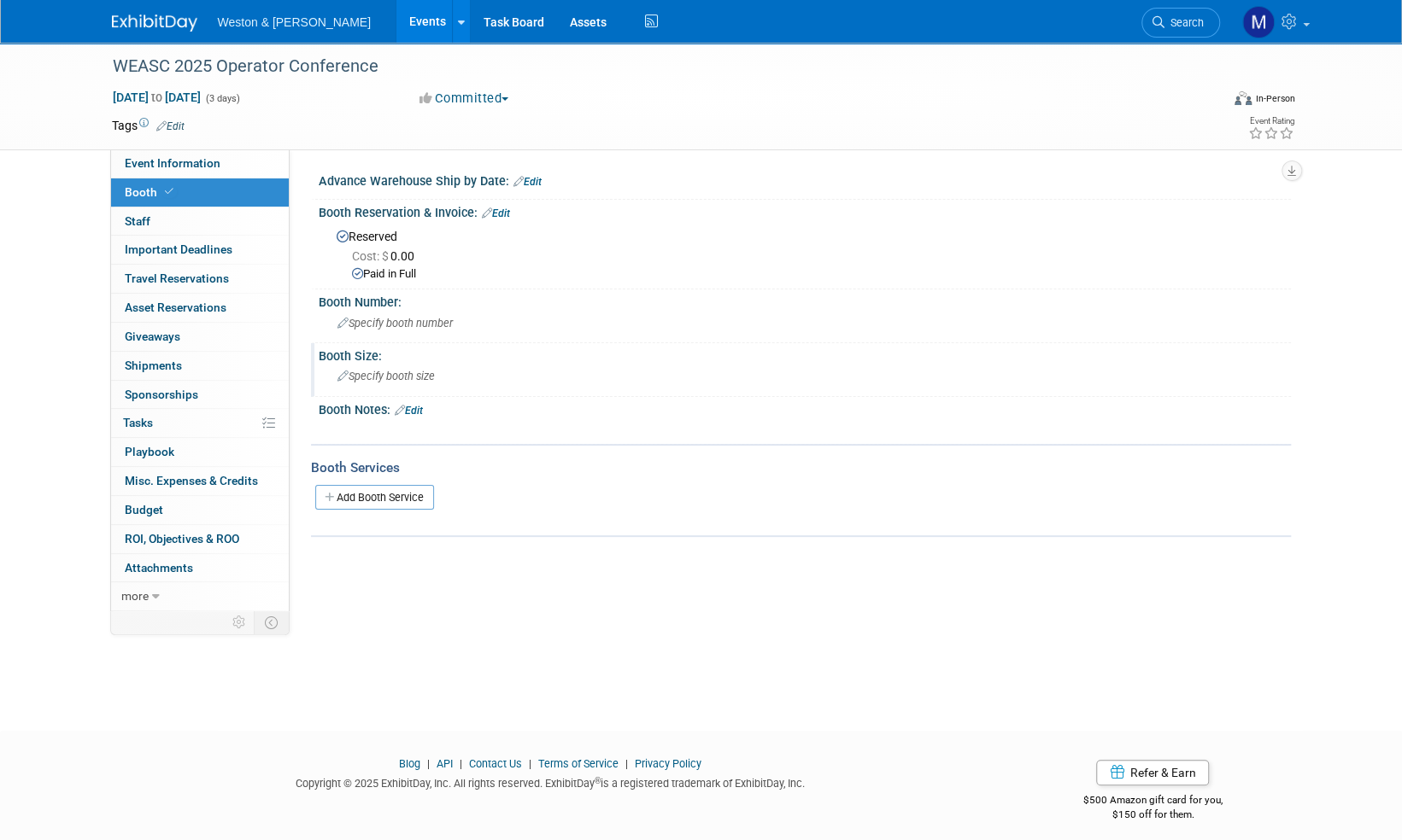
click at [419, 377] on span "Specify booth size" at bounding box center [385, 376] width 98 height 13
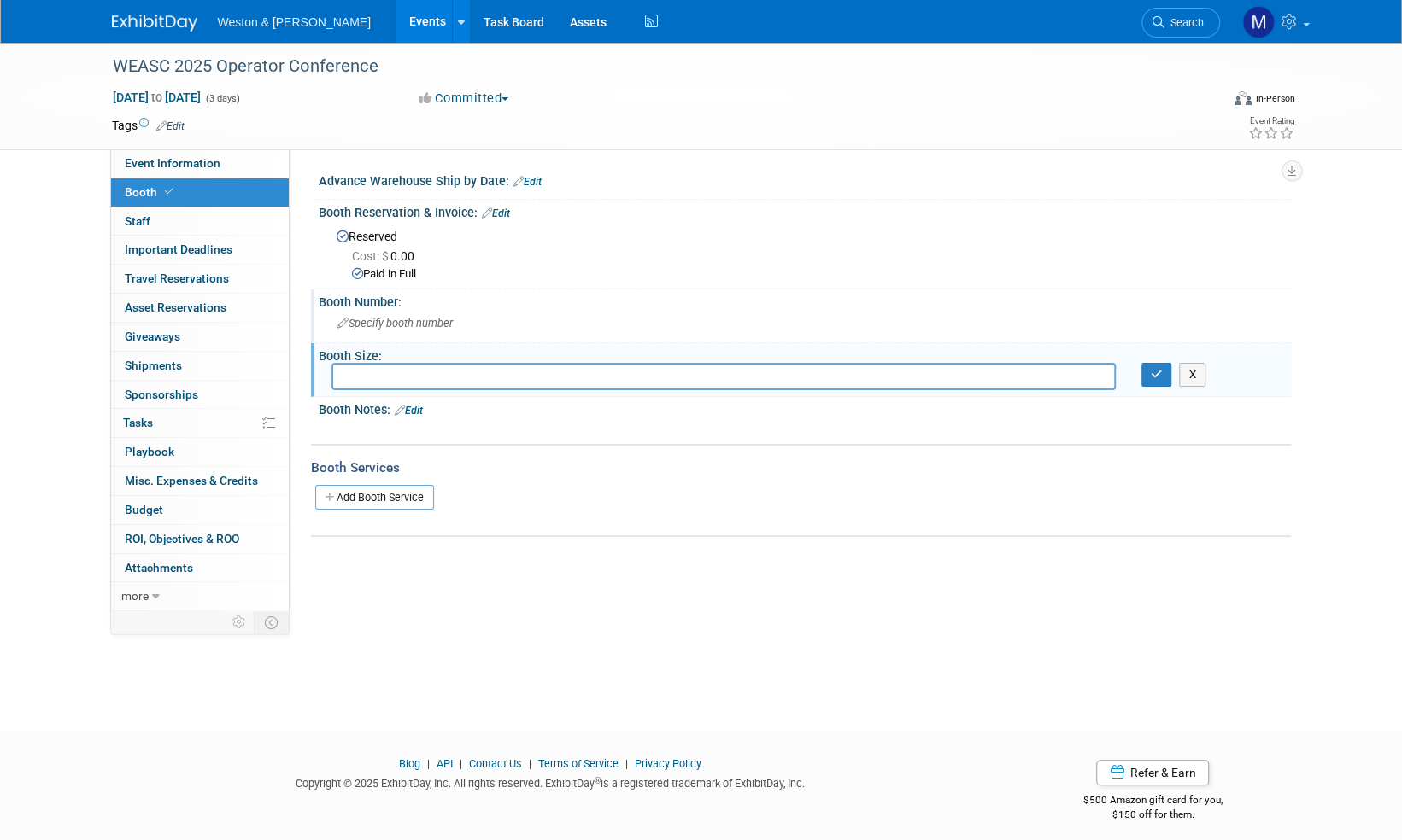
click at [419, 331] on div "Specify booth number" at bounding box center [804, 323] width 946 height 26
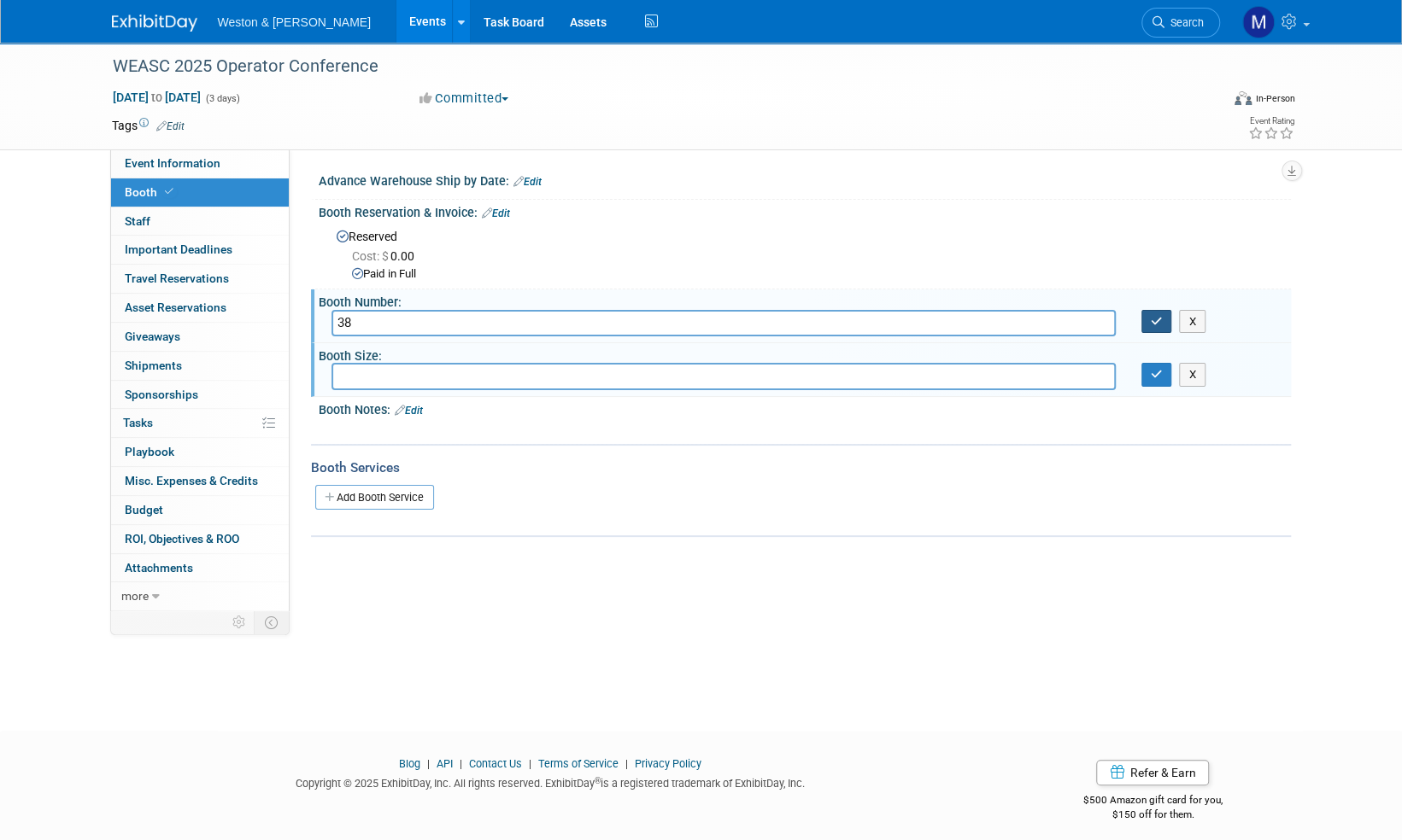
type input "38"
click at [1154, 325] on icon "button" at bounding box center [1156, 321] width 12 height 11
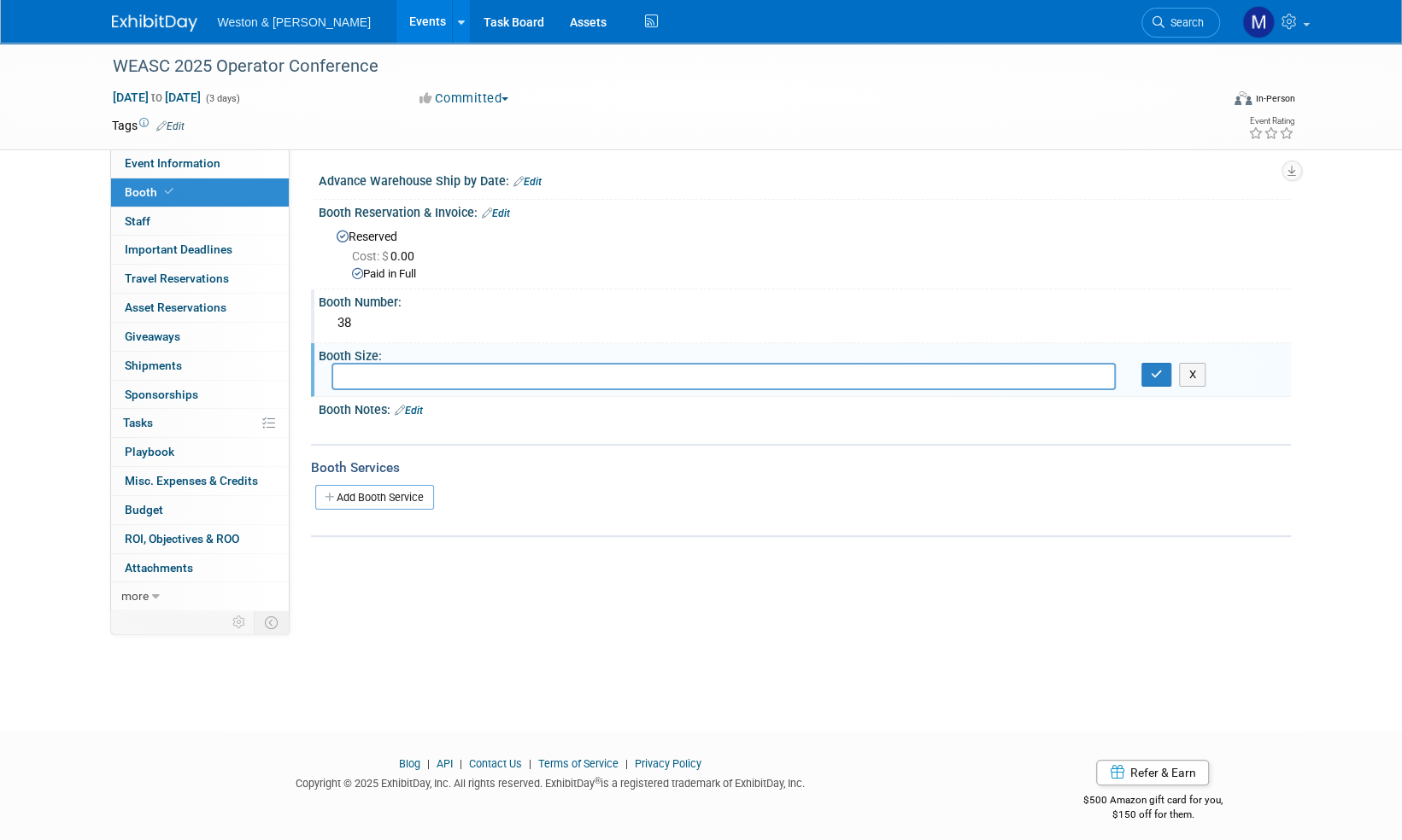
paste input "10 X 10"
type input "10 X 10"
click at [1150, 374] on icon "button" at bounding box center [1156, 374] width 12 height 11
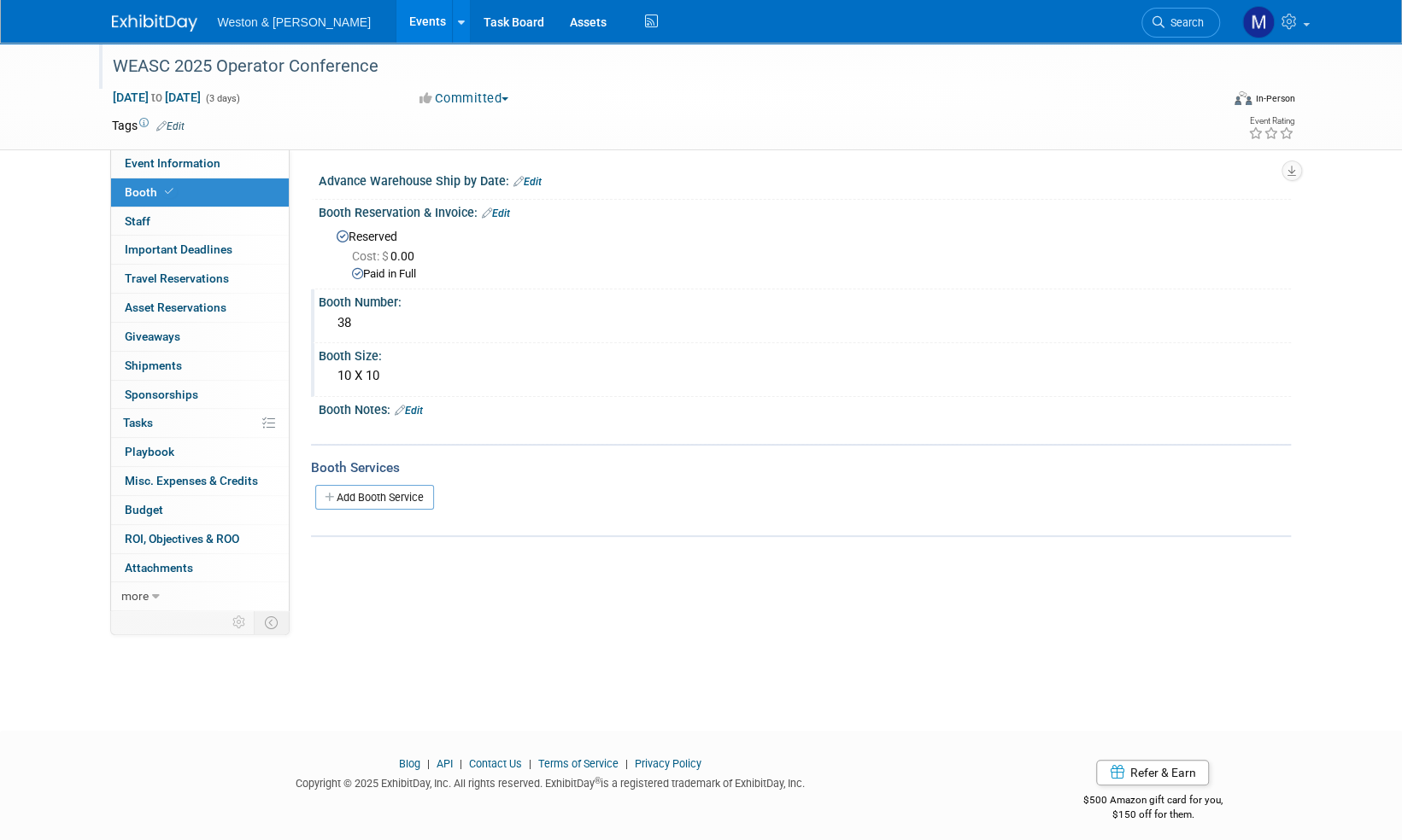
click at [261, 65] on div "WEASC 2025 Operator Conference" at bounding box center [650, 66] width 1088 height 31
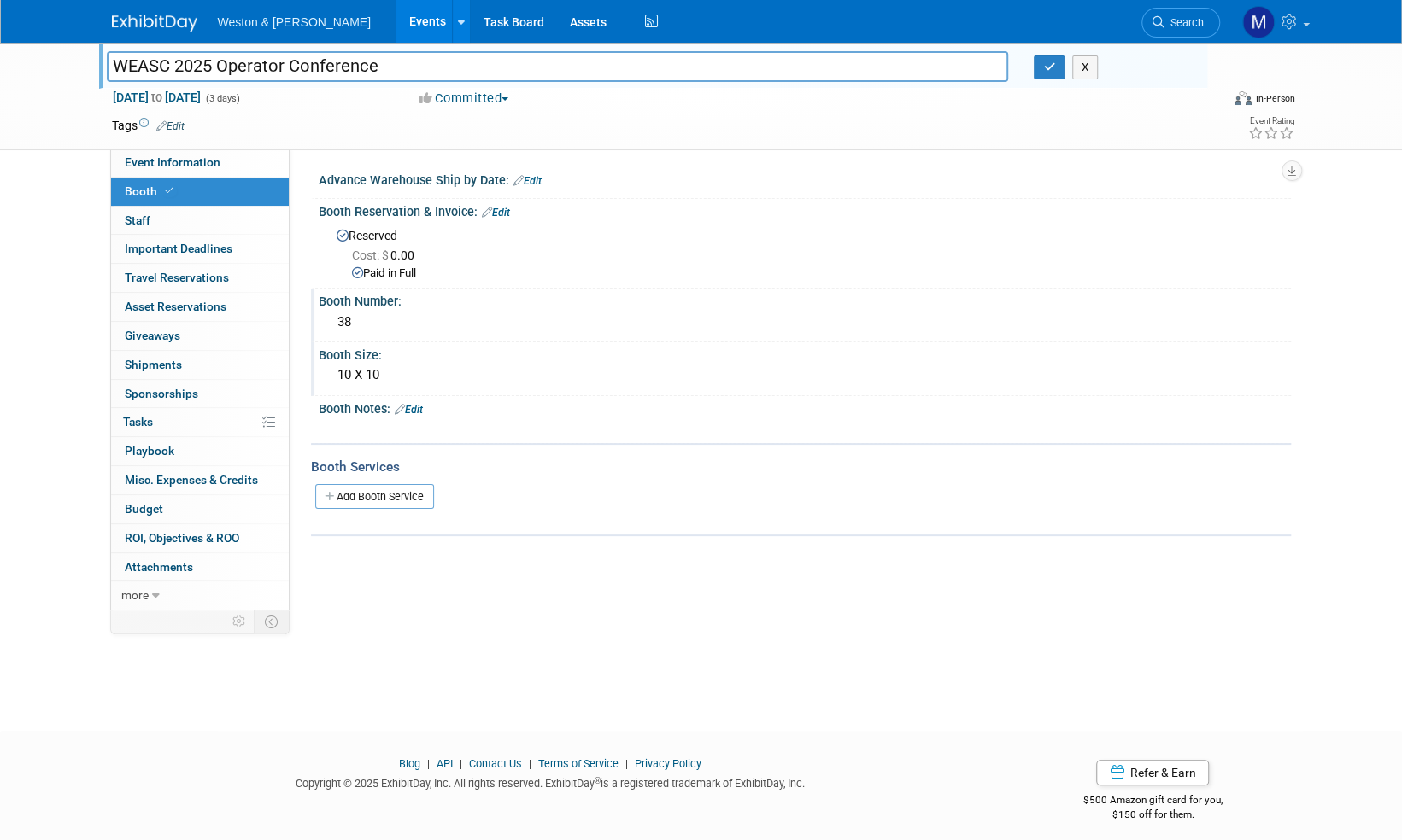
click at [415, 65] on input "WEASC 2025 Operator Conference" at bounding box center [557, 66] width 902 height 30
click at [641, 73] on input "WEASC 2025 Operator Conference (Water Environment Associations )" at bounding box center [557, 66] width 902 height 30
type input "WEASC 2025 Operator Conference (Water Environment Associations)"
click at [1057, 70] on button "button" at bounding box center [1048, 67] width 31 height 24
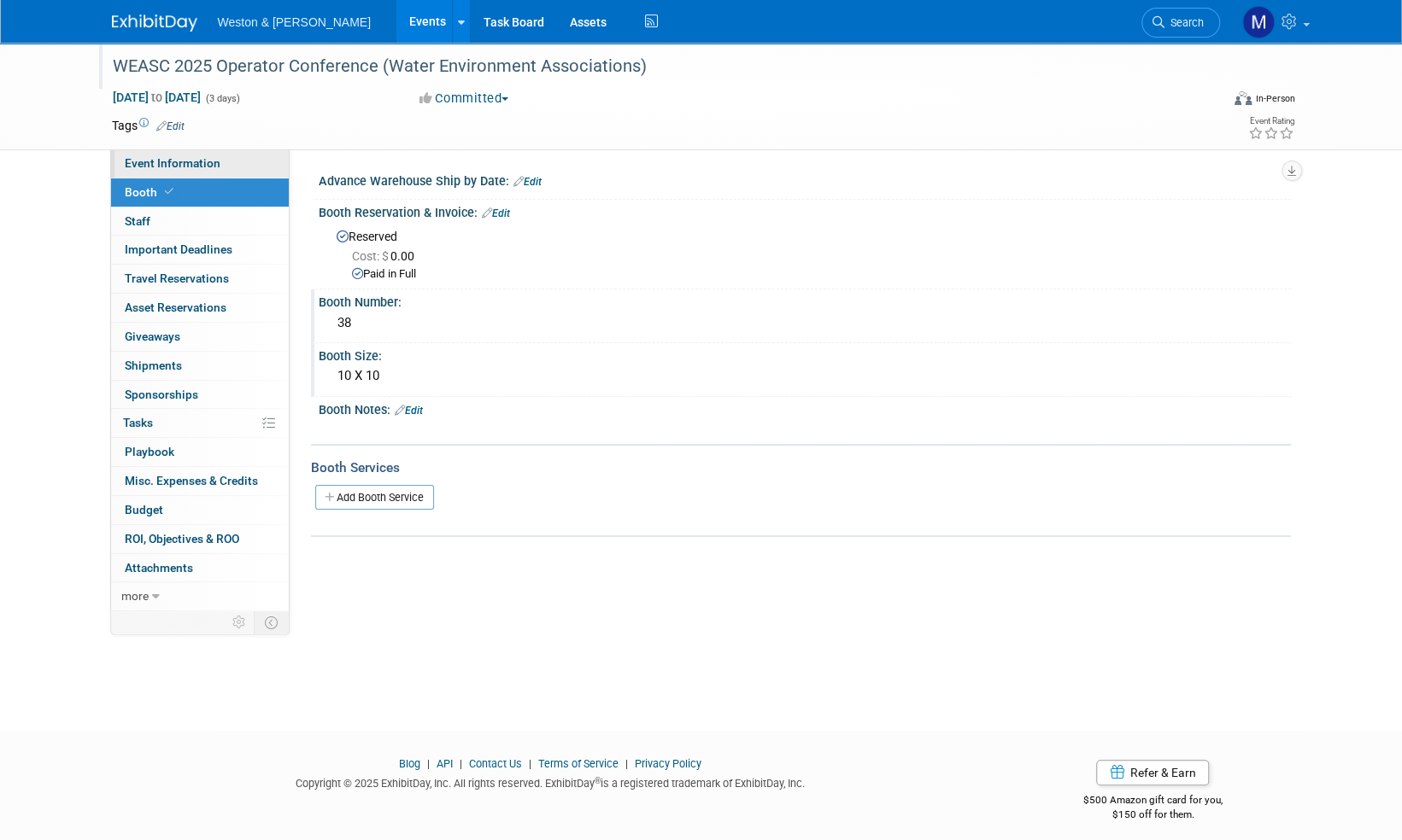
click at [149, 154] on link "Event Information" at bounding box center [200, 164] width 178 height 28
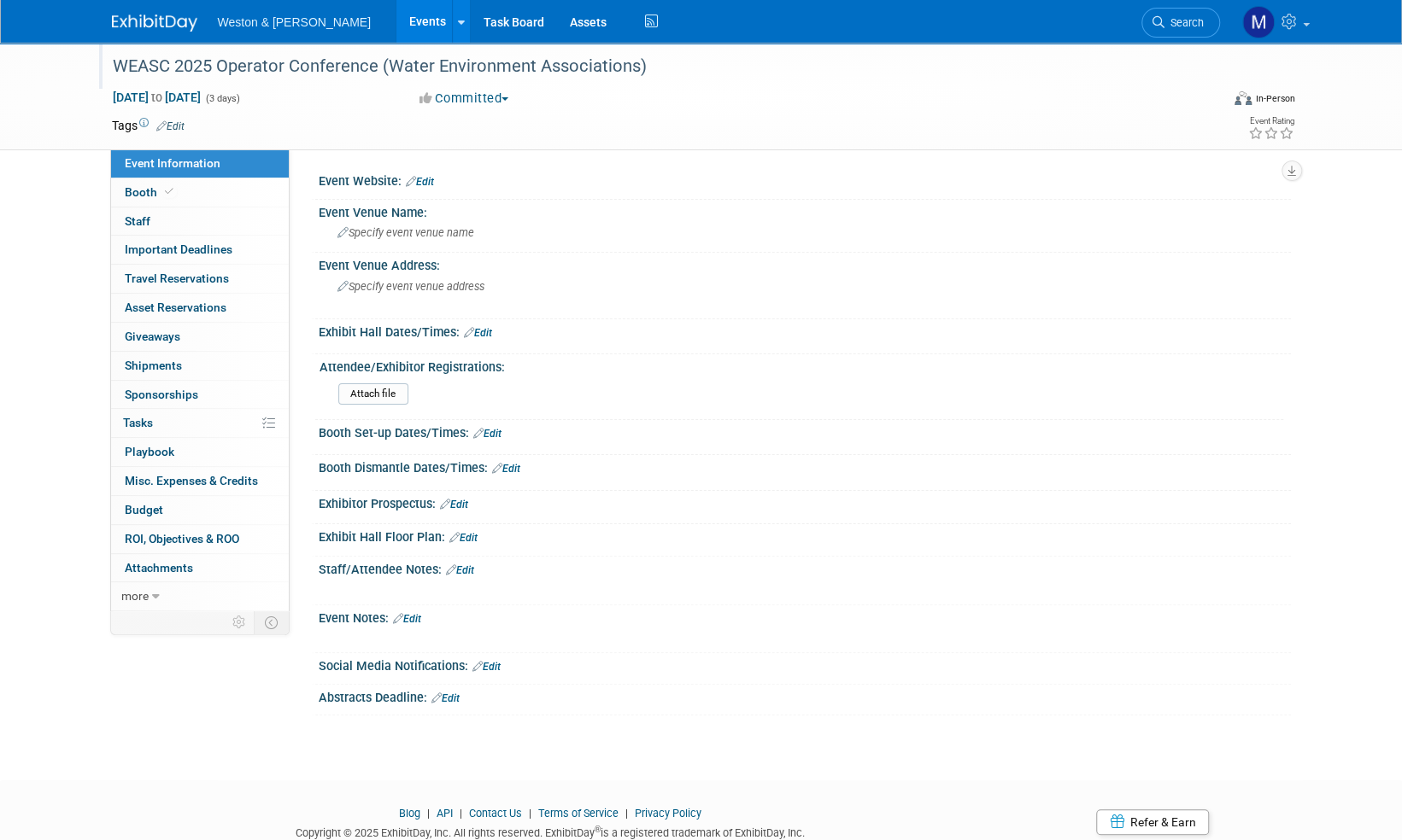
click at [416, 616] on link "Edit" at bounding box center [407, 619] width 28 height 12
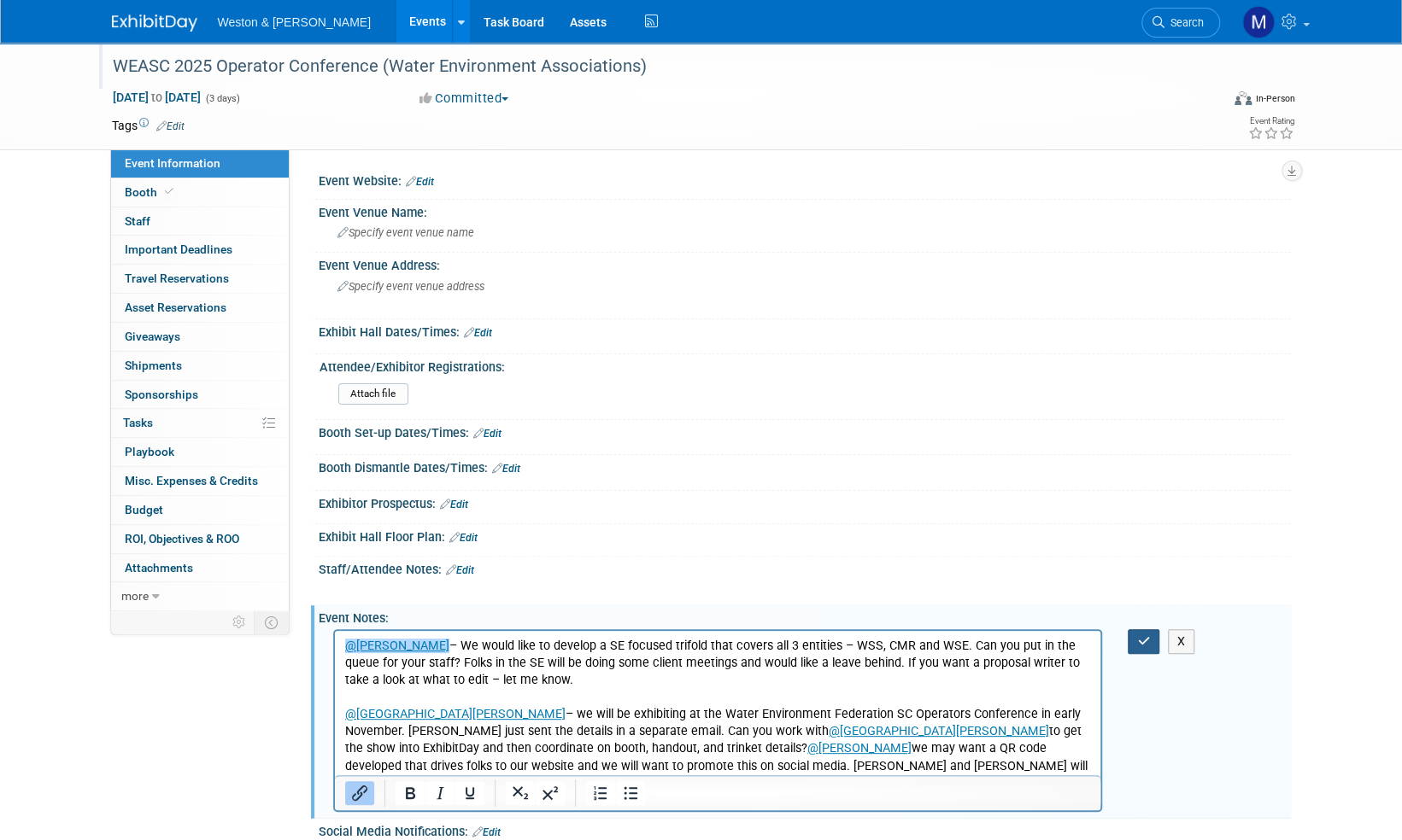
click at [1145, 646] on button "button" at bounding box center [1143, 641] width 32 height 25
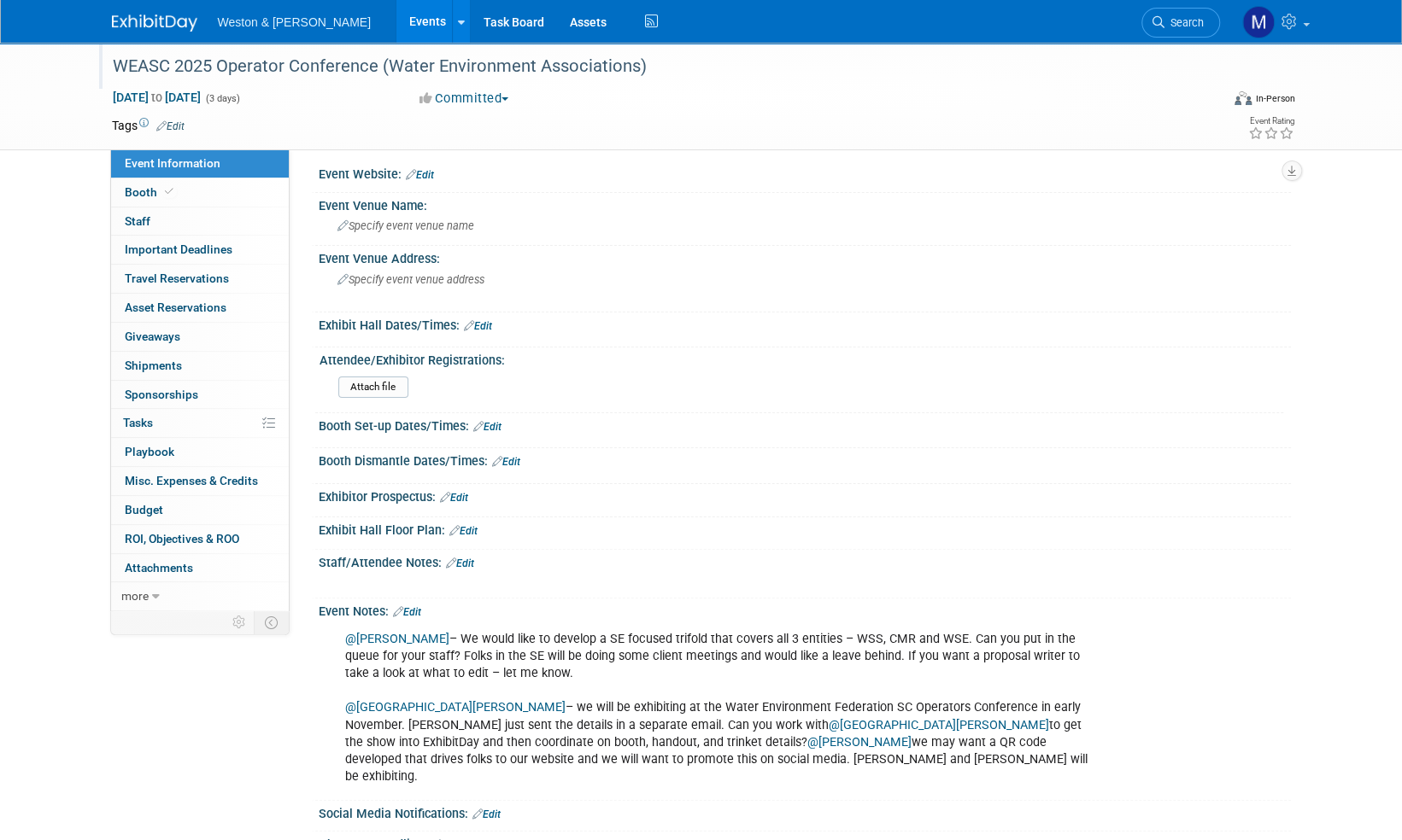
scroll to position [10, 0]
